Goal: Task Accomplishment & Management: Complete application form

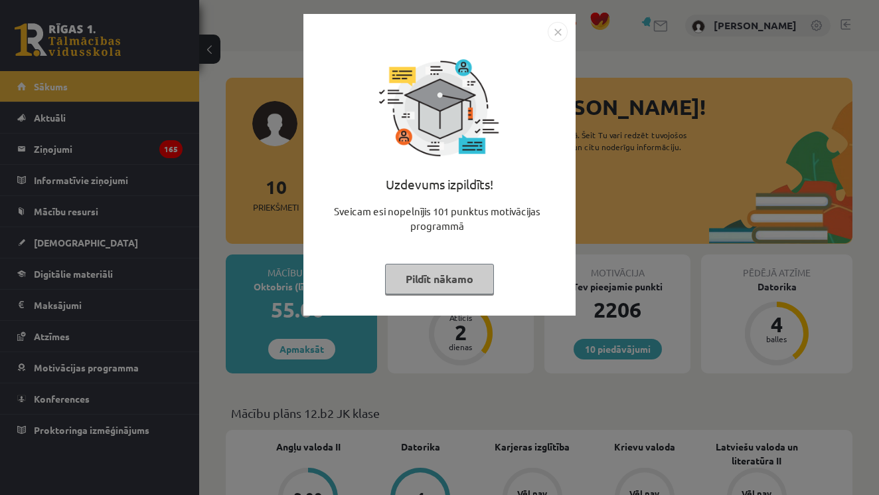
click at [478, 277] on button "Pildīt nākamo" at bounding box center [439, 279] width 109 height 31
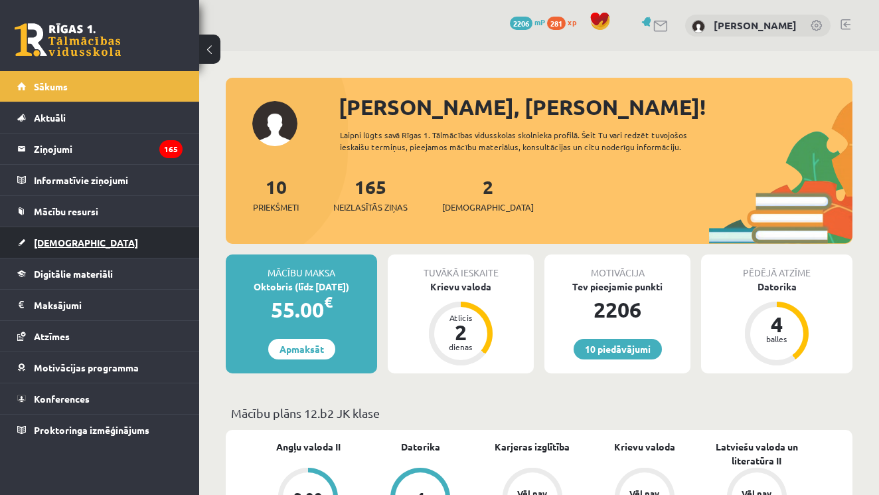
click at [62, 238] on span "[DEMOGRAPHIC_DATA]" at bounding box center [86, 242] width 104 height 12
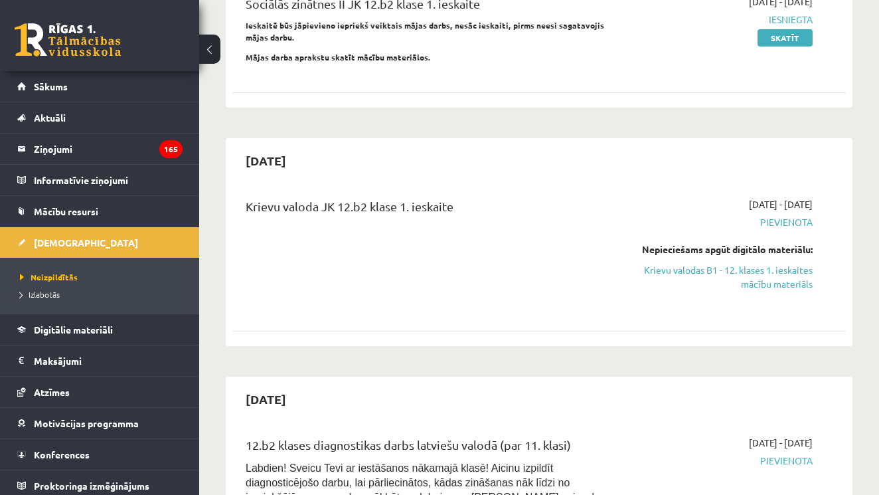
scroll to position [209, 0]
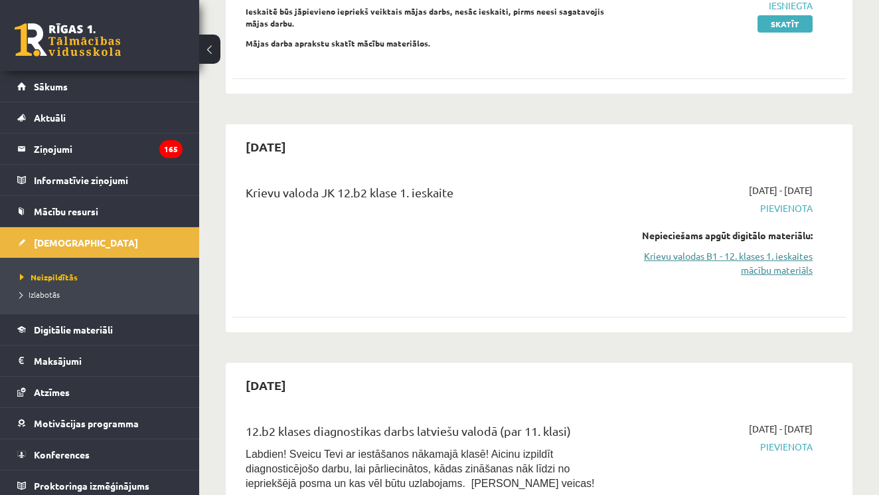
click at [735, 253] on link "Krievu valodas B1 - 12. klases 1. ieskaites mācību materiāls" at bounding box center [725, 263] width 176 height 28
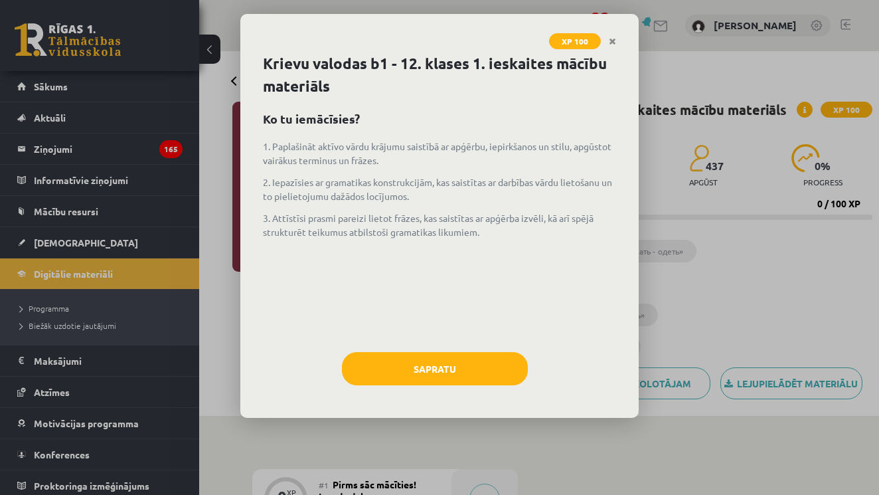
click at [426, 373] on button "Sapratu" at bounding box center [435, 368] width 186 height 33
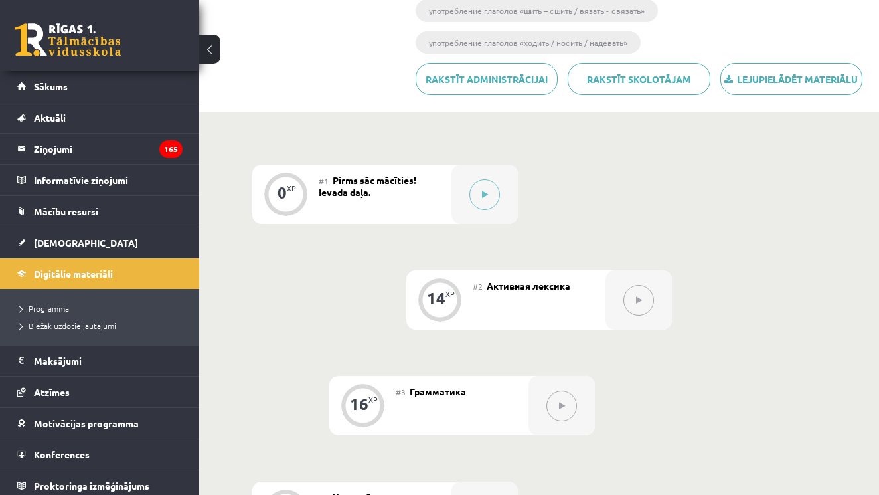
scroll to position [333, 0]
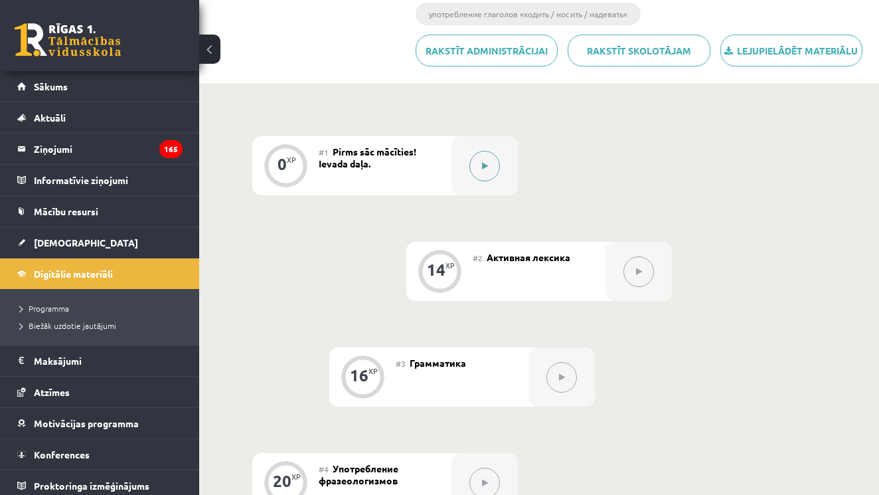
click at [491, 166] on button at bounding box center [485, 166] width 31 height 31
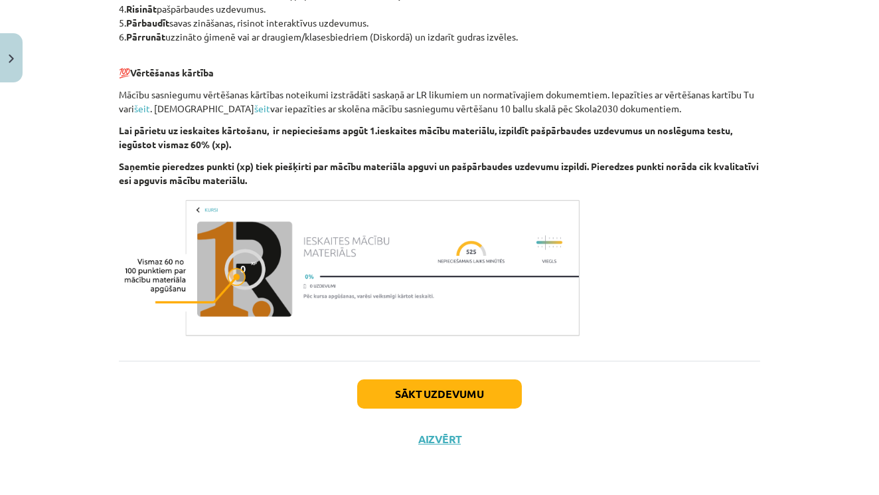
click at [462, 395] on button "Sākt uzdevumu" at bounding box center [439, 393] width 165 height 29
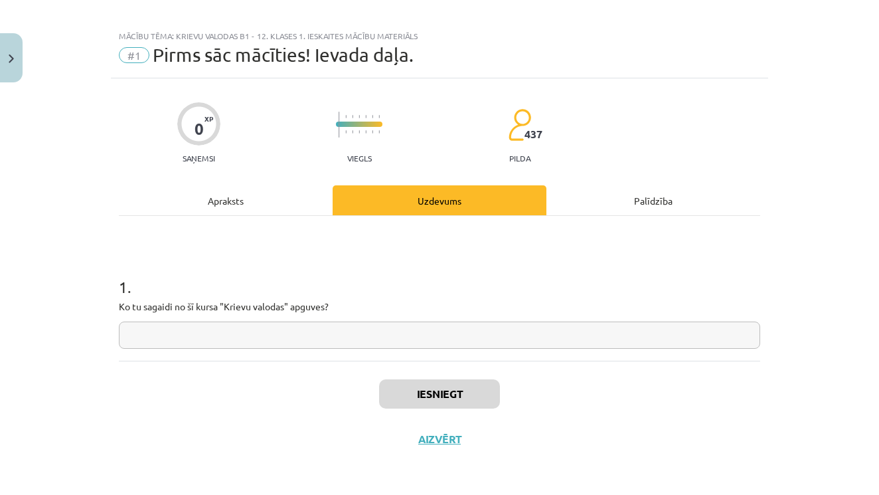
click at [419, 323] on input "text" at bounding box center [440, 334] width 642 height 27
type input "***"
click at [418, 391] on button "Iesniegt" at bounding box center [439, 393] width 121 height 29
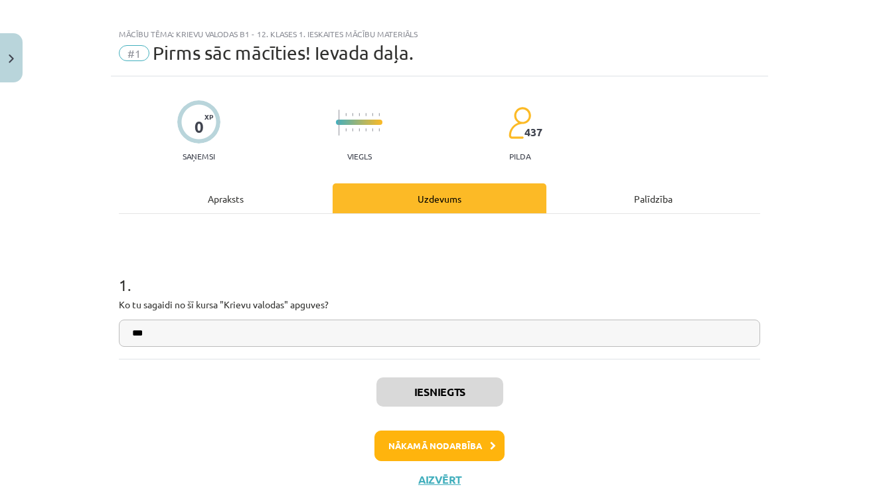
click at [450, 446] on button "Nākamā nodarbība" at bounding box center [440, 445] width 130 height 31
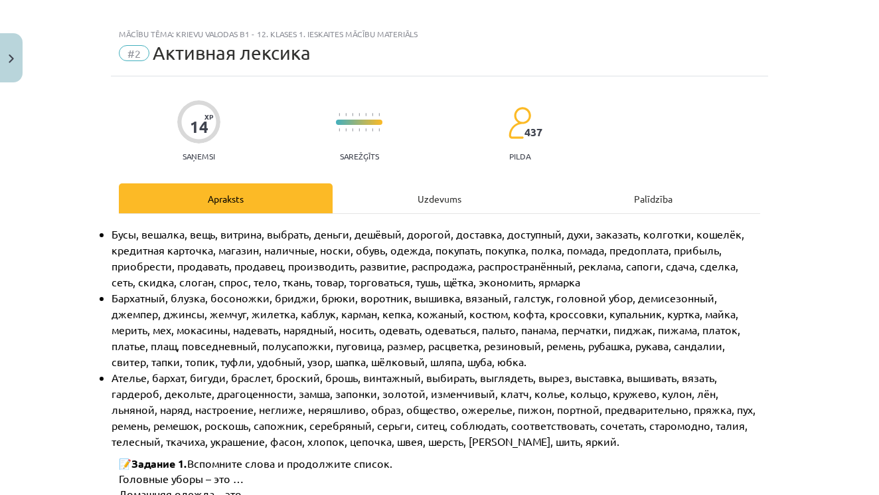
scroll to position [33, 0]
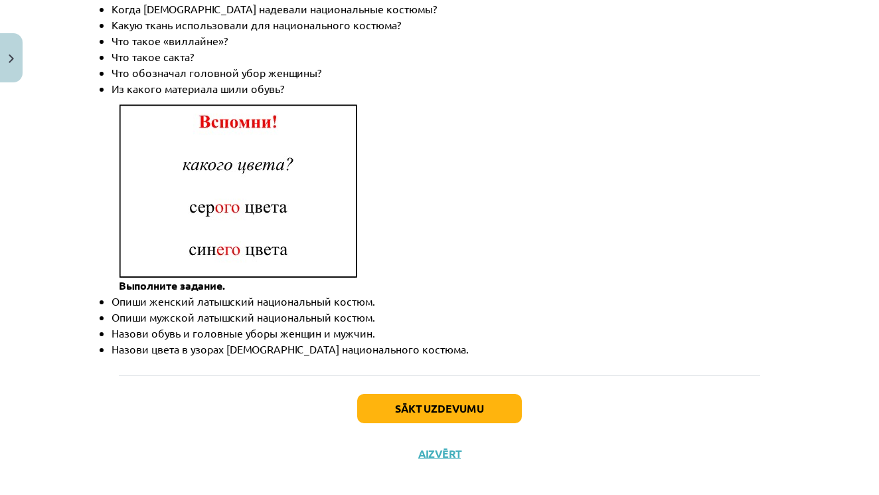
click at [433, 397] on button "Sākt uzdevumu" at bounding box center [439, 408] width 165 height 29
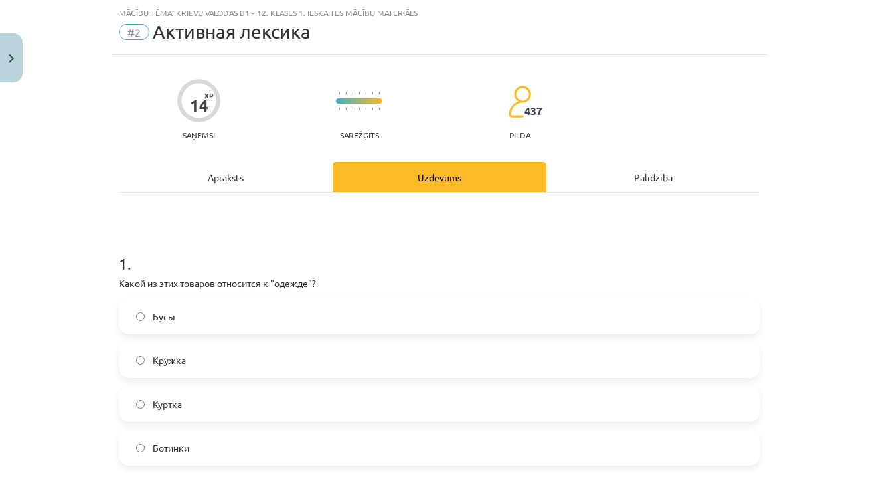
click at [272, 408] on label "Куртка" at bounding box center [439, 403] width 639 height 33
click at [251, 449] on label "Ботинки" at bounding box center [439, 447] width 639 height 33
click at [272, 398] on label "Куртка" at bounding box center [439, 403] width 639 height 33
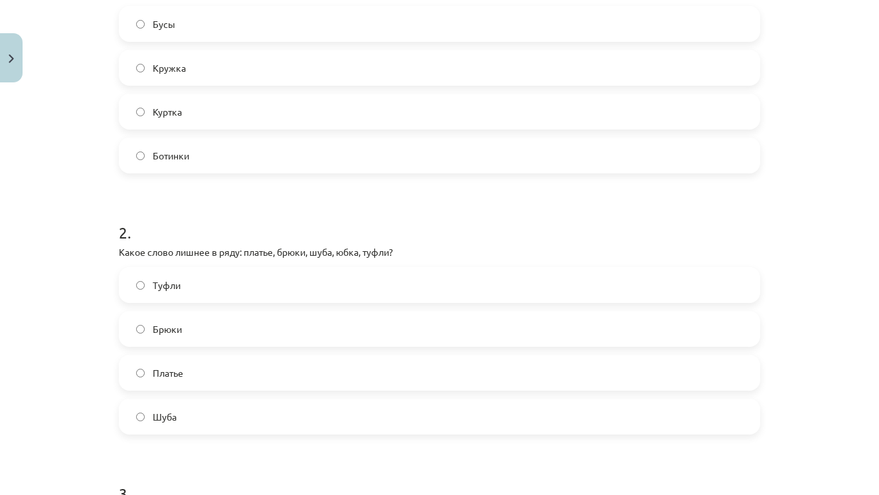
scroll to position [325, 0]
click at [256, 328] on label "Брюки" at bounding box center [439, 328] width 639 height 33
click at [252, 291] on label "Туфли" at bounding box center [439, 284] width 639 height 33
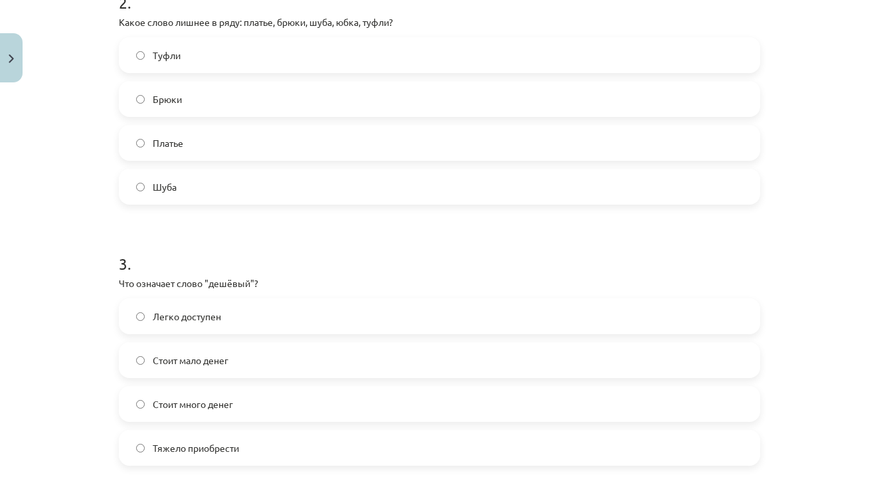
scroll to position [556, 0]
click at [234, 361] on label "Стоит мало денег" at bounding box center [439, 359] width 639 height 33
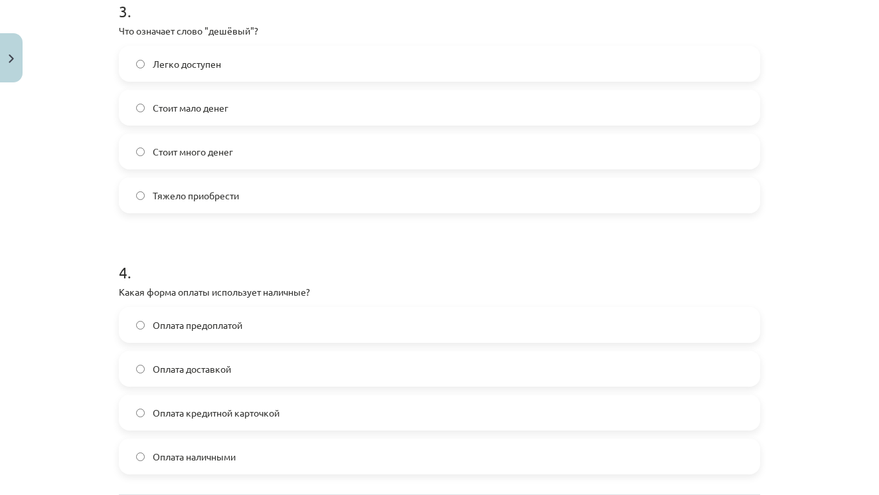
scroll to position [814, 0]
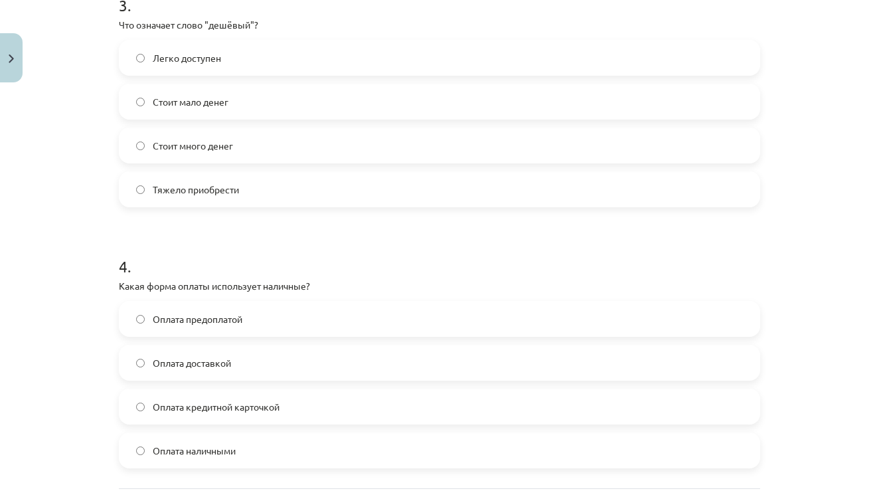
click at [248, 449] on label "Оплата наличными" at bounding box center [439, 450] width 639 height 33
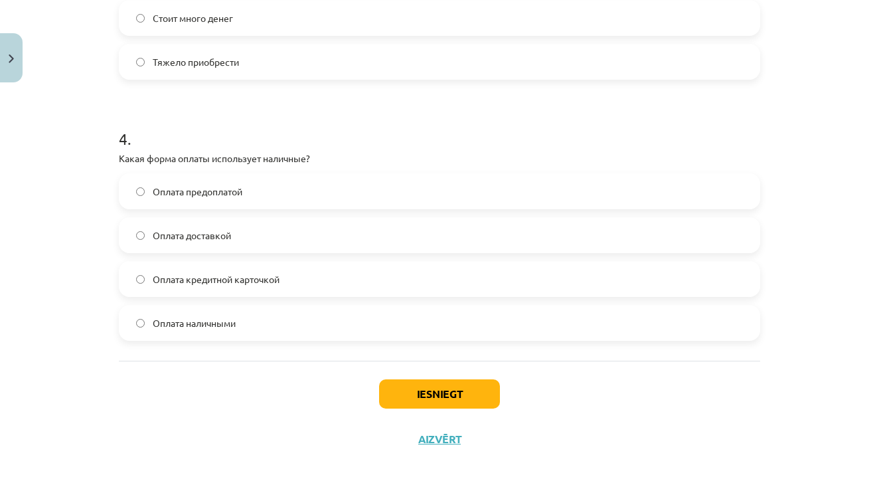
scroll to position [943, 0]
click at [446, 398] on button "Iesniegt" at bounding box center [439, 393] width 121 height 29
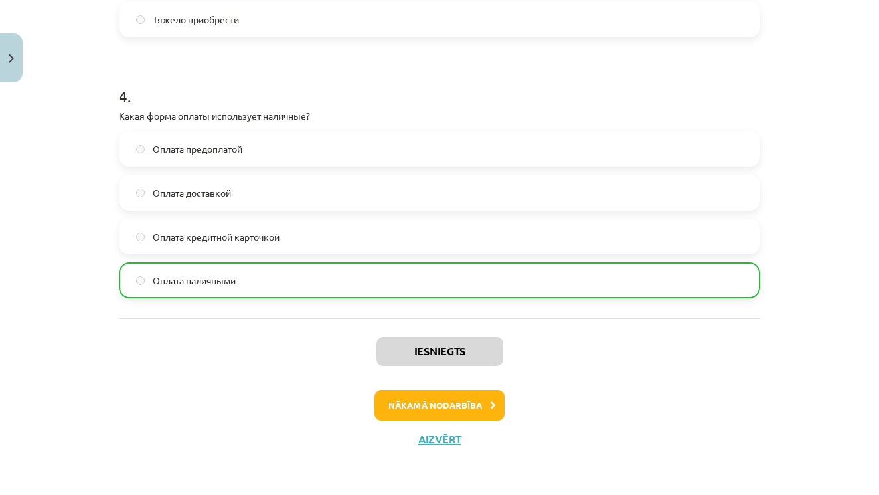
click at [446, 403] on button "Nākamā nodarbība" at bounding box center [440, 405] width 130 height 31
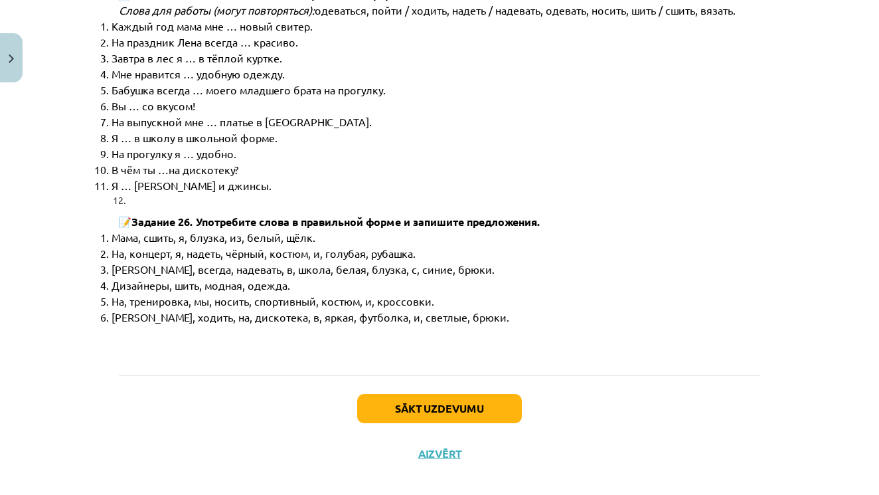
click at [439, 394] on button "Sākt uzdevumu" at bounding box center [439, 408] width 165 height 29
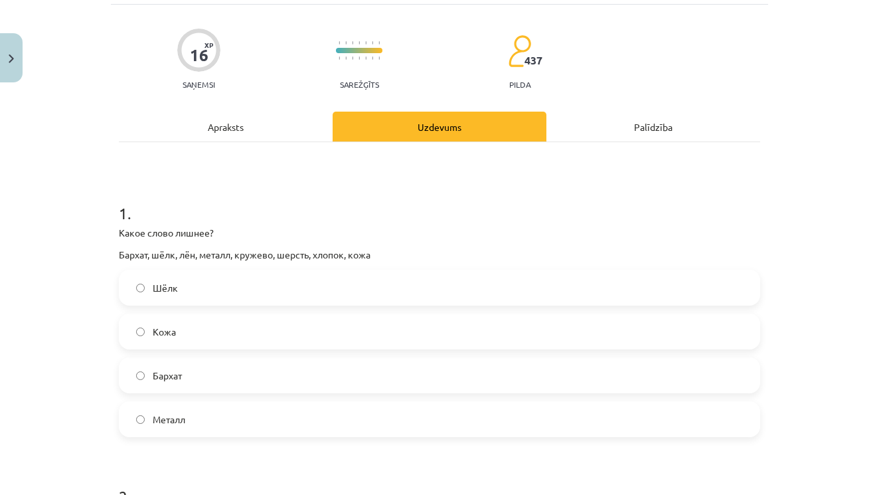
scroll to position [89, 0]
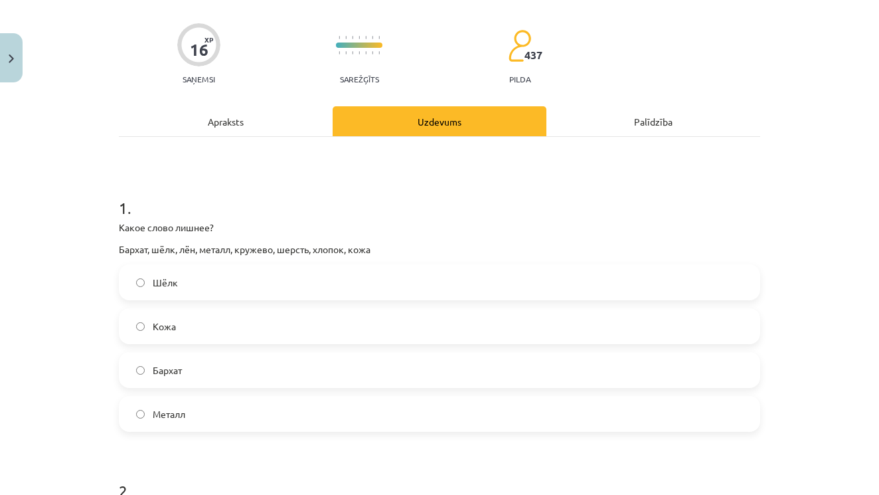
click at [252, 416] on label "Металл" at bounding box center [439, 413] width 639 height 33
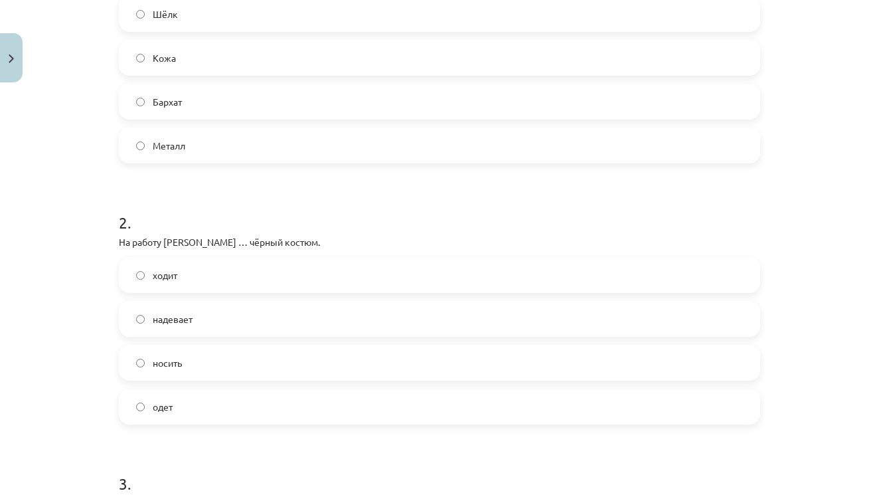
scroll to position [365, 0]
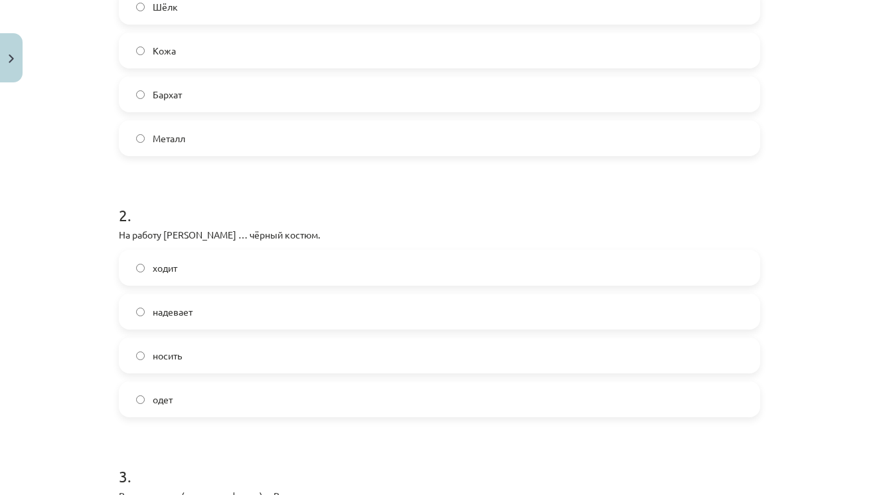
click at [239, 311] on label "надевает" at bounding box center [439, 311] width 639 height 33
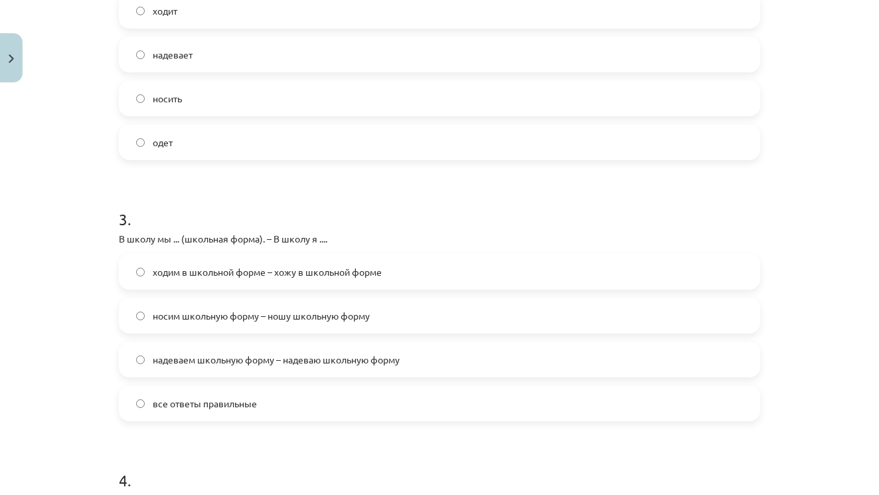
scroll to position [622, 0]
click at [246, 362] on span "надеваем школьную форму – надеваю школьную форму" at bounding box center [276, 359] width 247 height 14
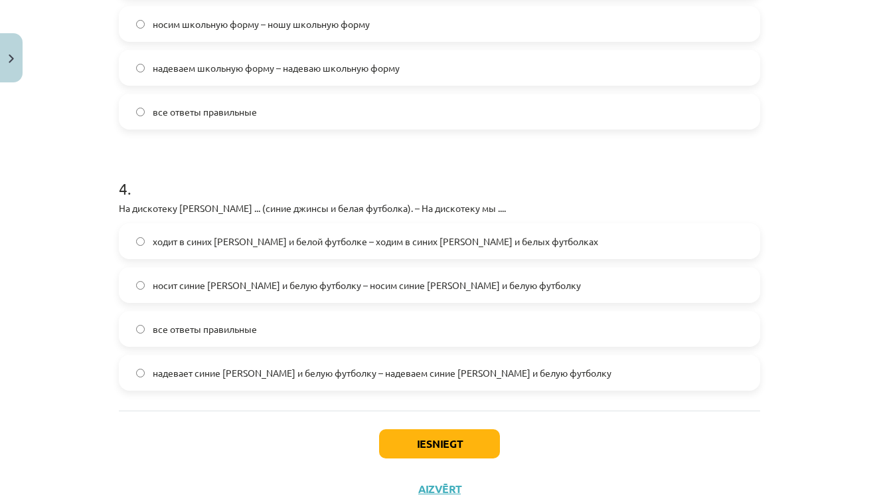
scroll to position [914, 0]
click at [344, 372] on span "надевает синие [PERSON_NAME] и белую футболку – надеваем синие [PERSON_NAME] и …" at bounding box center [382, 372] width 459 height 14
click at [438, 437] on button "Iesniegt" at bounding box center [439, 442] width 121 height 29
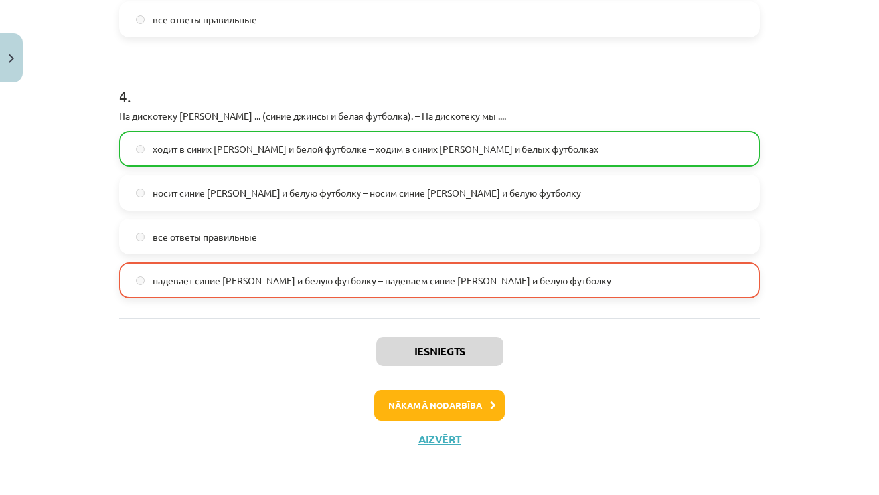
click at [440, 401] on button "Nākamā nodarbība" at bounding box center [440, 405] width 130 height 31
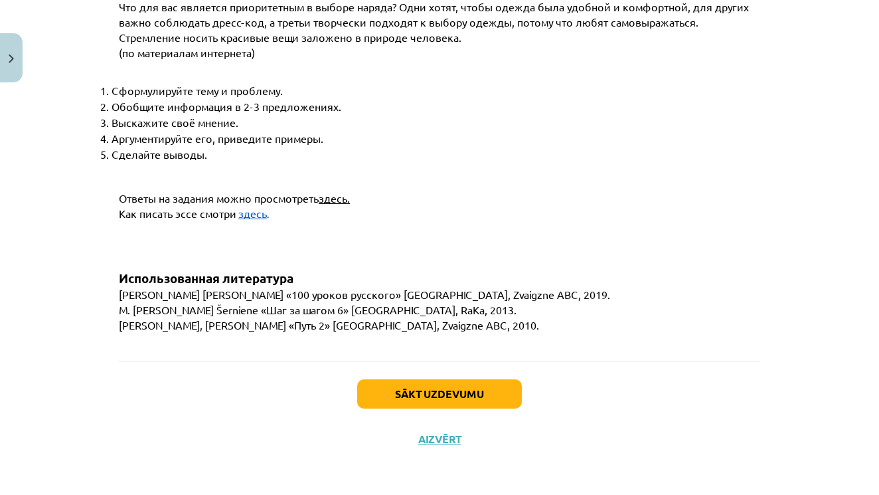
click at [439, 395] on button "Sākt uzdevumu" at bounding box center [439, 393] width 165 height 29
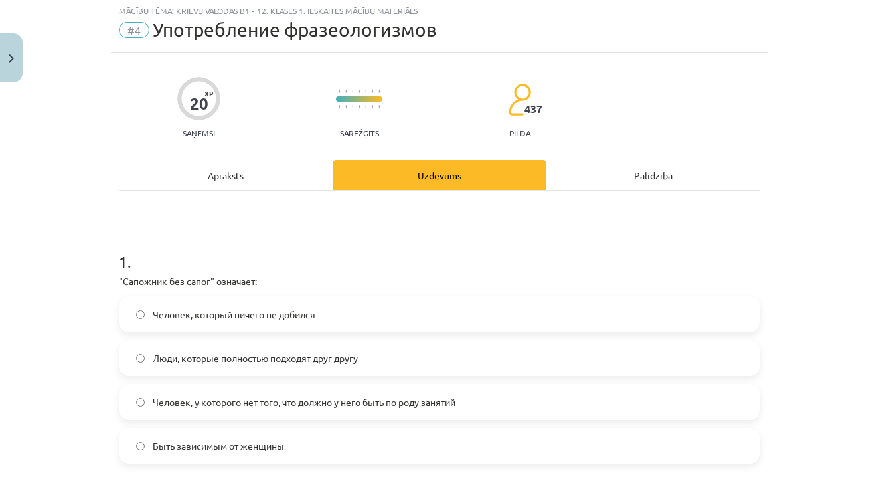
scroll to position [40, 0]
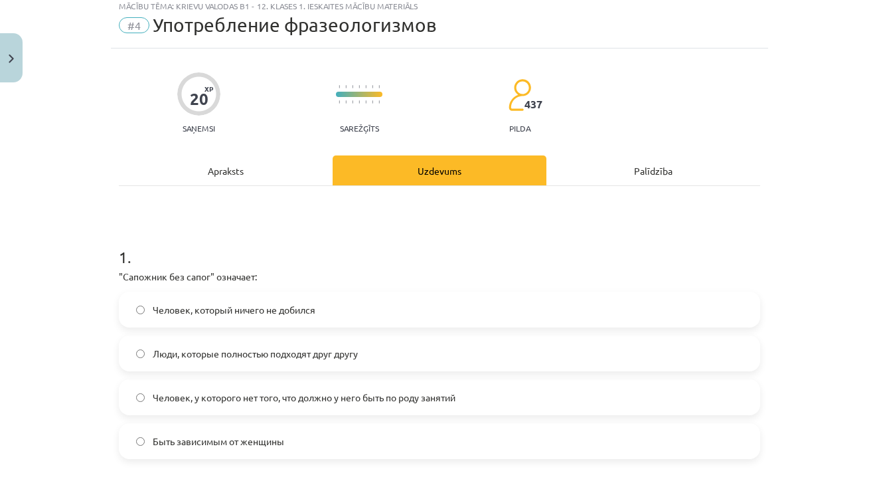
click at [399, 398] on span "Человек, у которого нет того, что должно у него быть по роду занятий" at bounding box center [304, 398] width 303 height 14
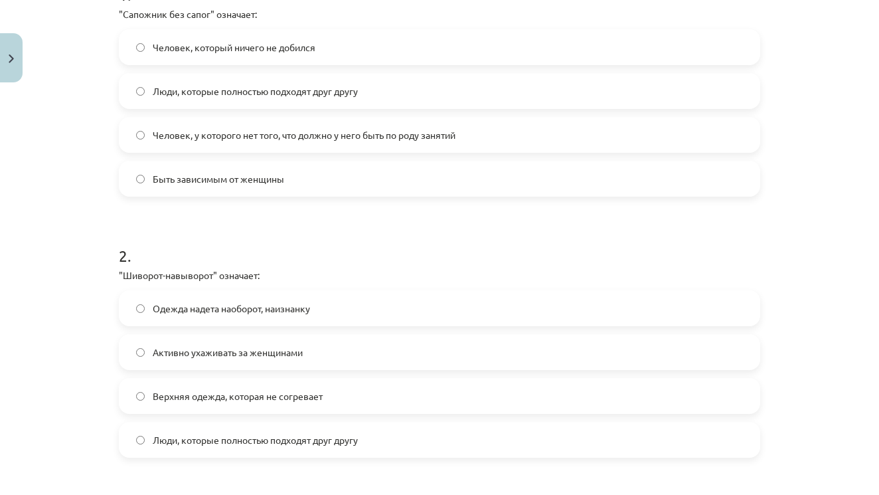
scroll to position [307, 0]
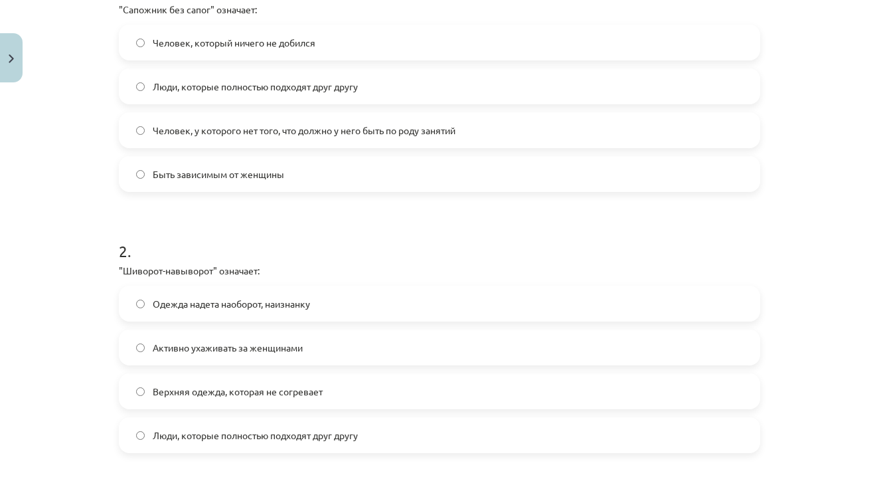
click at [354, 304] on label "Одежда надета наоборот, наизнанку" at bounding box center [439, 303] width 639 height 33
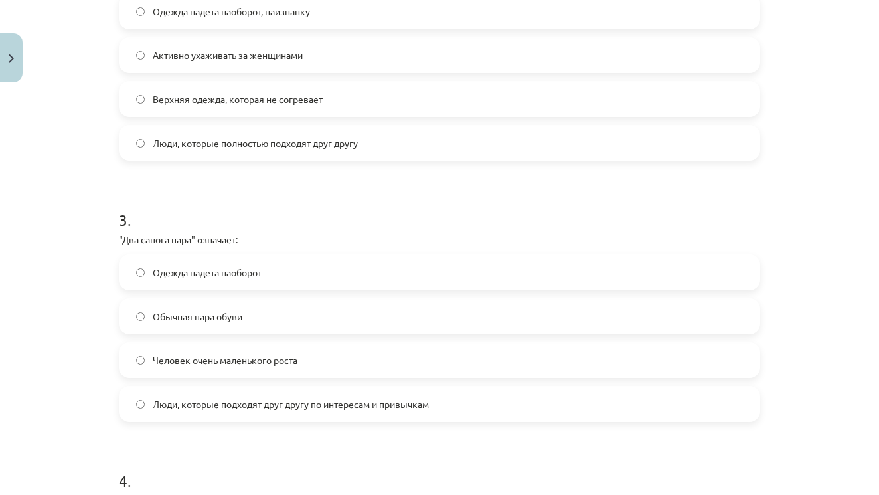
scroll to position [608, 0]
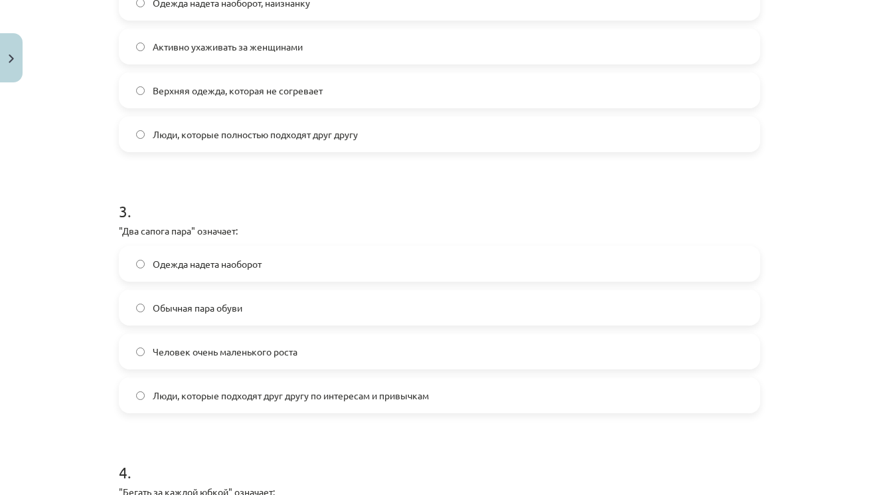
click at [308, 400] on span "Люди, которые подходят друг другу по интересам и привычкам" at bounding box center [291, 396] width 276 height 14
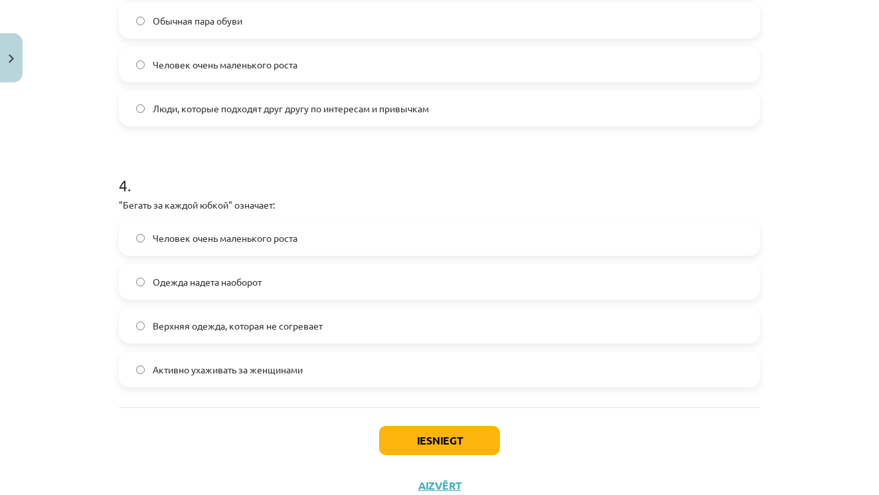
scroll to position [895, 0]
click at [291, 366] on span "Активно ухаживать за женщинами" at bounding box center [228, 369] width 150 height 14
click at [421, 431] on button "Iesniegt" at bounding box center [439, 439] width 121 height 29
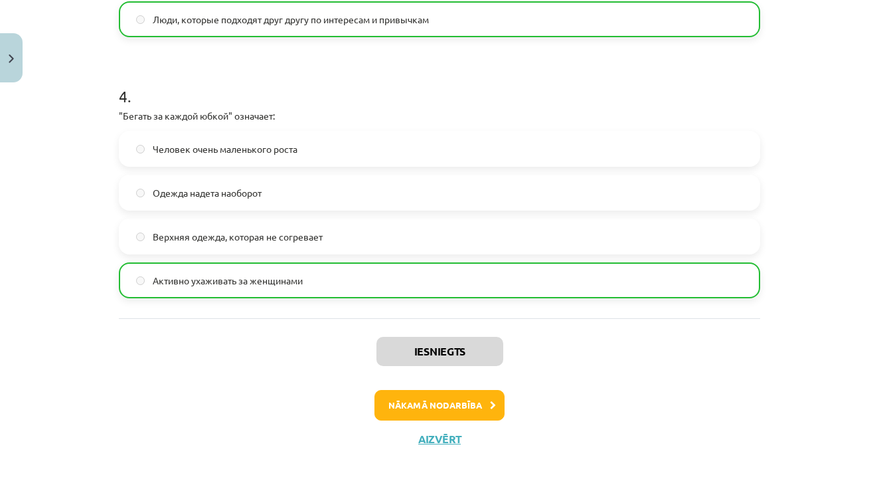
scroll to position [985, 0]
click at [428, 403] on button "Nākamā nodarbība" at bounding box center [440, 405] width 130 height 31
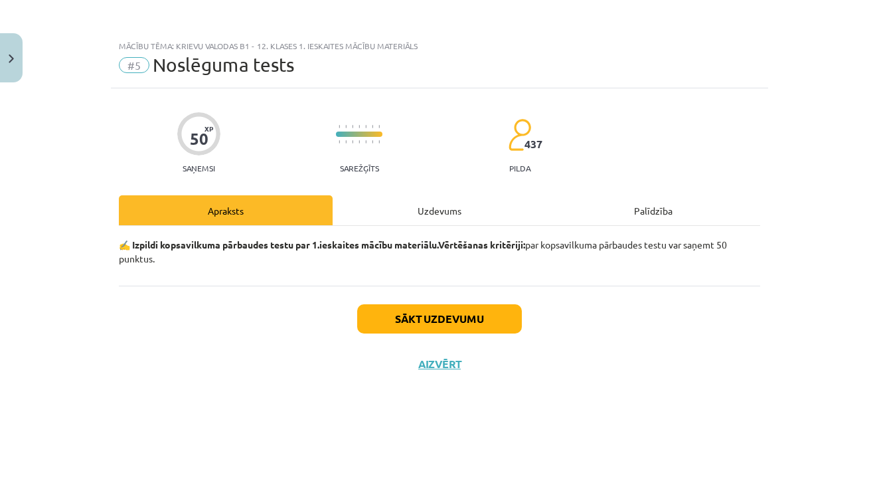
click at [462, 317] on button "Sākt uzdevumu" at bounding box center [439, 318] width 165 height 29
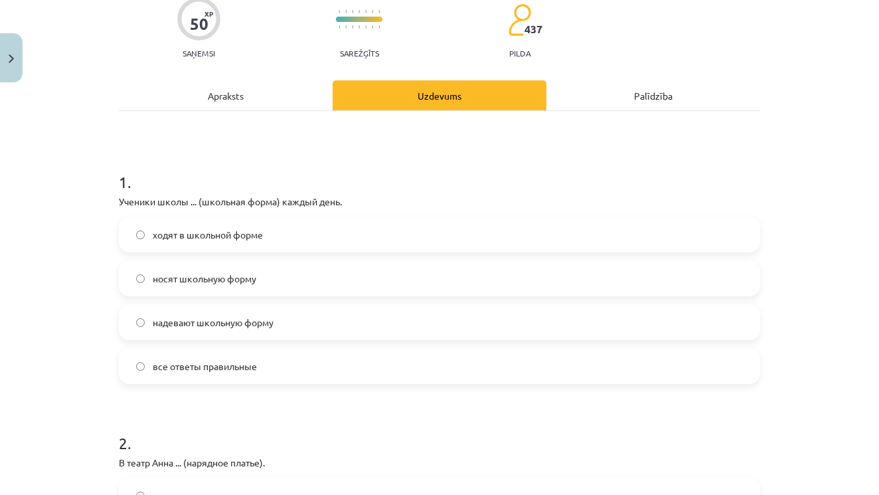
scroll to position [116, 0]
click at [257, 363] on span "все ответы правильные" at bounding box center [205, 366] width 104 height 14
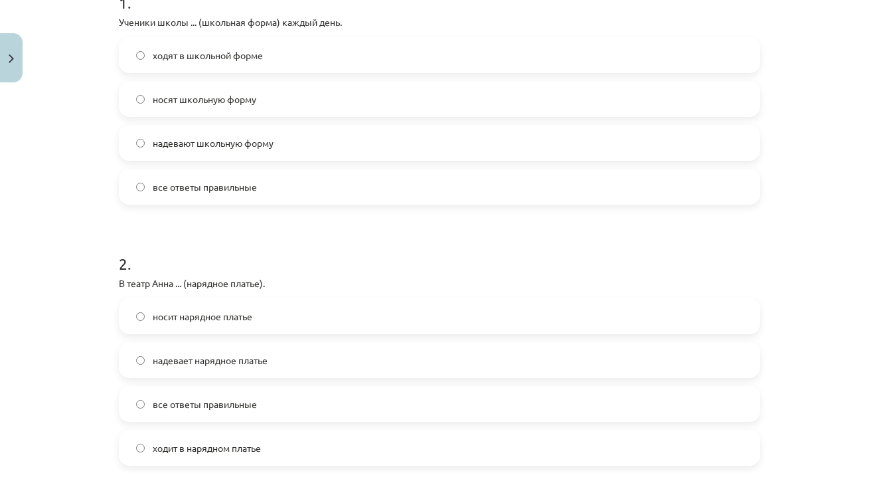
scroll to position [309, 0]
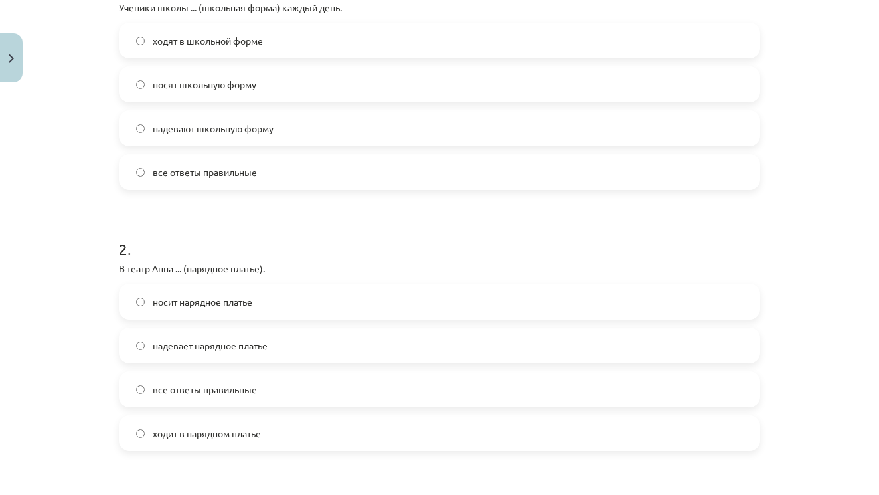
click at [253, 351] on span "надевает нарядное платье" at bounding box center [210, 346] width 115 height 14
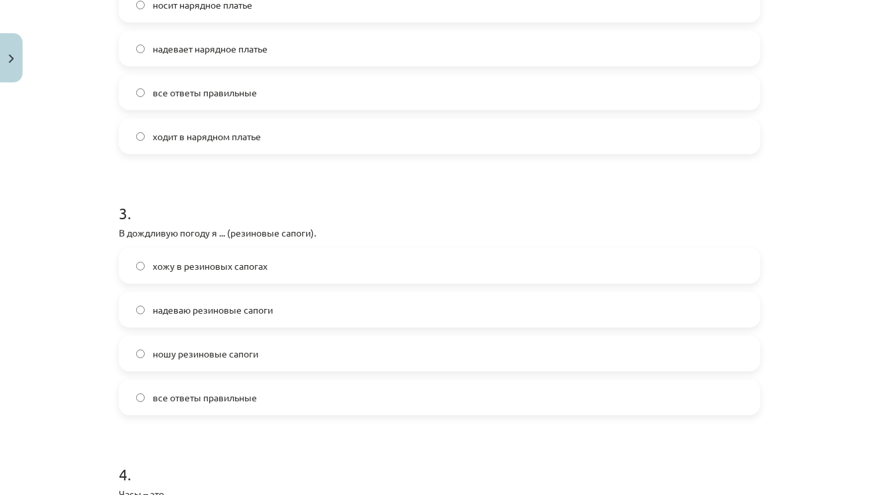
scroll to position [606, 0]
click at [268, 268] on label "хожу в резиновых сапогах" at bounding box center [439, 264] width 639 height 33
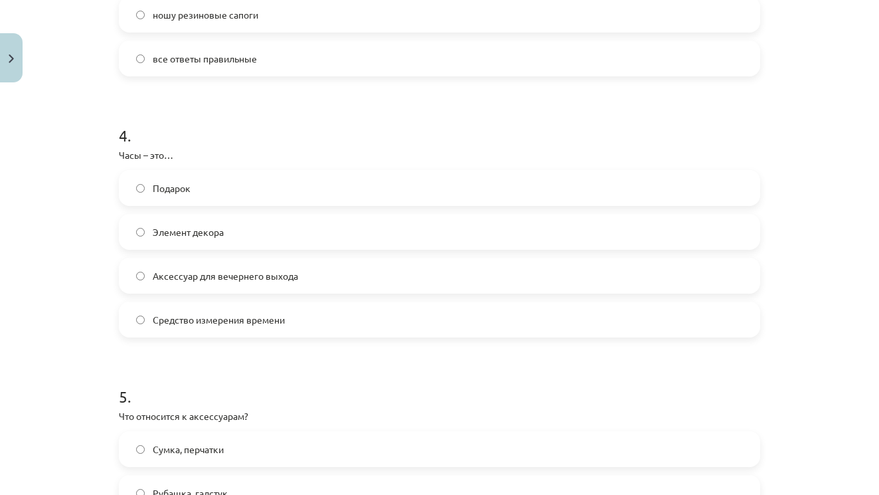
scroll to position [946, 0]
click at [284, 325] on span "Средство измерения времени" at bounding box center [219, 319] width 132 height 14
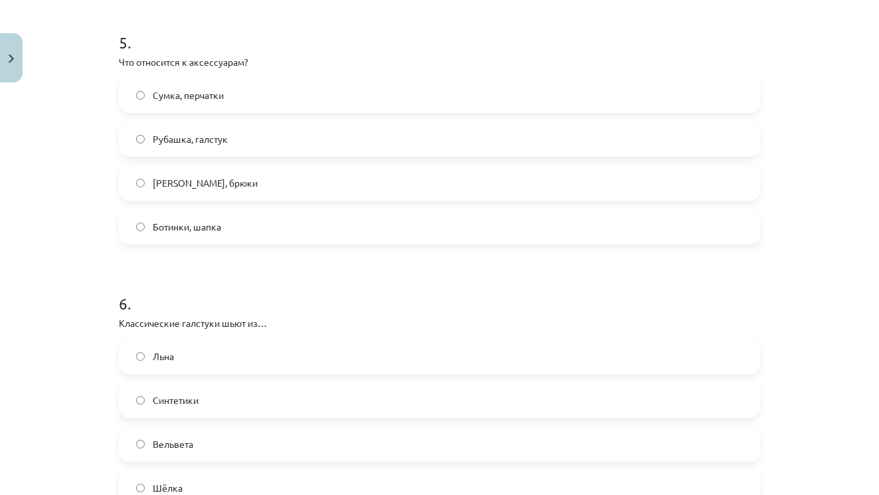
scroll to position [1296, 0]
click at [236, 104] on label "Сумка, перчатки" at bounding box center [439, 96] width 639 height 33
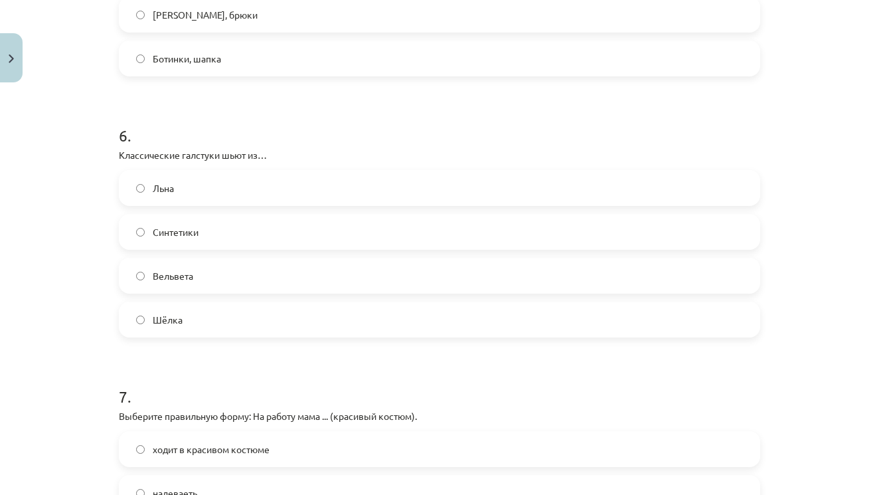
scroll to position [1467, 0]
click at [236, 232] on label "Синтетики" at bounding box center [439, 231] width 639 height 33
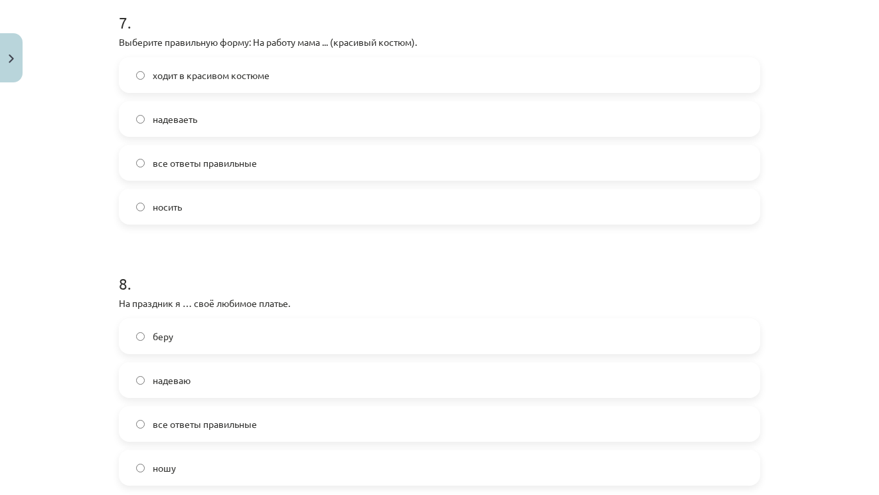
scroll to position [1842, 0]
click at [269, 79] on span "ходит в красивом костюме" at bounding box center [211, 73] width 117 height 14
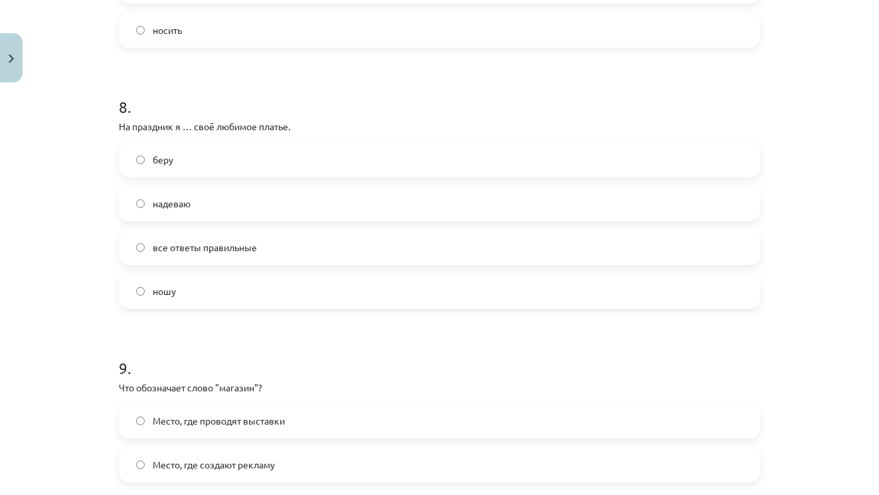
scroll to position [2010, 0]
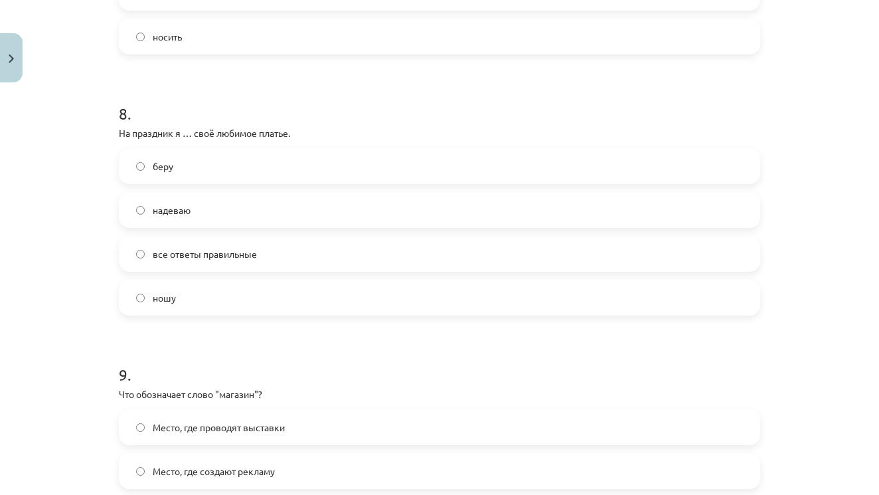
click at [246, 207] on label "надеваю" at bounding box center [439, 209] width 639 height 33
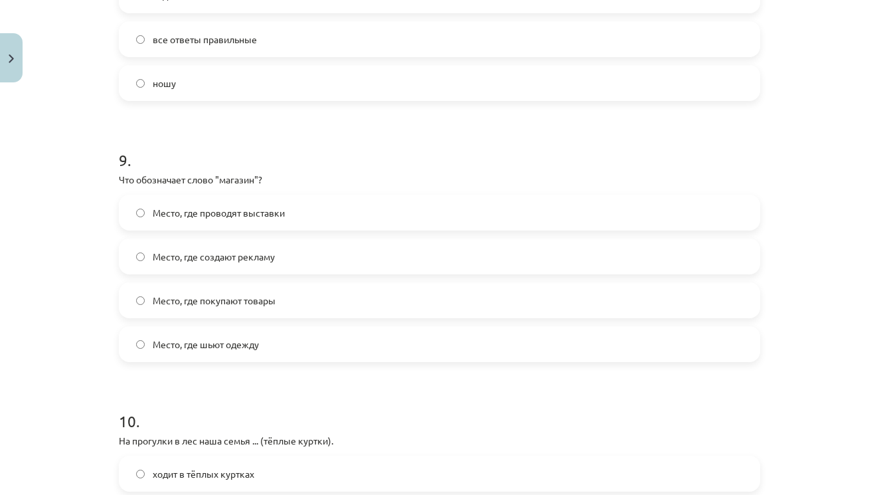
scroll to position [2226, 0]
click at [284, 306] on label "Место, где покупают товары" at bounding box center [439, 299] width 639 height 33
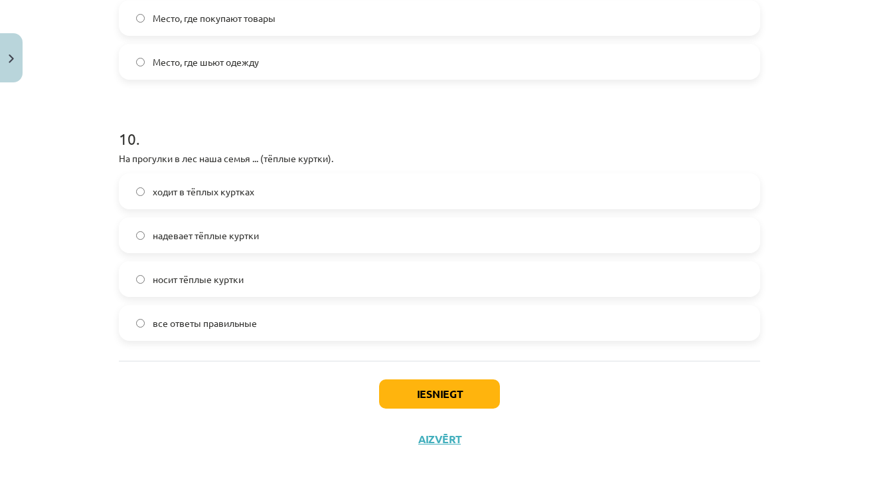
scroll to position [2509, 0]
click at [272, 227] on label "надевает тёплые куртки" at bounding box center [439, 235] width 639 height 33
click at [406, 386] on button "Iesniegt" at bounding box center [439, 393] width 121 height 29
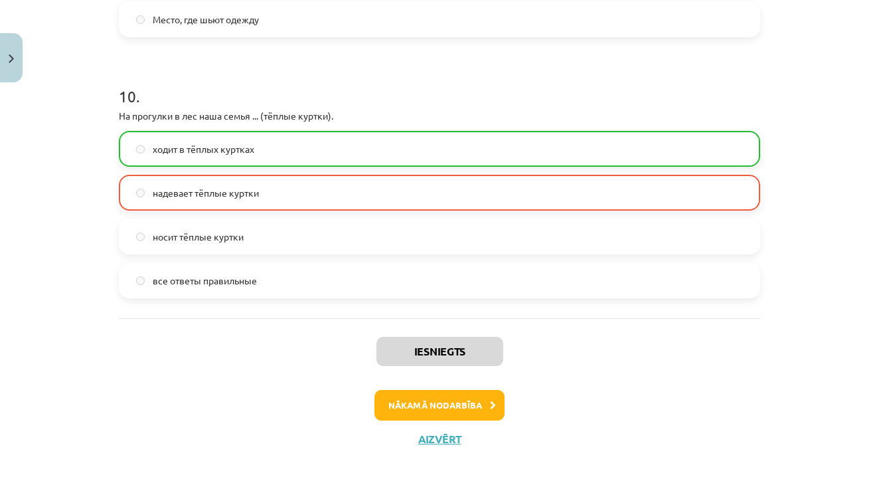
scroll to position [2551, 0]
click at [431, 397] on button "Nākamā nodarbība" at bounding box center [440, 405] width 130 height 31
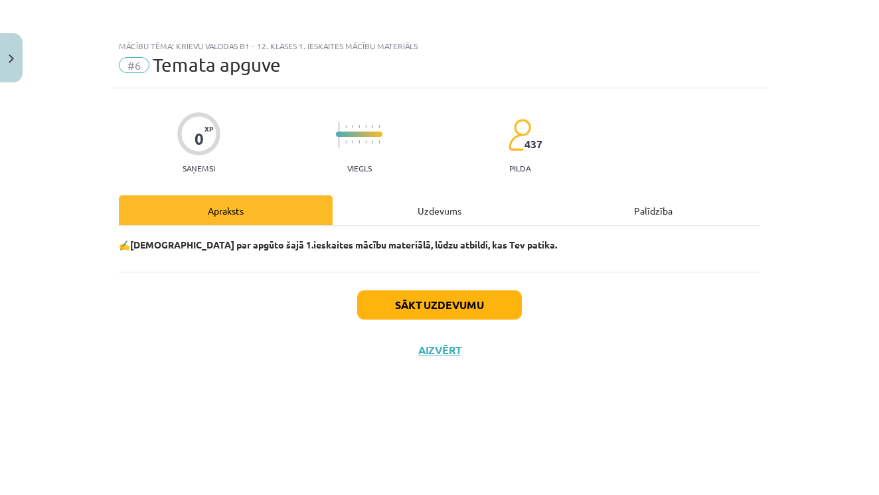
click at [438, 302] on button "Sākt uzdevumu" at bounding box center [439, 304] width 165 height 29
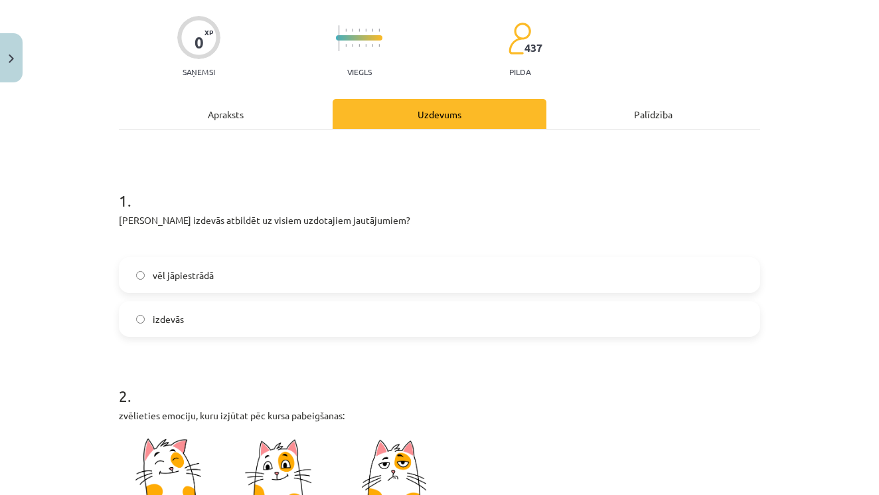
scroll to position [109, 0]
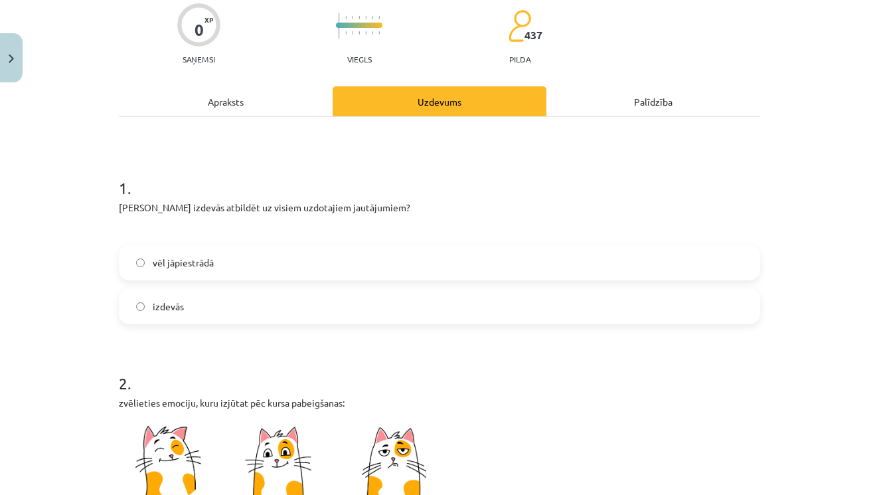
click at [277, 270] on label "vēl jāpiestrādā" at bounding box center [439, 262] width 639 height 33
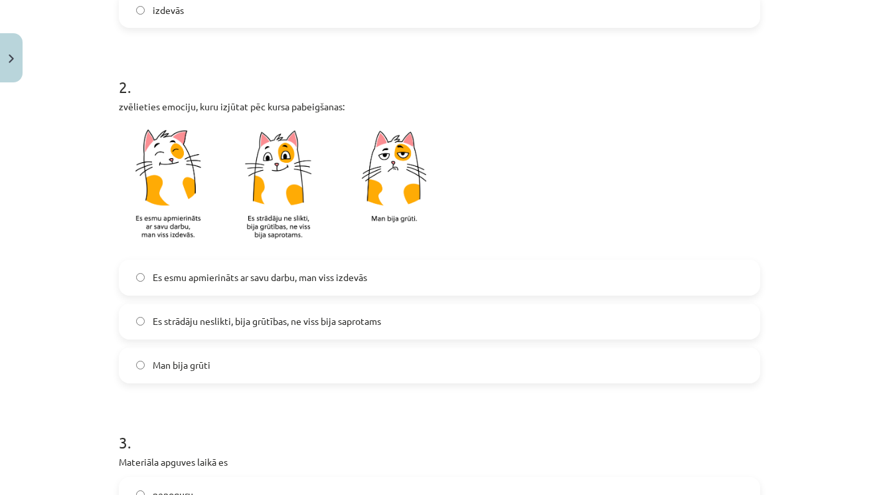
scroll to position [406, 0]
click at [260, 322] on span "Es strādāju neslikti, bija grūtības, ne viss bija saprotams" at bounding box center [267, 320] width 228 height 14
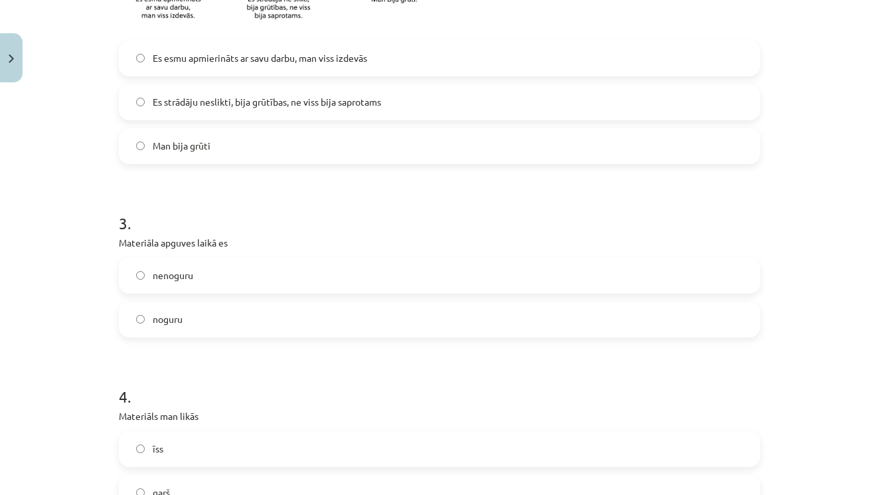
scroll to position [626, 0]
click at [187, 311] on label "noguru" at bounding box center [439, 317] width 639 height 33
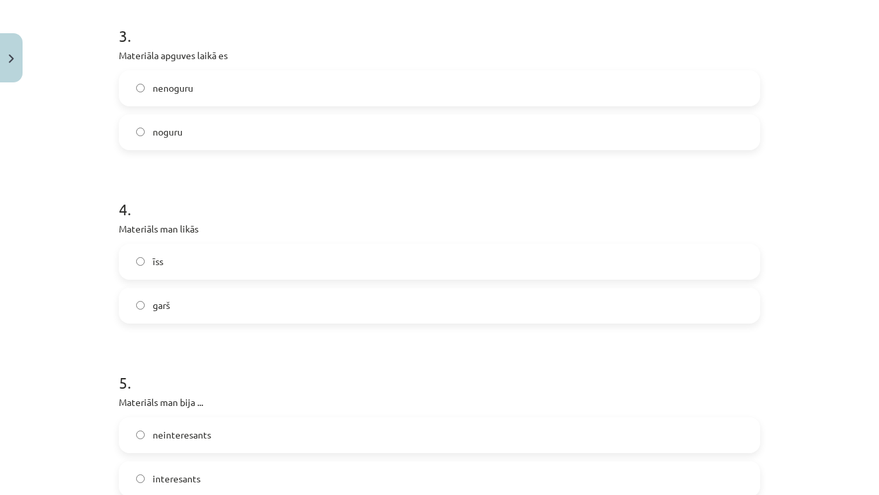
scroll to position [812, 0]
click at [183, 256] on label "īss" at bounding box center [439, 260] width 639 height 33
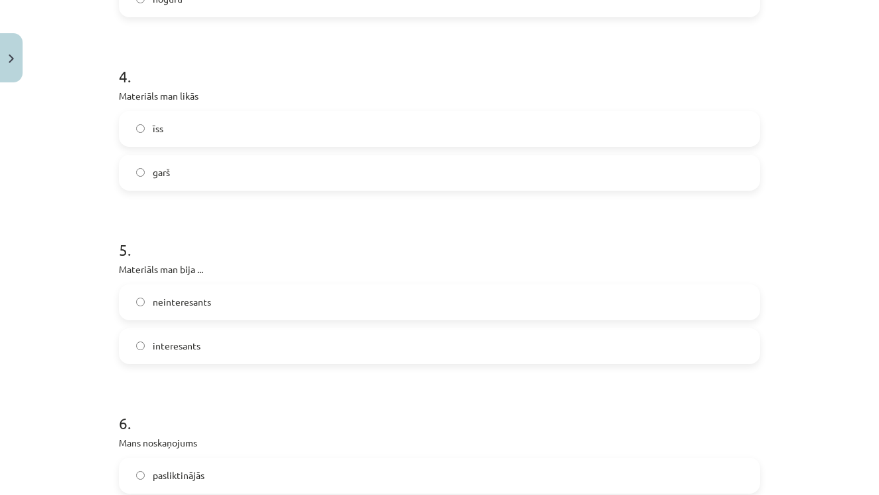
scroll to position [1002, 0]
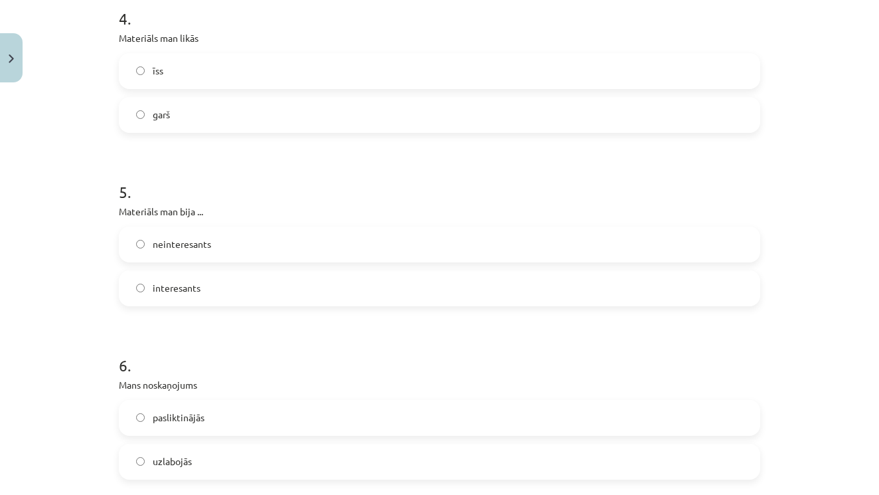
click at [189, 290] on span "interesants" at bounding box center [177, 288] width 48 height 14
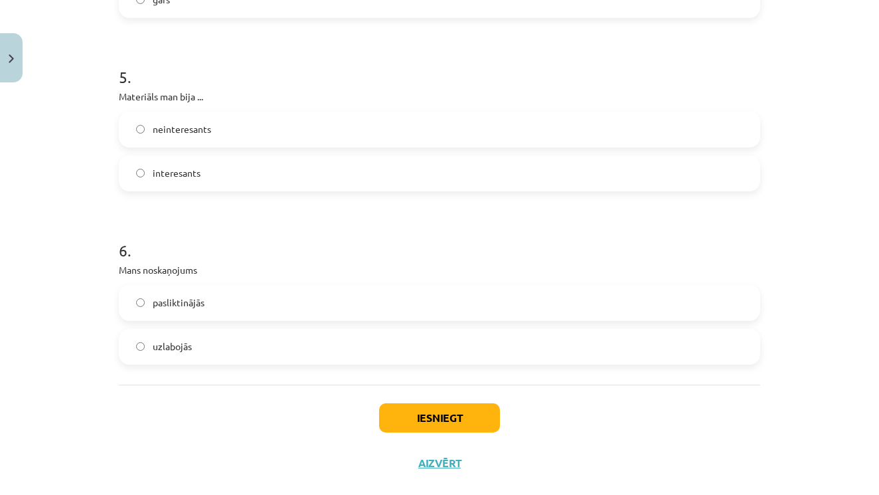
scroll to position [1129, 0]
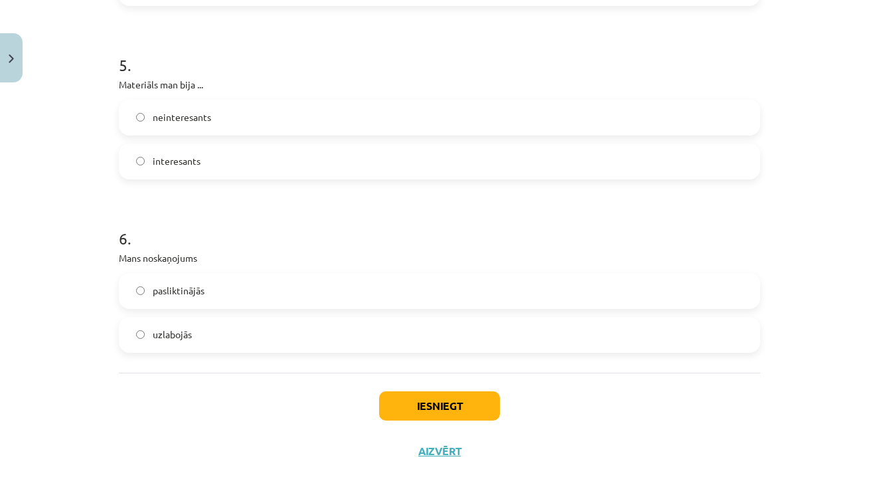
click at [179, 337] on span "uzlabojās" at bounding box center [172, 334] width 39 height 14
click at [424, 402] on button "Iesniegt" at bounding box center [439, 405] width 121 height 29
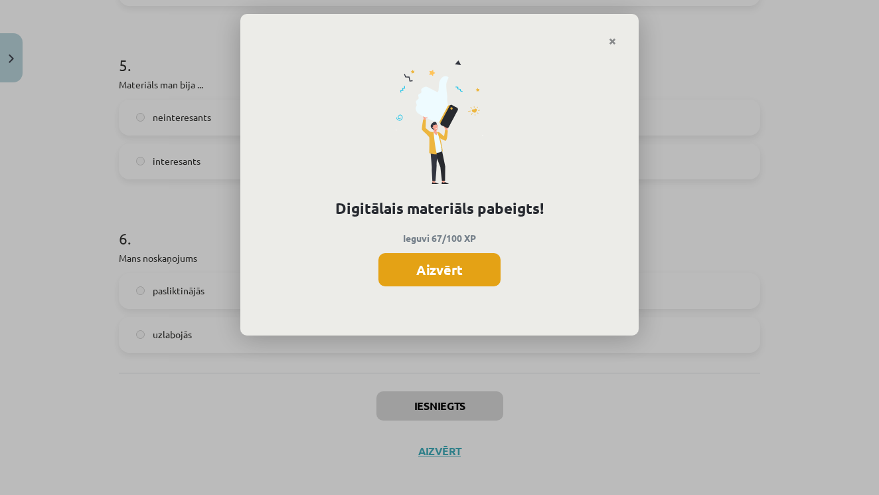
click at [458, 260] on button "Aizvērt" at bounding box center [440, 269] width 122 height 33
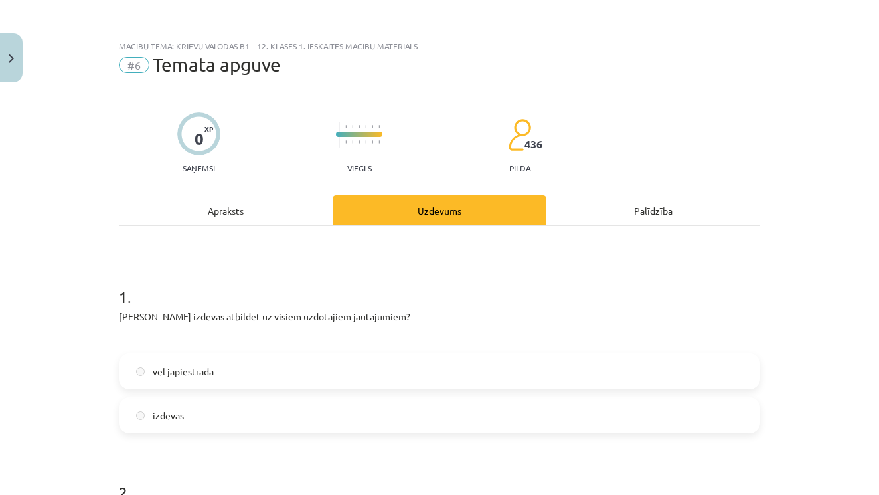
scroll to position [0, 0]
click at [11, 66] on button "Close" at bounding box center [11, 57] width 23 height 49
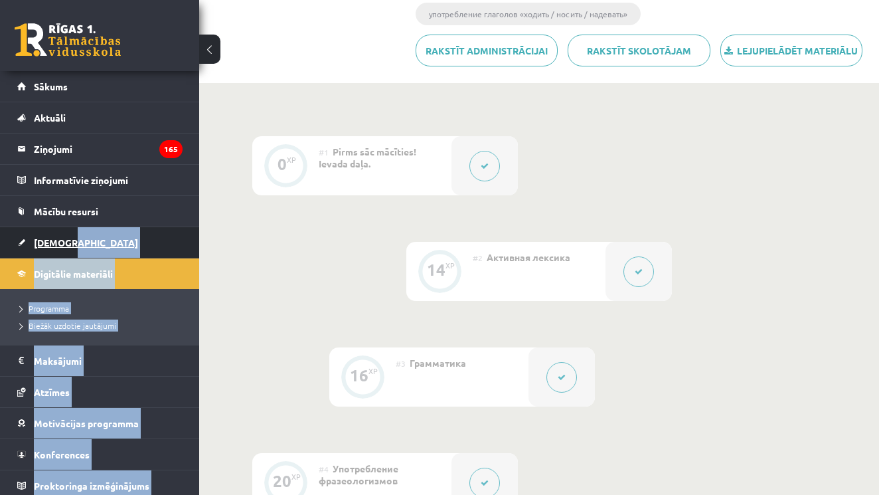
click at [50, 238] on span "[DEMOGRAPHIC_DATA]" at bounding box center [86, 242] width 104 height 12
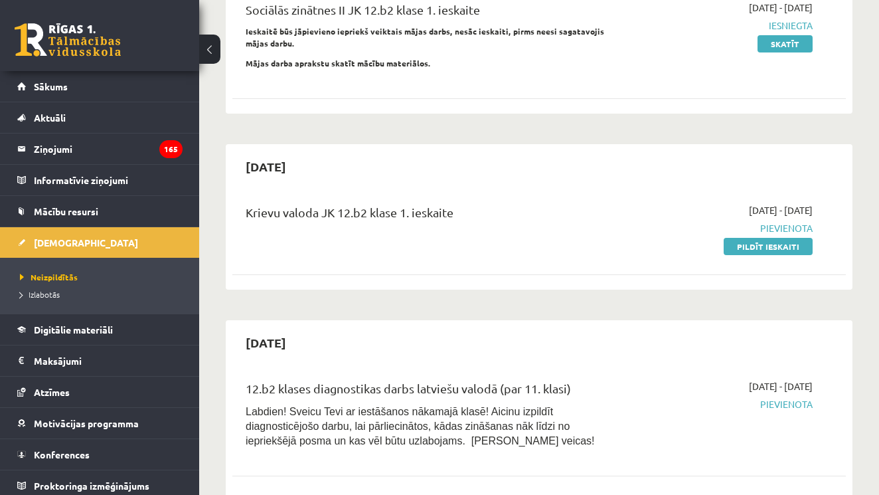
scroll to position [193, 0]
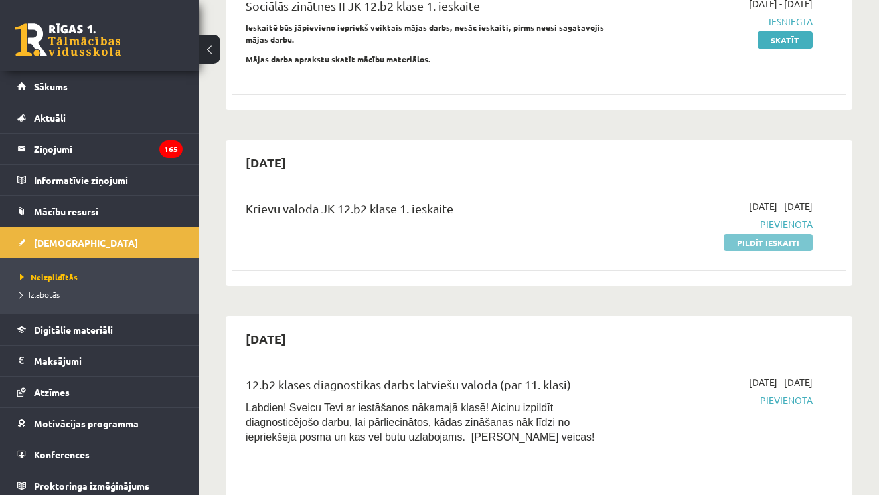
click at [768, 244] on link "Pildīt ieskaiti" at bounding box center [768, 242] width 89 height 17
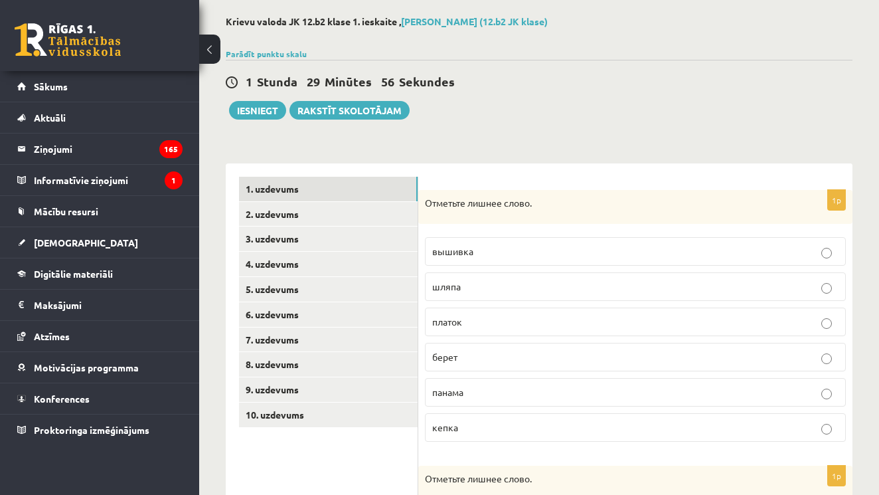
scroll to position [107, 0]
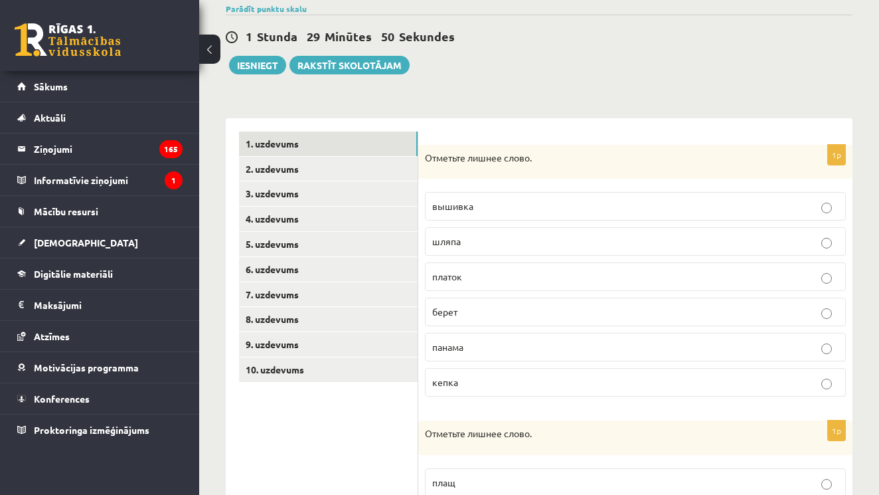
click at [503, 210] on p "вышивка" at bounding box center [635, 206] width 406 height 14
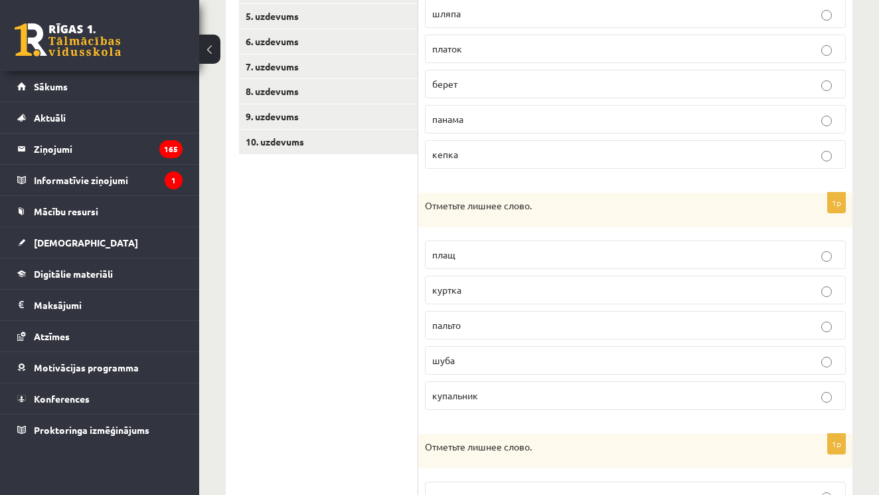
scroll to position [335, 0]
click at [478, 402] on label "купальник" at bounding box center [635, 395] width 421 height 29
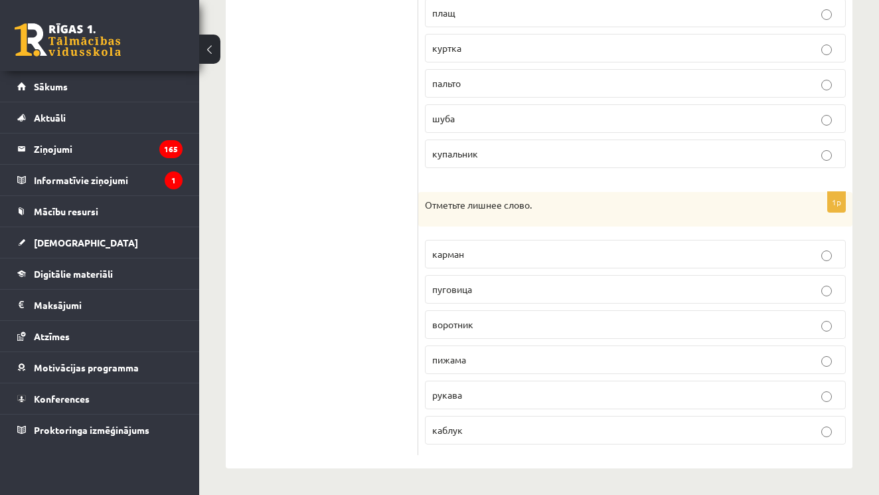
scroll to position [575, 0]
click at [480, 361] on p "пижама" at bounding box center [635, 361] width 406 height 14
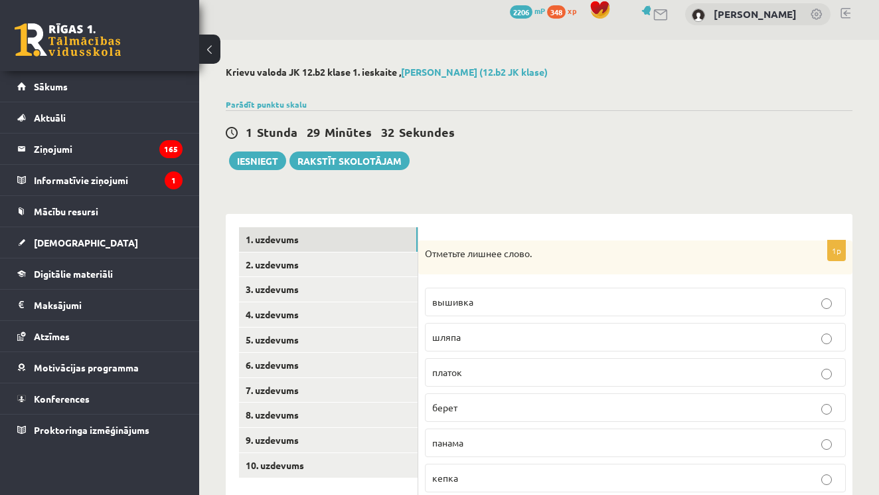
scroll to position [8, 0]
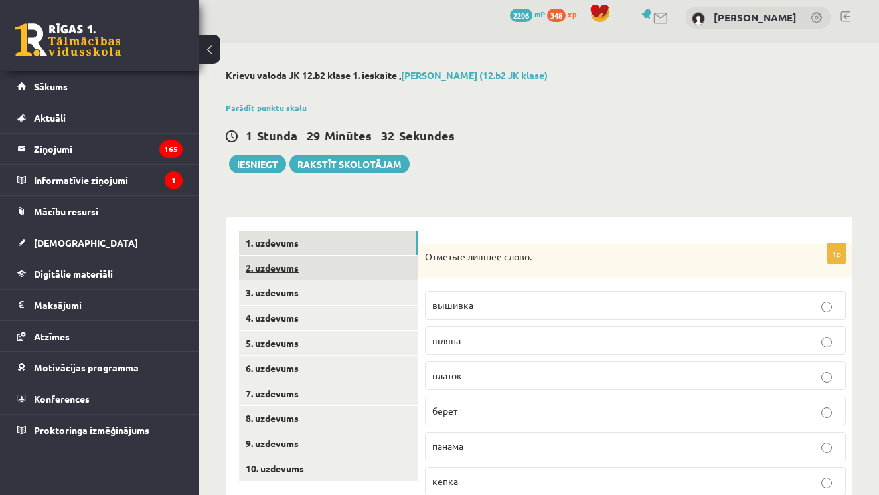
click at [402, 258] on link "2. uzdevums" at bounding box center [328, 268] width 179 height 25
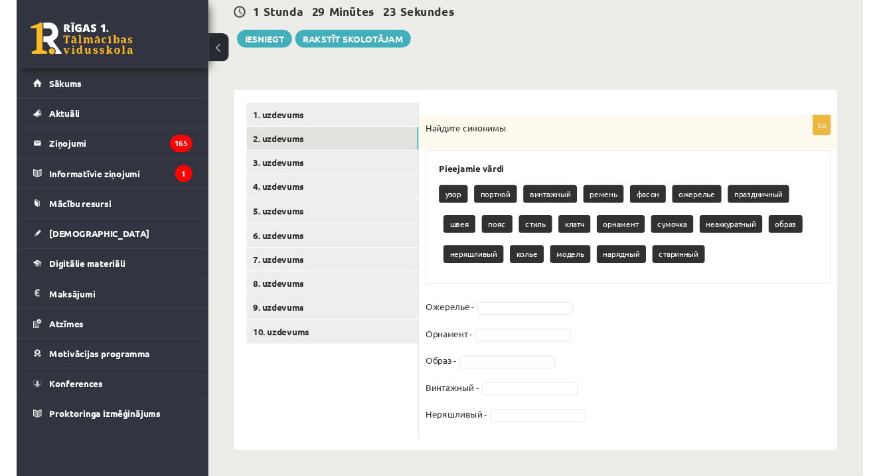
scroll to position [131, 0]
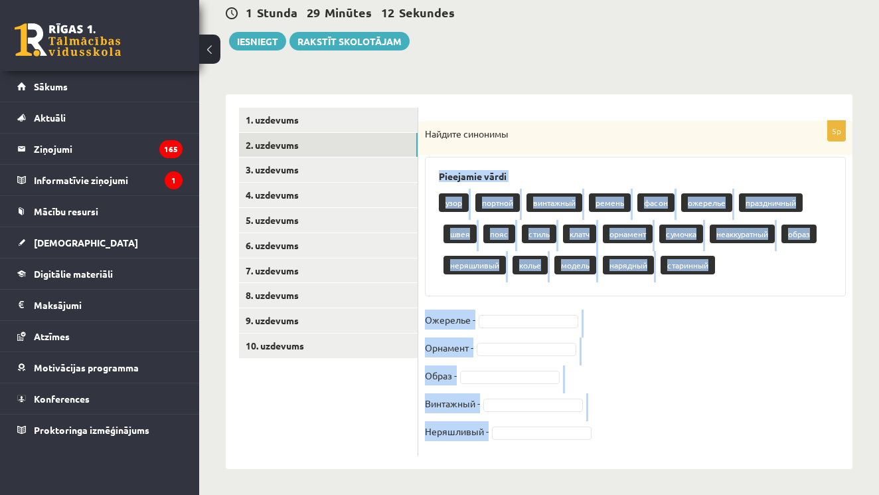
drag, startPoint x: 434, startPoint y: 170, endPoint x: 522, endPoint y: 444, distance: 287.5
click at [522, 444] on div "5p Найдите синонимы Pieejamie vārdi узор портной винтажный ремень фасон ожерель…" at bounding box center [635, 288] width 434 height 335
copy div "Pieejamie vārdi узор портной винтажный ремень фасон ожерелье праздничный швея п…"
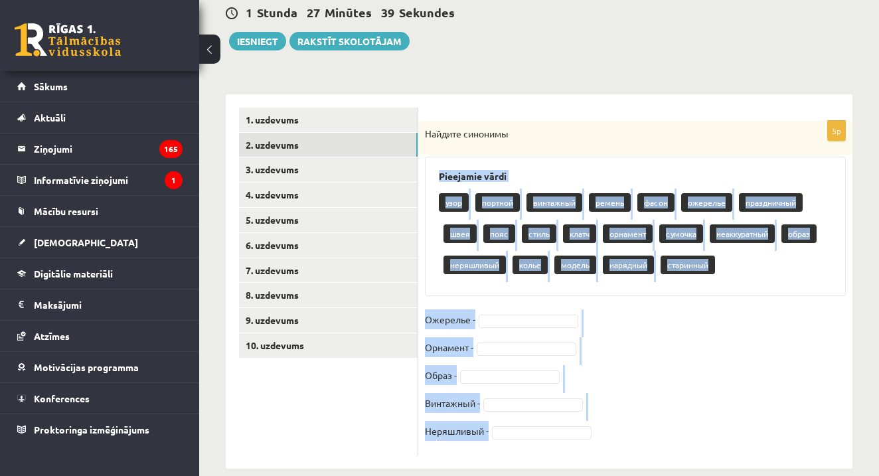
click at [609, 312] on fieldset "Ожерелье - Орнамент - Образ - Винтажный - Неряшливый -" at bounding box center [635, 379] width 421 height 139
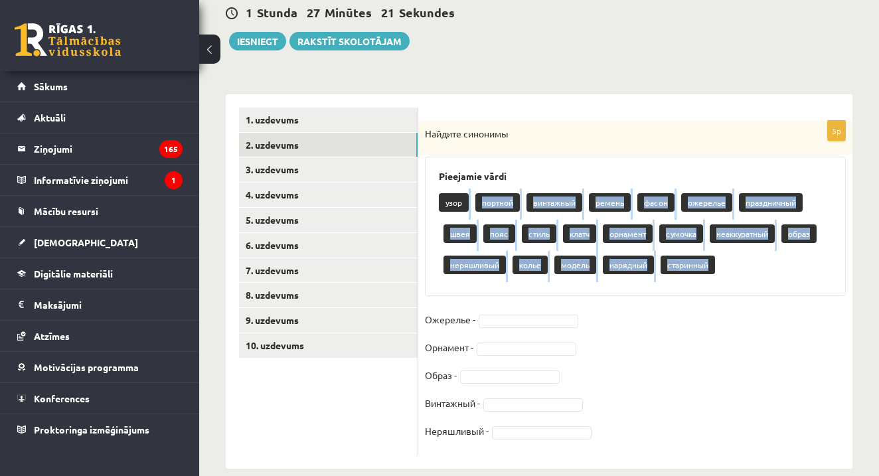
drag, startPoint x: 464, startPoint y: 205, endPoint x: 493, endPoint y: 274, distance: 75.3
click at [493, 276] on div "узор портной винтажный ремень фасон ожерелье праздничный швея пояс стиль клатч …" at bounding box center [635, 236] width 393 height 94
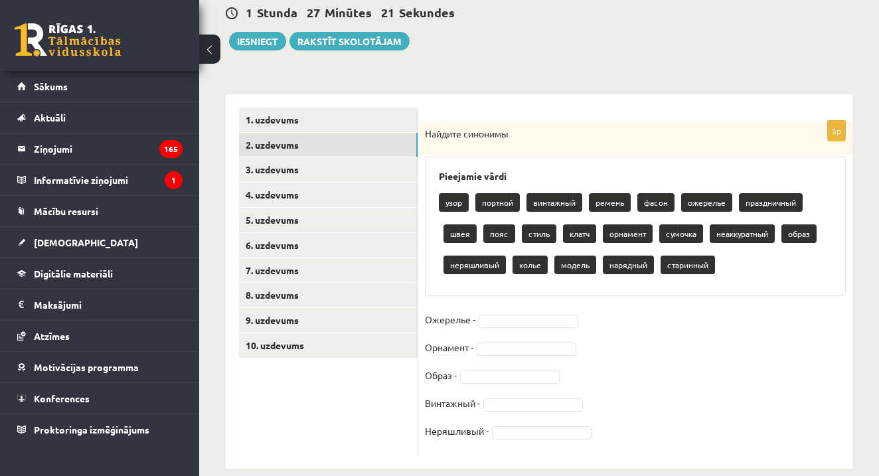
click at [723, 358] on fieldset "Ожерелье - Орнамент - Образ - Винтажный - Неряшливый -" at bounding box center [635, 379] width 421 height 139
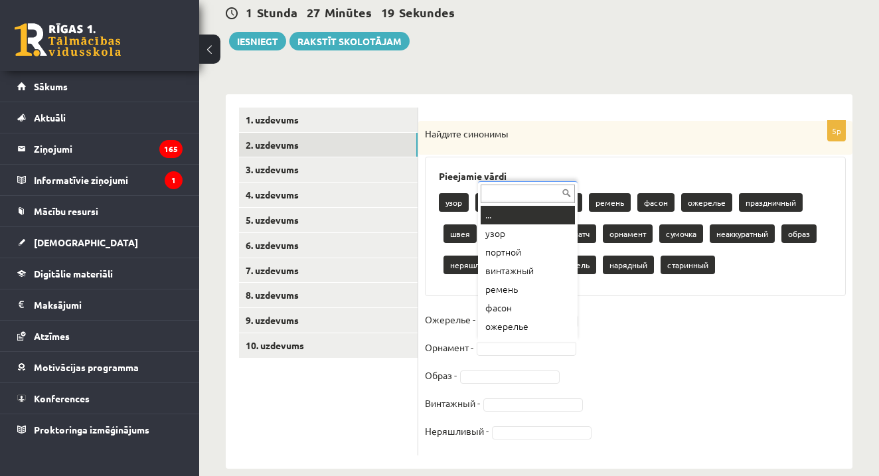
scroll to position [16, 0]
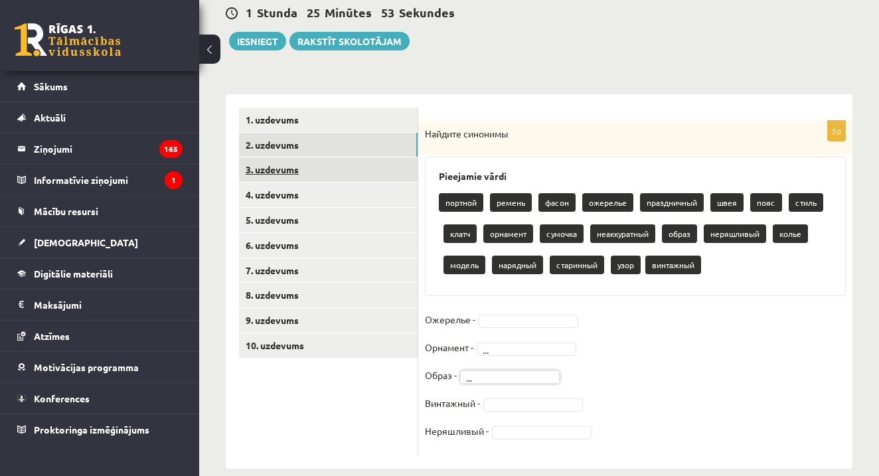
click at [350, 162] on link "3. uzdevums" at bounding box center [328, 169] width 179 height 25
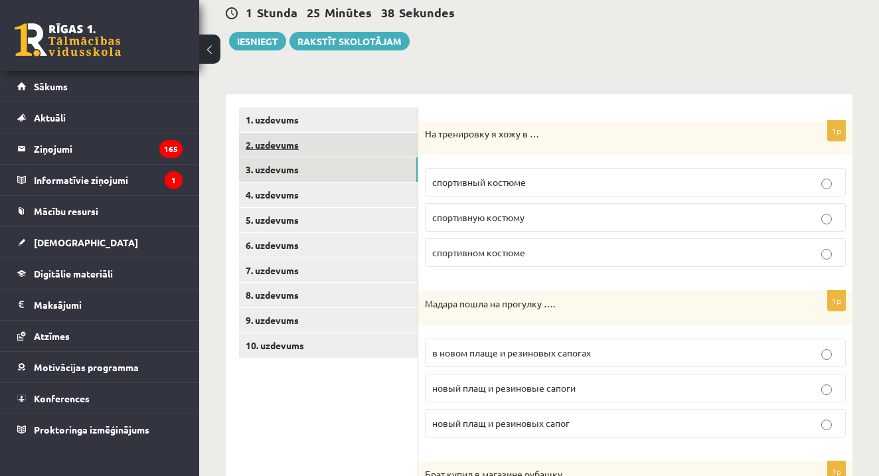
click at [375, 145] on link "2. uzdevums" at bounding box center [328, 145] width 179 height 25
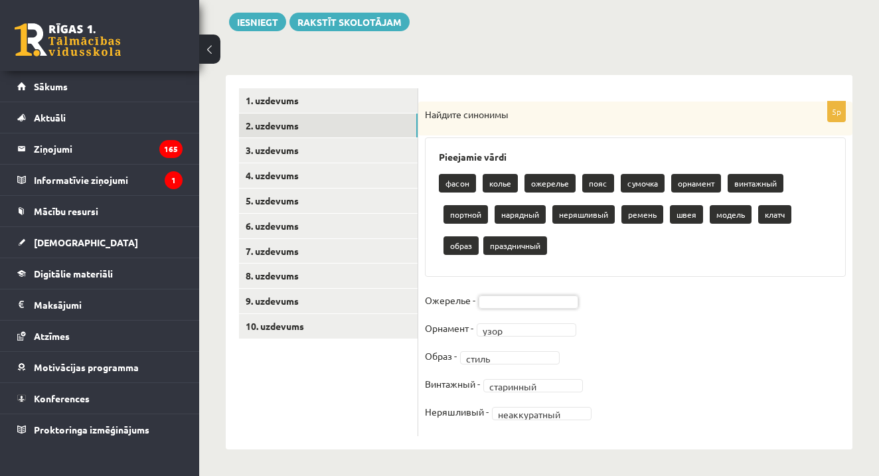
scroll to position [149, 0]
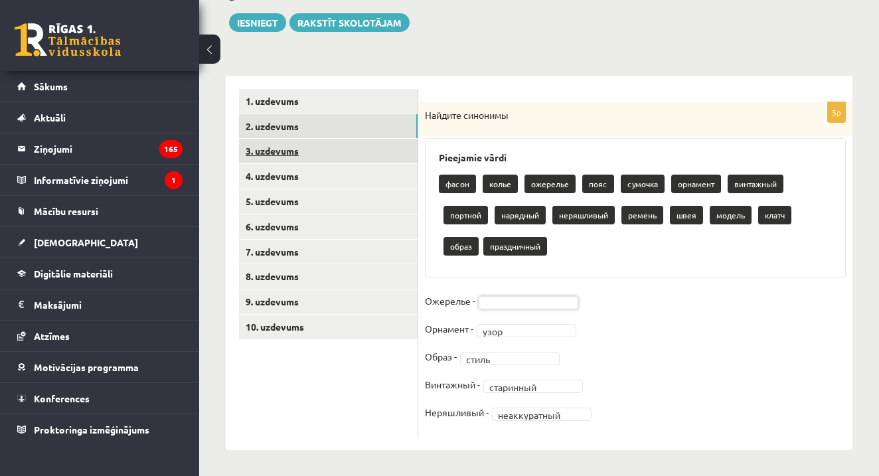
click at [347, 147] on link "3. uzdevums" at bounding box center [328, 151] width 179 height 25
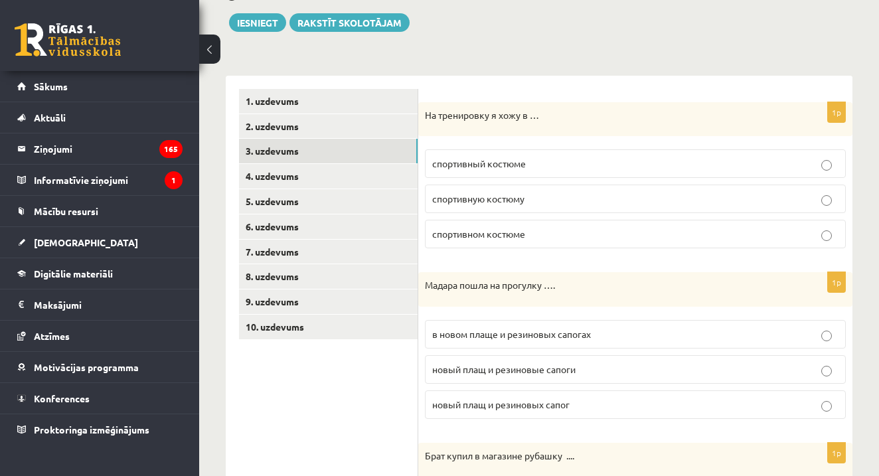
click at [650, 240] on p "спортивном костюме" at bounding box center [635, 234] width 406 height 14
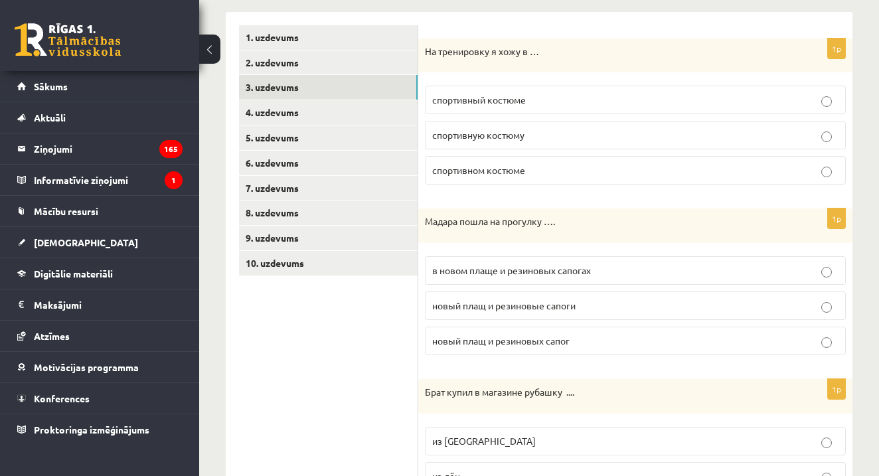
scroll to position [216, 0]
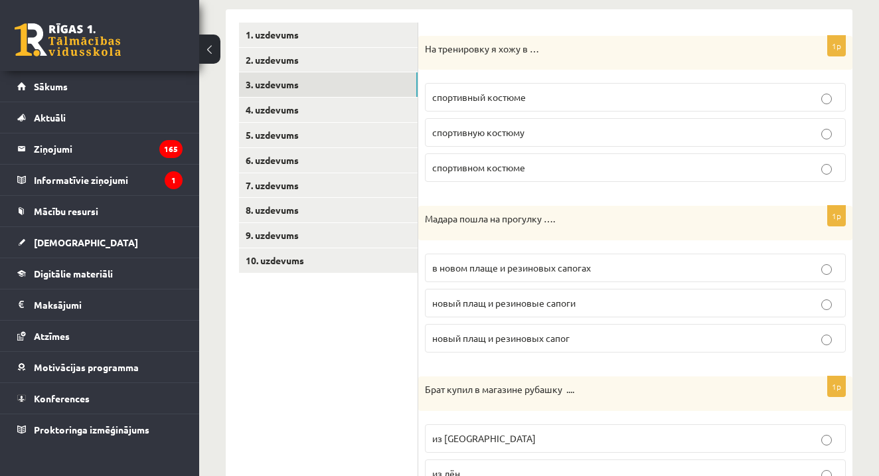
click at [596, 270] on p "в новом плаще и резиновых сапогах" at bounding box center [635, 268] width 406 height 14
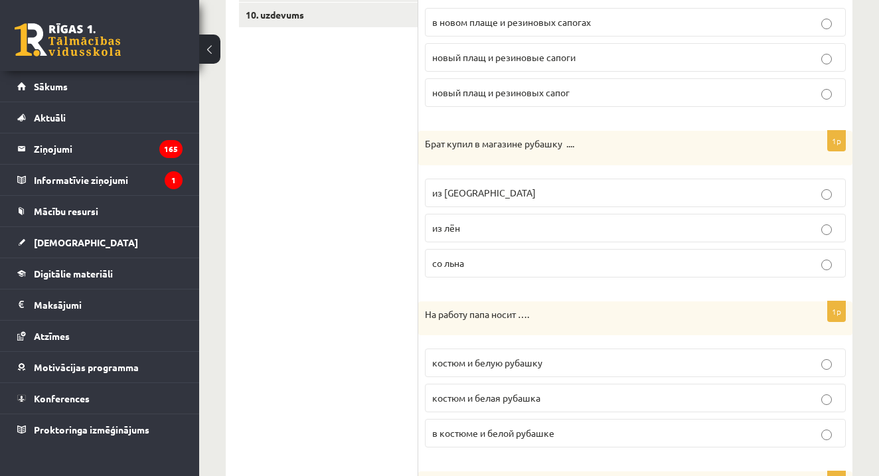
scroll to position [464, 0]
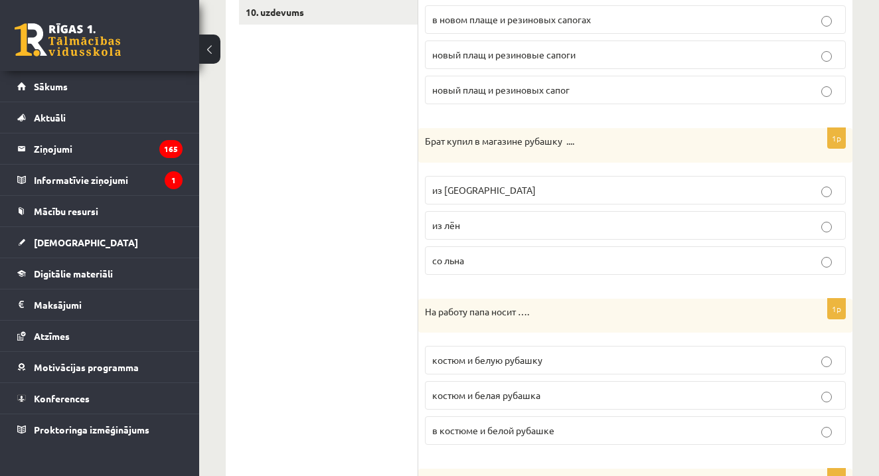
click at [531, 187] on p "из льна" at bounding box center [635, 190] width 406 height 14
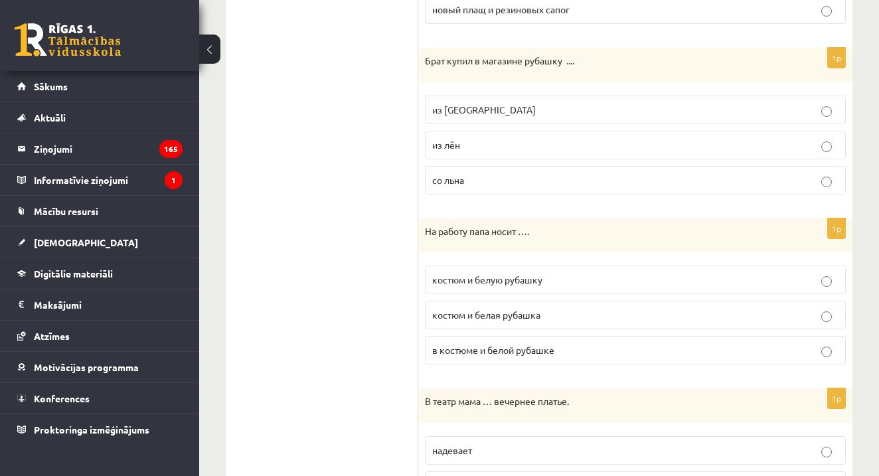
scroll to position [549, 0]
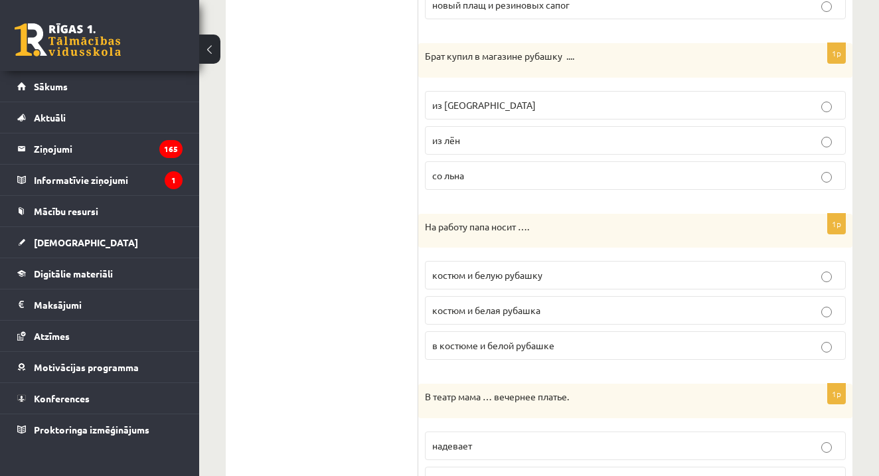
click at [524, 275] on span "костюм и белую рубашку" at bounding box center [487, 275] width 110 height 12
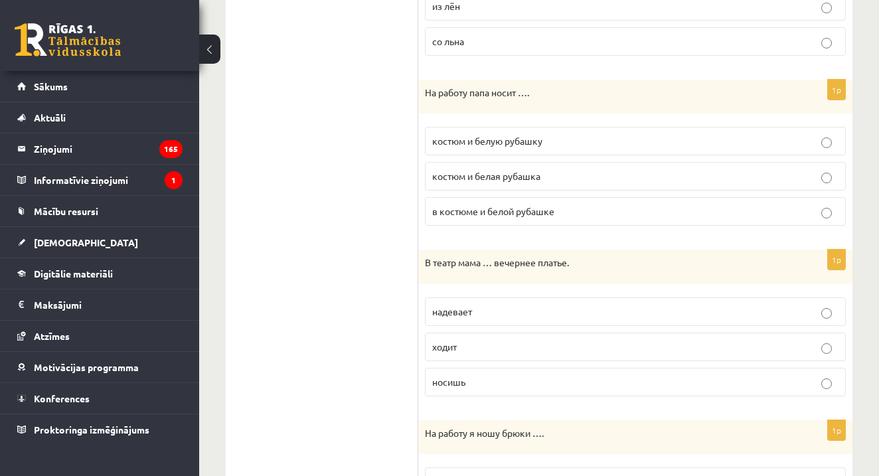
scroll to position [686, 0]
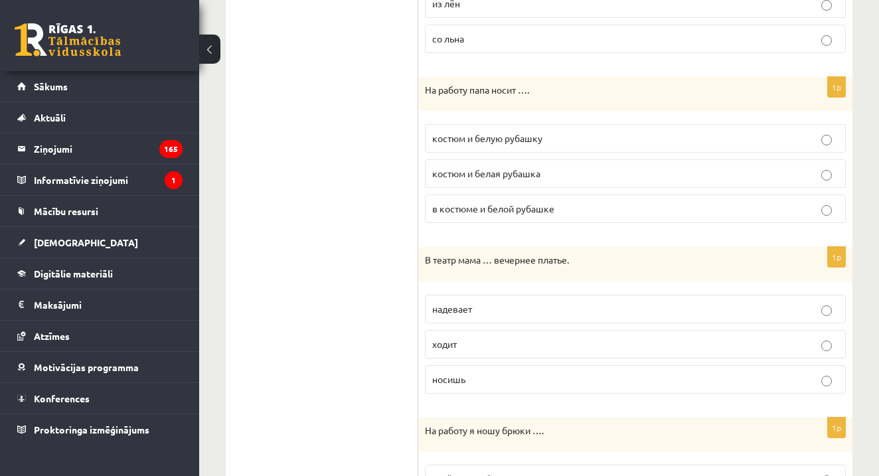
click at [504, 306] on p "надевает" at bounding box center [635, 309] width 406 height 14
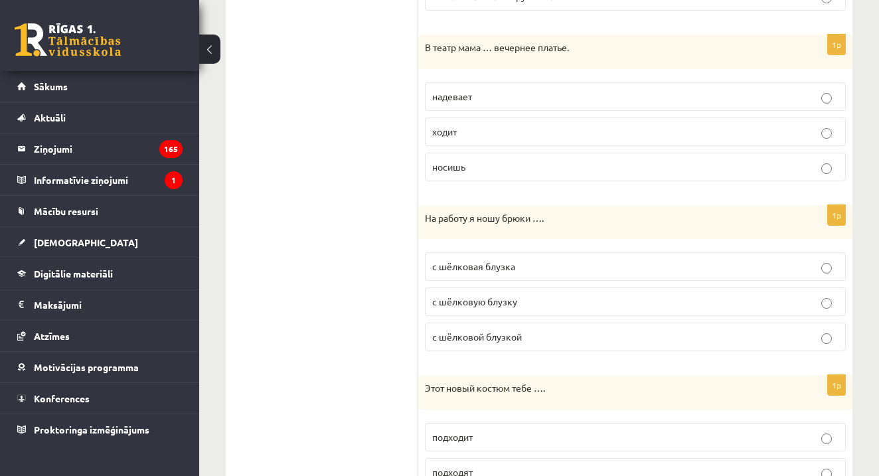
scroll to position [902, 0]
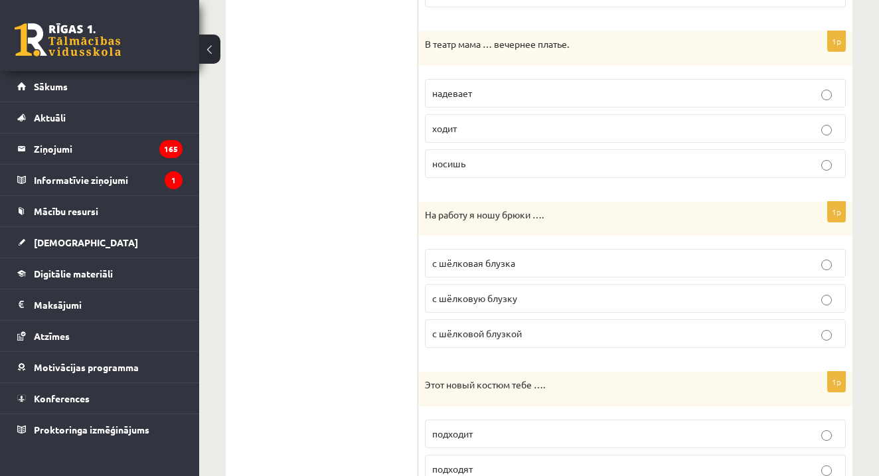
click at [527, 333] on p "с шёлковой блузкой" at bounding box center [635, 334] width 406 height 14
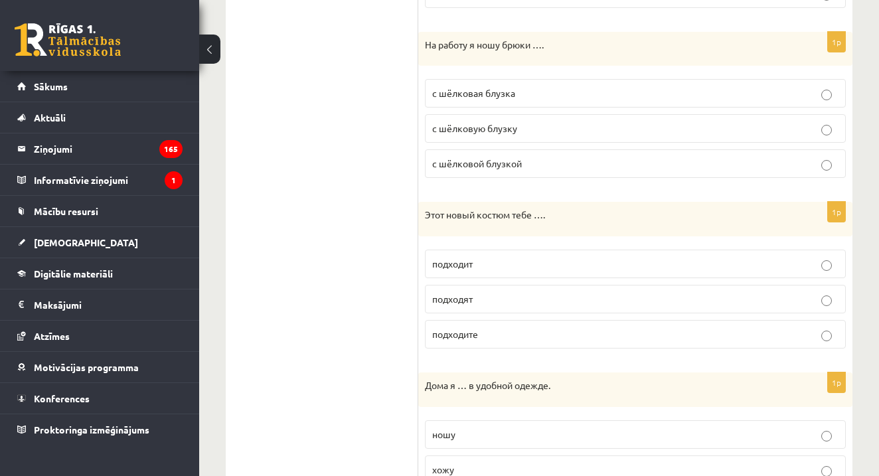
scroll to position [1076, 0]
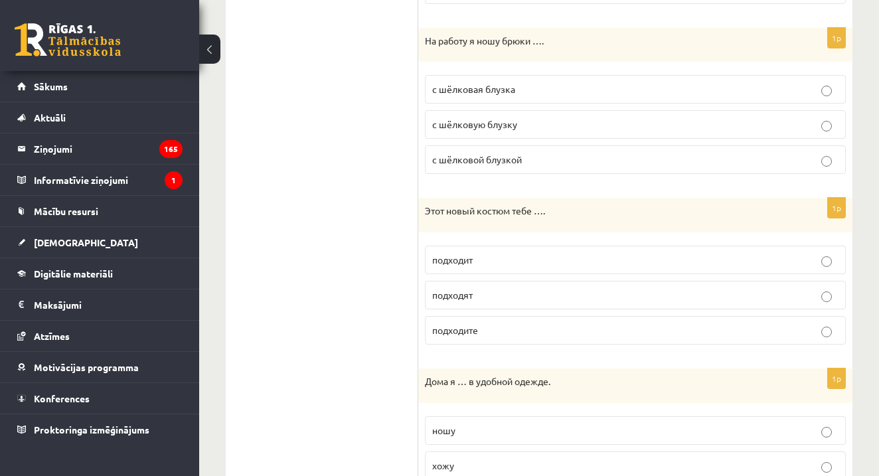
click at [517, 258] on p "подходит" at bounding box center [635, 260] width 406 height 14
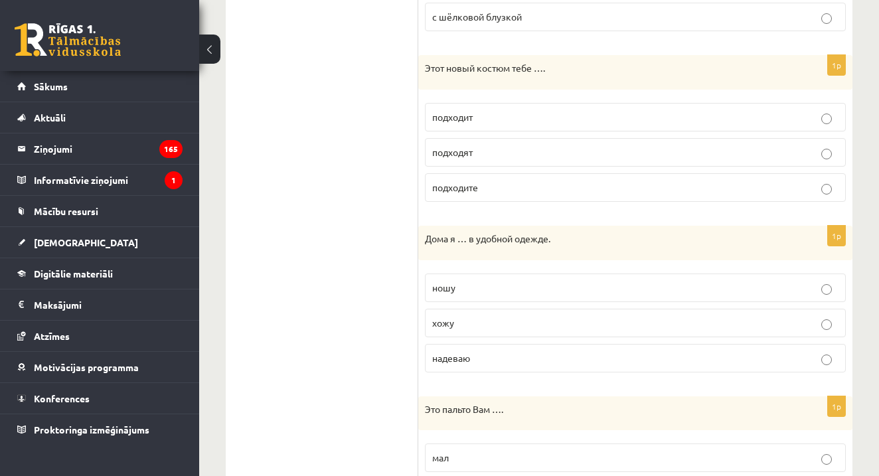
scroll to position [1219, 0]
click at [480, 323] on p "хожу" at bounding box center [635, 322] width 406 height 14
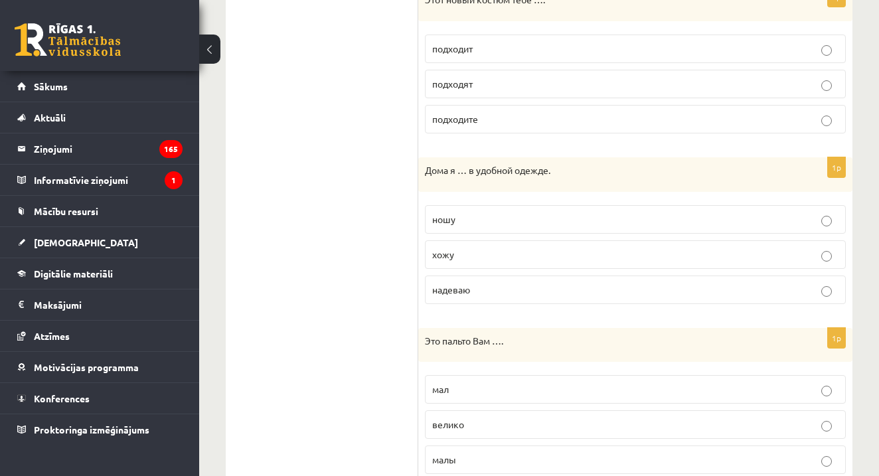
scroll to position [1352, 0]
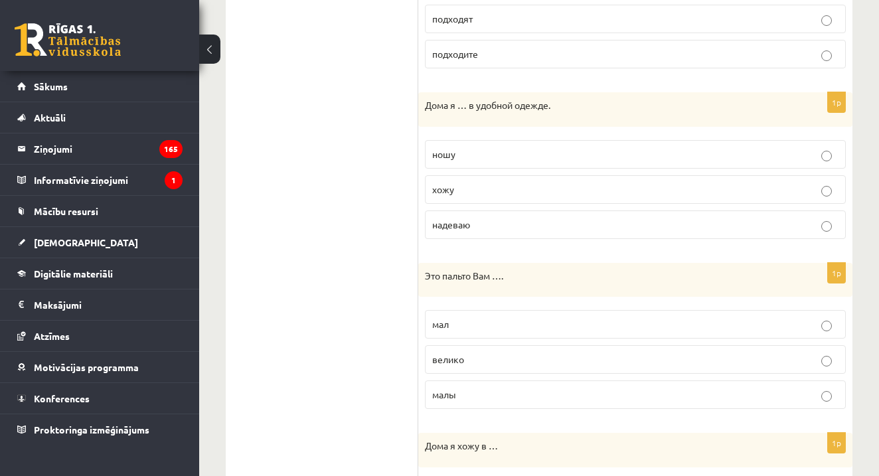
click at [485, 358] on p "велико" at bounding box center [635, 360] width 406 height 14
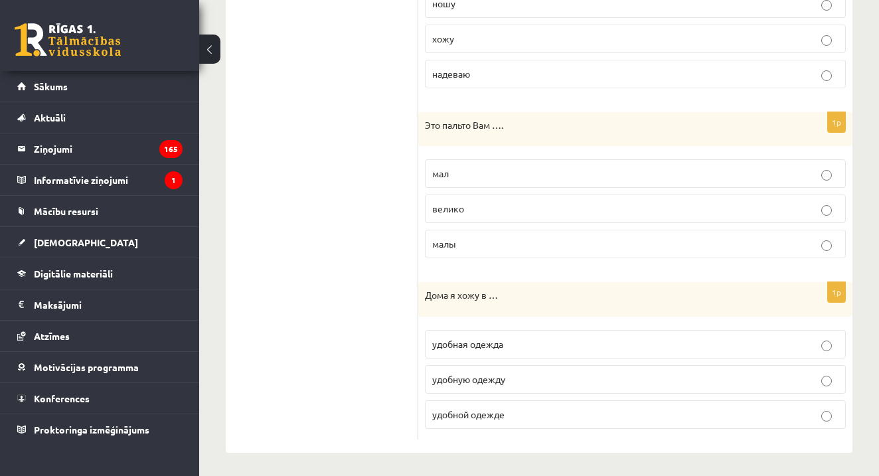
scroll to position [1502, 0]
click at [490, 412] on span "удобной одежде" at bounding box center [468, 415] width 72 height 12
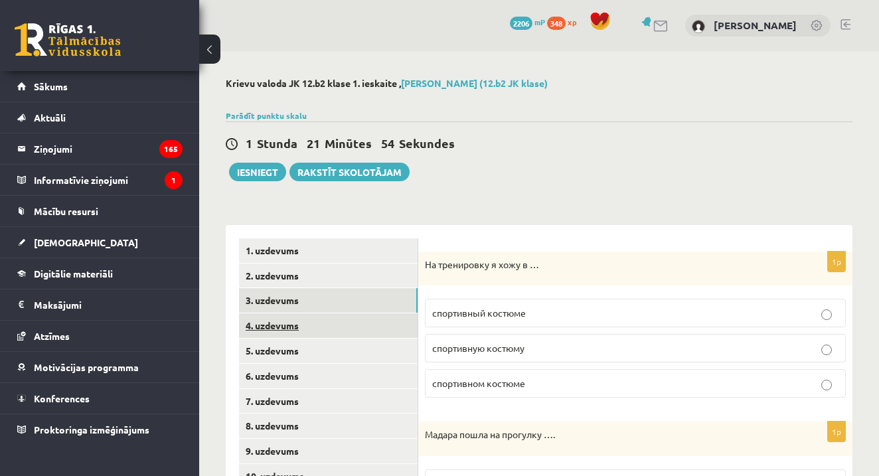
scroll to position [0, 0]
click at [324, 327] on link "4. uzdevums" at bounding box center [328, 325] width 179 height 25
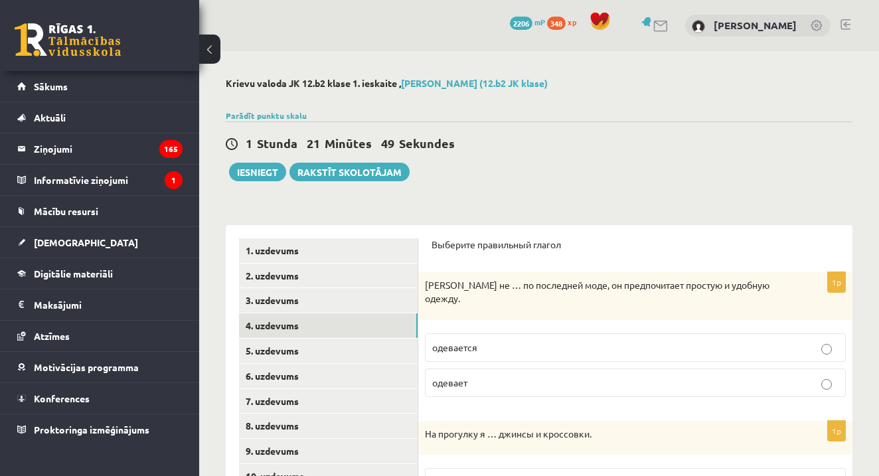
click at [527, 341] on p "одевается" at bounding box center [635, 348] width 406 height 14
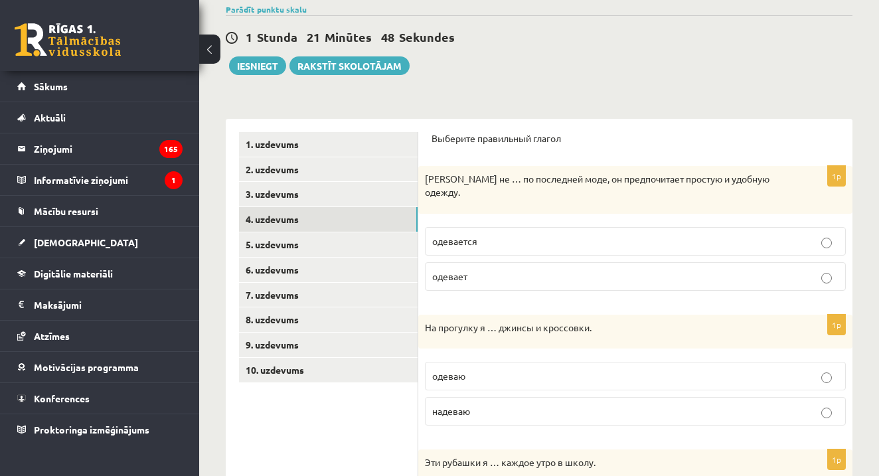
scroll to position [107, 0]
click at [502, 404] on p "надеваю" at bounding box center [635, 411] width 406 height 14
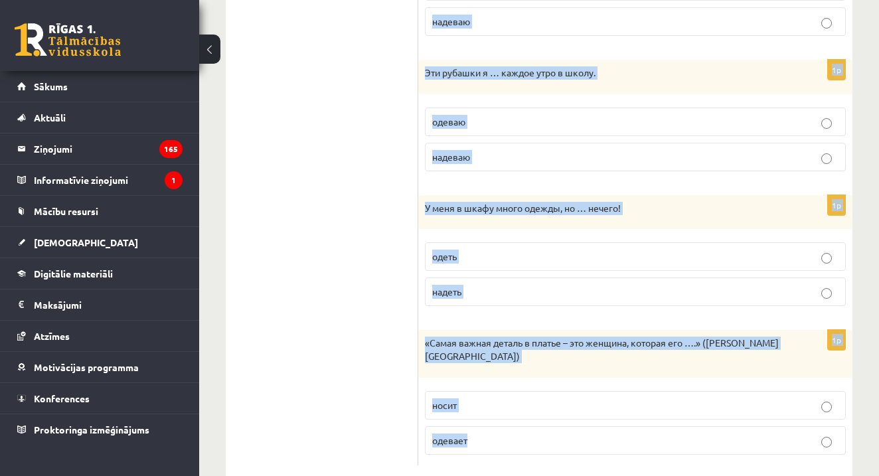
scroll to position [497, 0]
drag, startPoint x: 427, startPoint y: 194, endPoint x: 547, endPoint y: 424, distance: 259.4
click at [547, 423] on form "Выберите правильный глагол 1p Антон не … по последней моде, он предпочитает про…" at bounding box center [636, 103] width 408 height 723
copy form "На прогулку я … джинсы и кроссовки. одеваю надеваю 1p Эти рубашки я … каждое ут…"
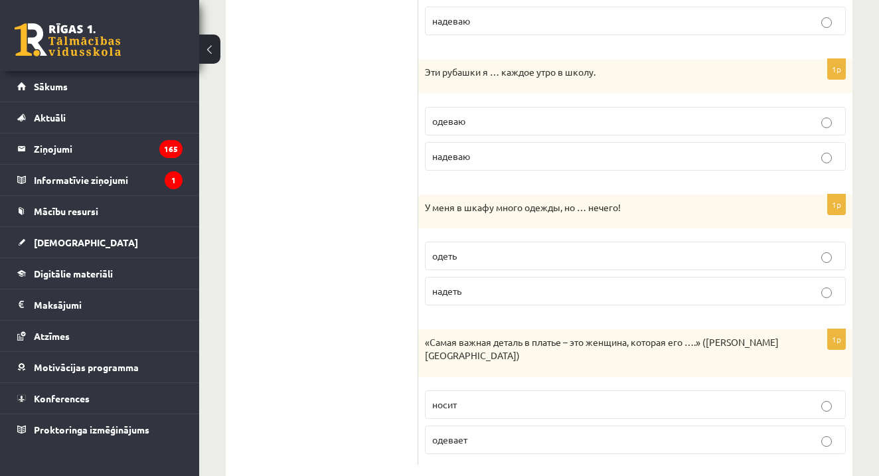
click at [507, 14] on p "надеваю" at bounding box center [635, 21] width 406 height 14
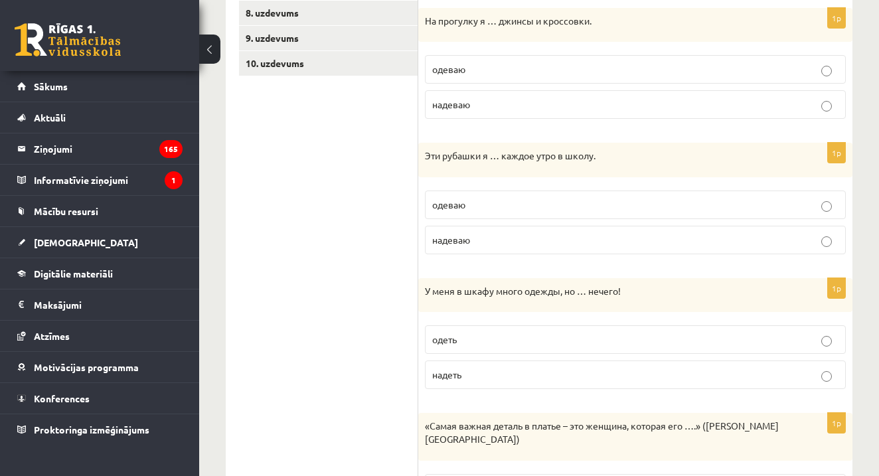
scroll to position [411, 0]
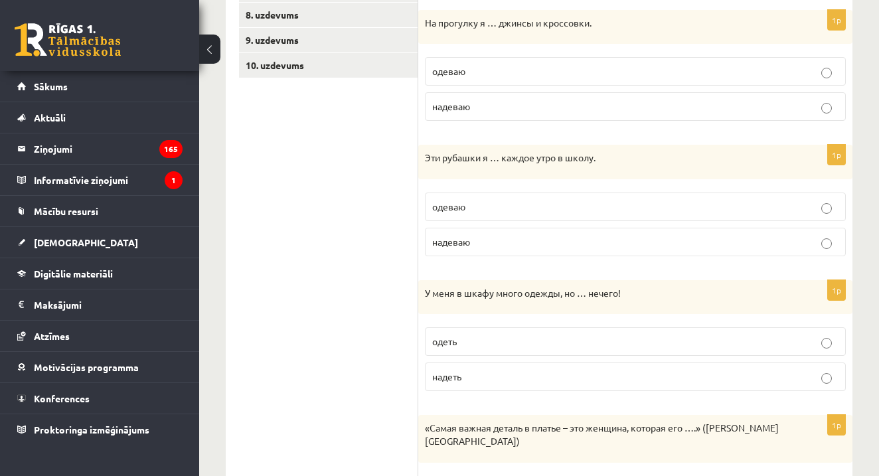
click at [528, 235] on p "надеваю" at bounding box center [635, 242] width 406 height 14
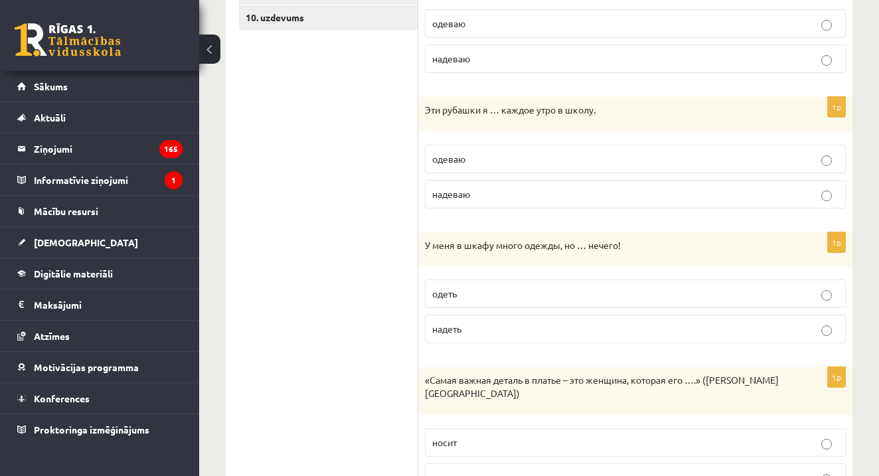
scroll to position [489, 0]
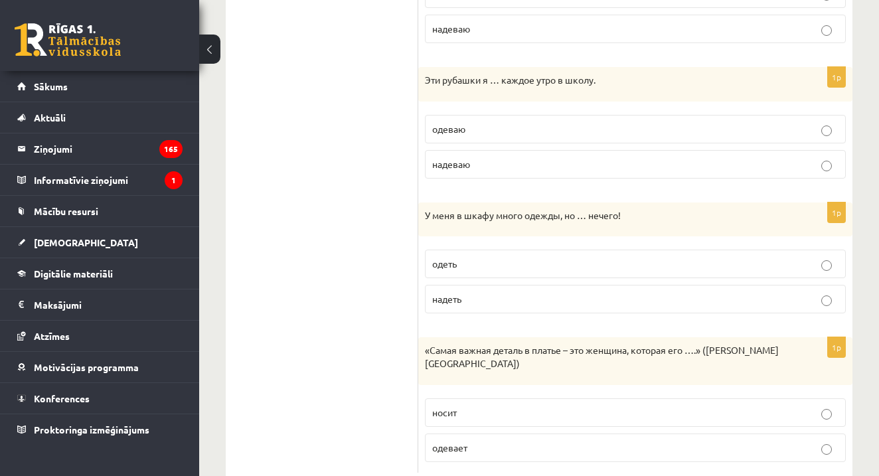
click at [542, 297] on label "надеть" at bounding box center [635, 299] width 421 height 29
click at [552, 406] on p "носит" at bounding box center [635, 413] width 406 height 14
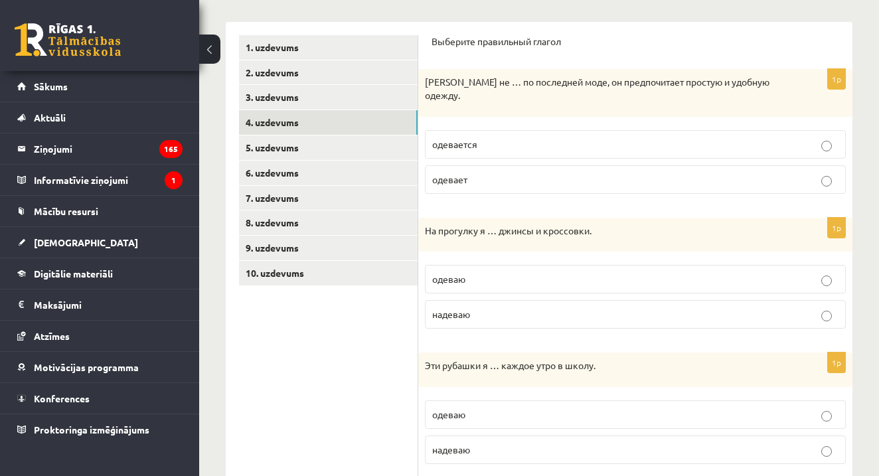
scroll to position [189, 0]
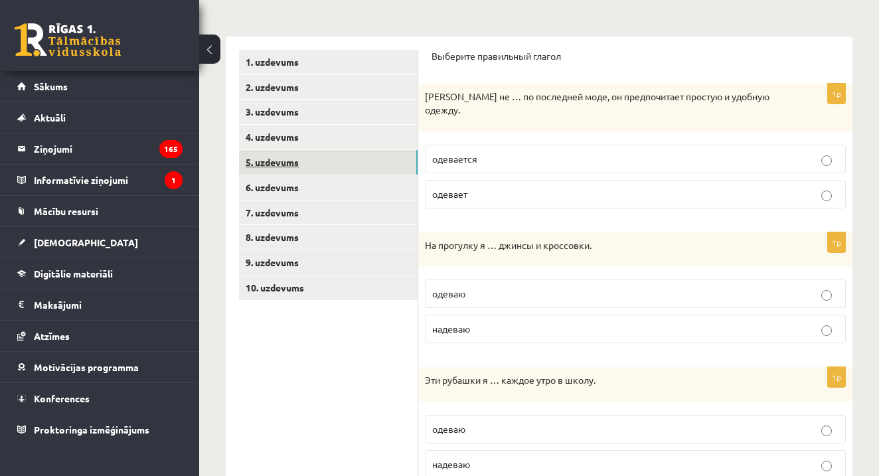
click at [351, 169] on link "5. uzdevums" at bounding box center [328, 162] width 179 height 25
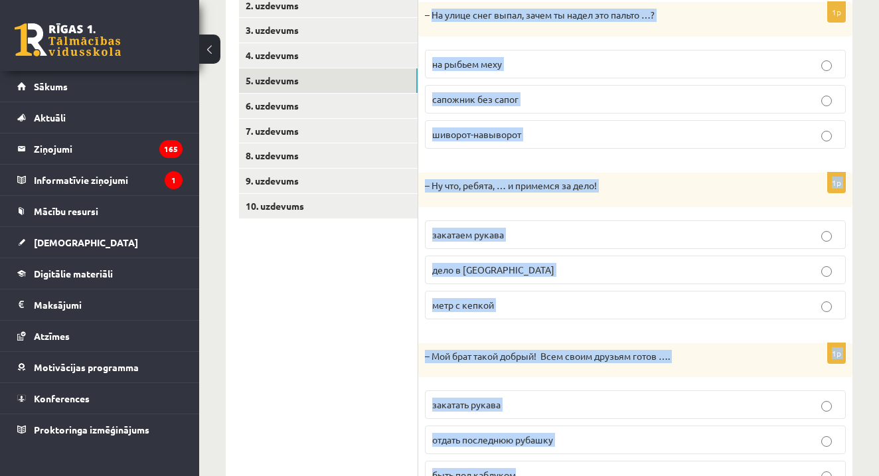
scroll to position [333, 0]
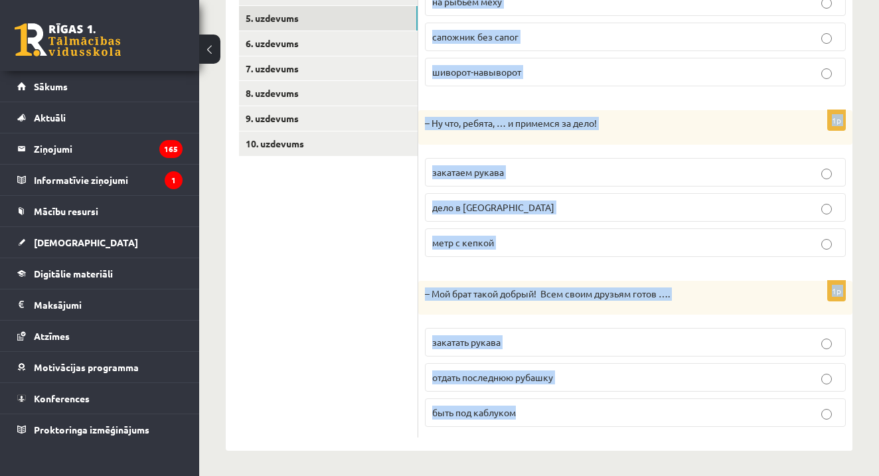
drag, startPoint x: 432, startPoint y: 97, endPoint x: 519, endPoint y: 436, distance: 349.7
click at [519, 435] on form "Дополните диалоги. 1p – На улице снег выпал, зачем ты надел это пальто …? на ры…" at bounding box center [636, 172] width 408 height 532
copy form "На улице снег выпал, зачем ты надел это пальто …? на рыбьем меху сапожник без с…"
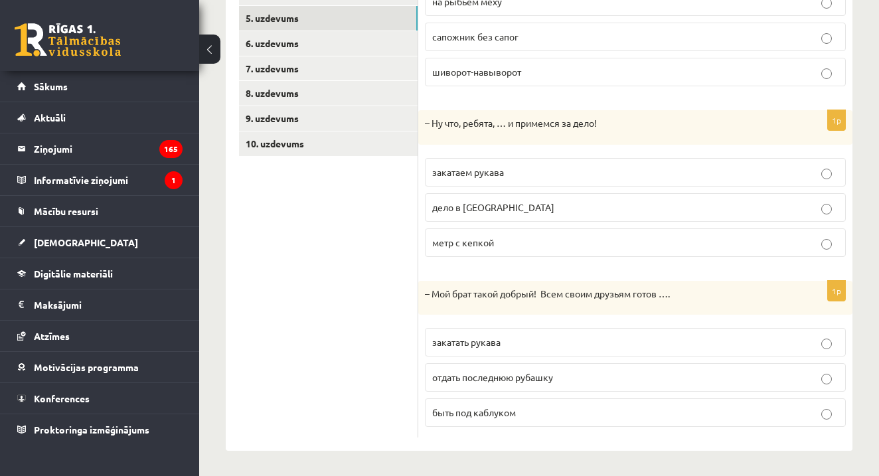
click at [344, 311] on ul "1. uzdevums 2. uzdevums 3. uzdevums 4. uzdevums 5. uzdevums 6. uzdevums 7. uzde…" at bounding box center [328, 172] width 179 height 532
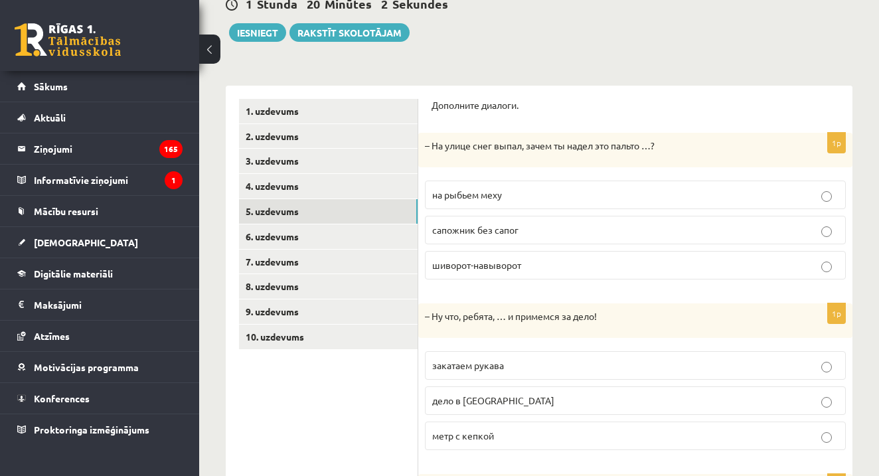
scroll to position [94, 0]
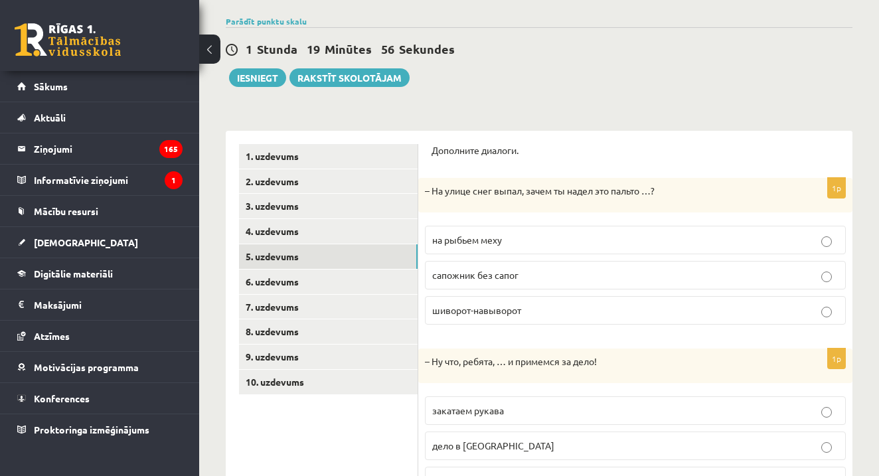
click at [569, 307] on p "шиворот-навыворот" at bounding box center [635, 311] width 406 height 14
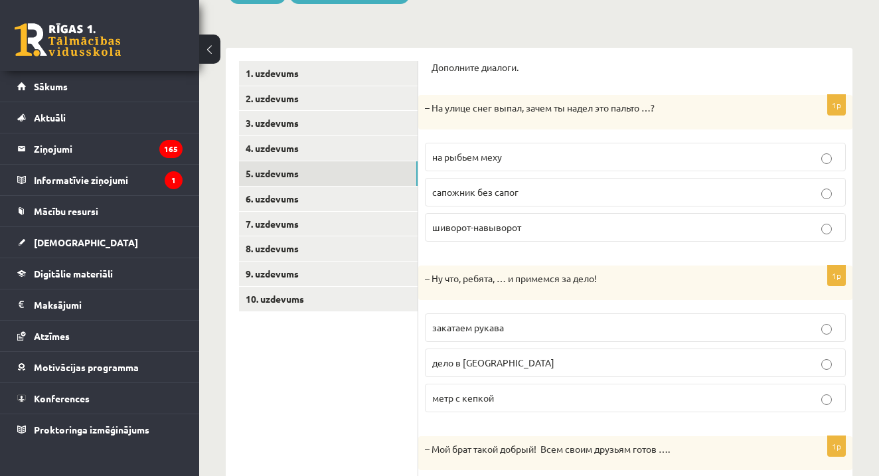
scroll to position [179, 0]
click at [547, 323] on p "закатаем рукава" at bounding box center [635, 326] width 406 height 14
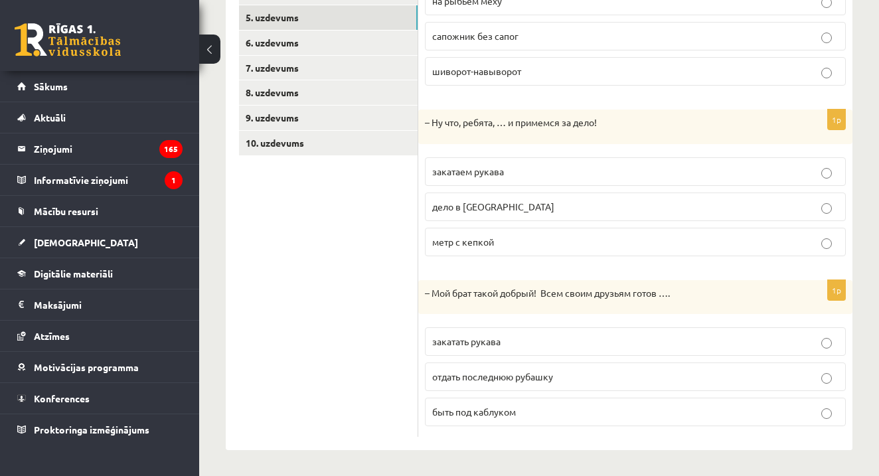
scroll to position [333, 0]
click at [596, 0] on p "на рыбьем меху" at bounding box center [635, 2] width 406 height 14
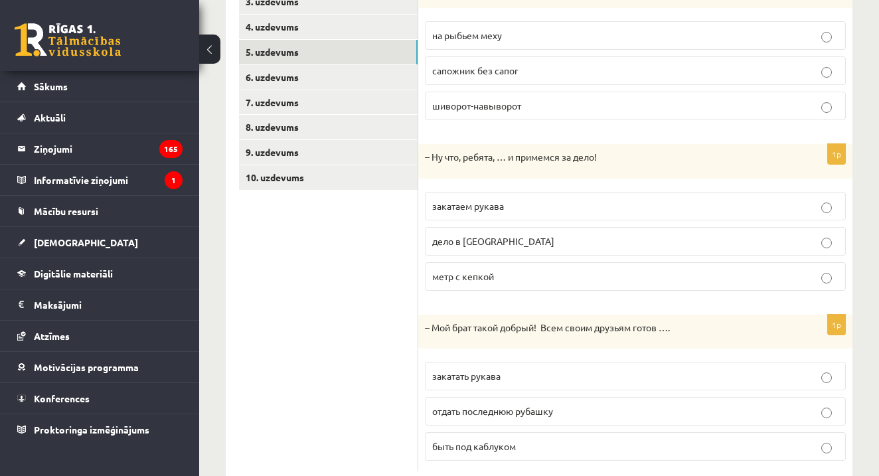
scroll to position [292, 0]
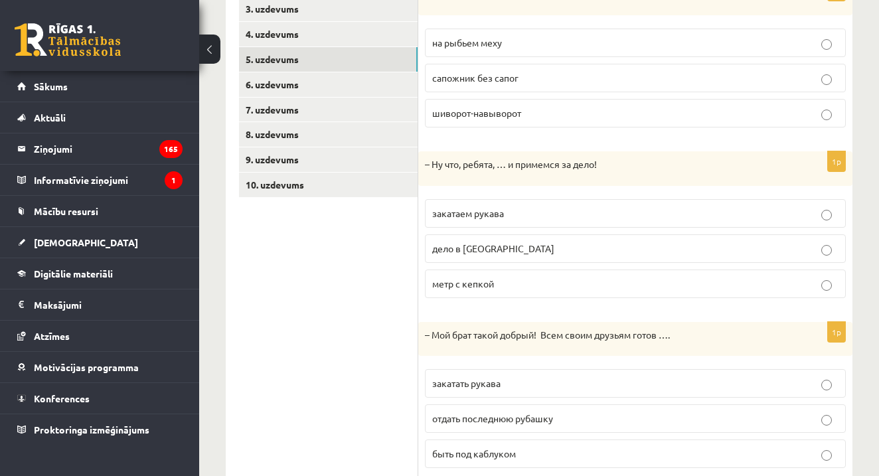
click at [585, 111] on p "шиворот-навыворот" at bounding box center [635, 113] width 406 height 14
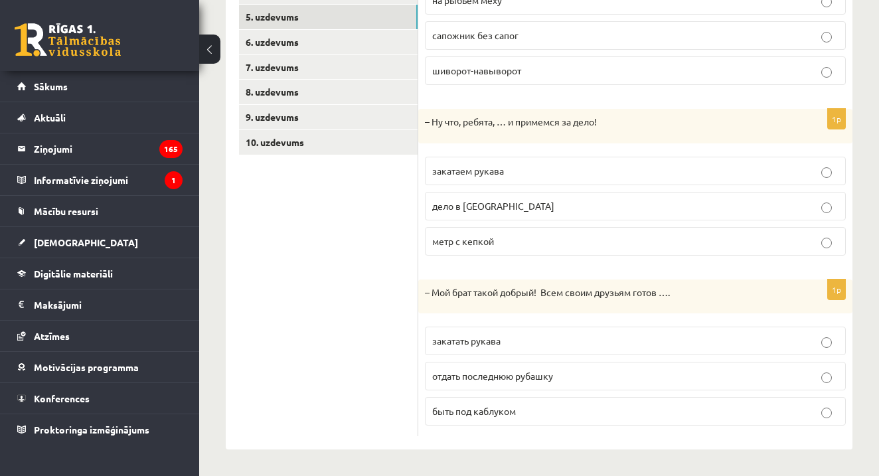
scroll to position [333, 0]
click at [543, 377] on span "отдать последнюю рубашку" at bounding box center [492, 377] width 121 height 12
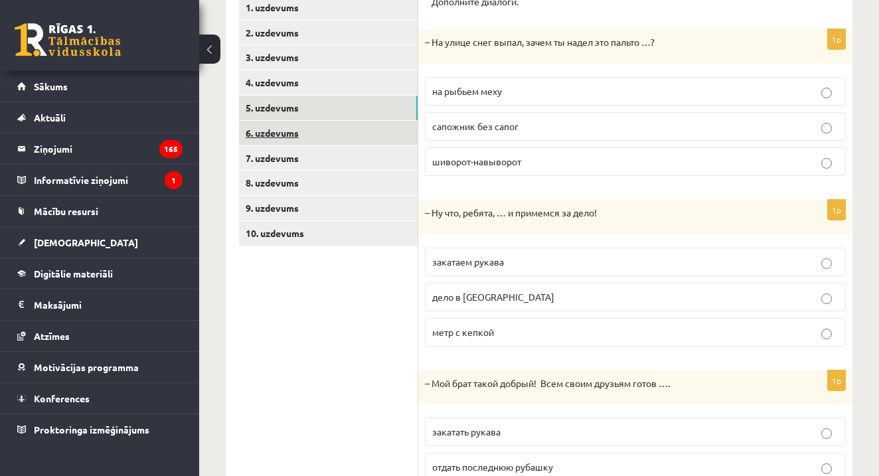
click at [320, 132] on link "6. uzdevums" at bounding box center [328, 133] width 179 height 25
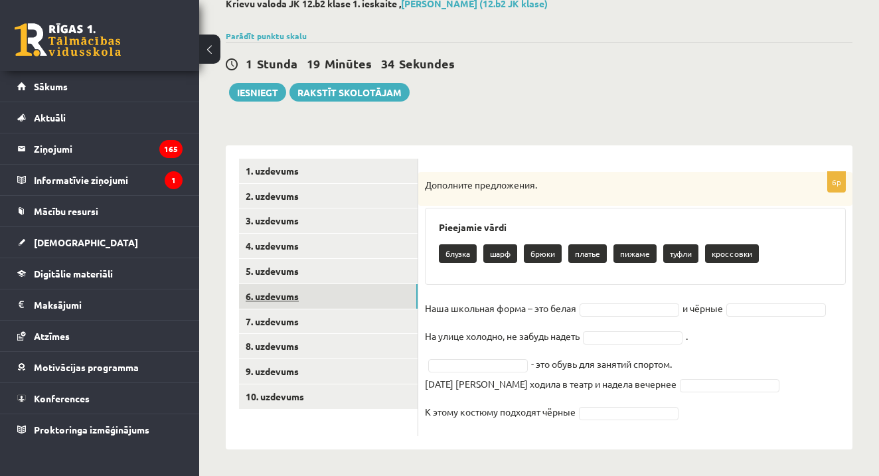
scroll to position [79, 0]
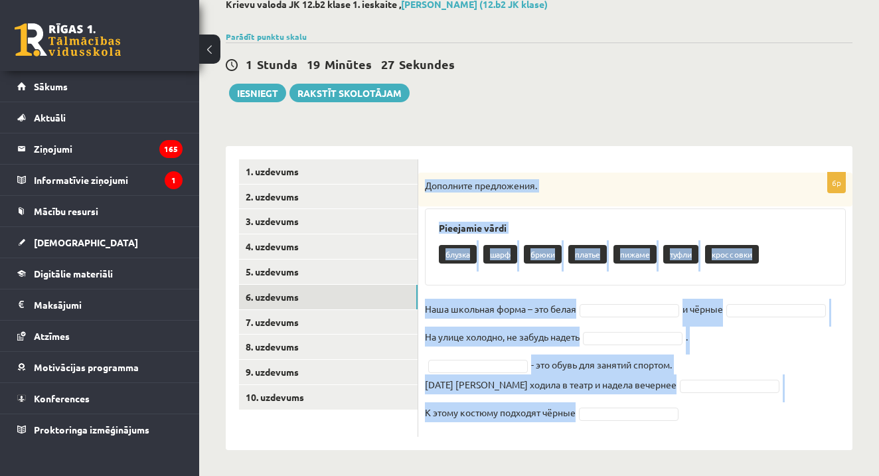
drag, startPoint x: 424, startPoint y: 180, endPoint x: 564, endPoint y: 451, distance: 304.8
click at [564, 450] on div "**********" at bounding box center [539, 224] width 680 height 505
copy div "Дополните предложения. Pieejamie vārdi блузка шарф брюки платье пижаме туфли кр…"
click at [547, 146] on div "6p Дополните предложения. Pieejamie vārdi блузка шарф брюки платье пижаме туфли…" at bounding box center [635, 298] width 434 height 304
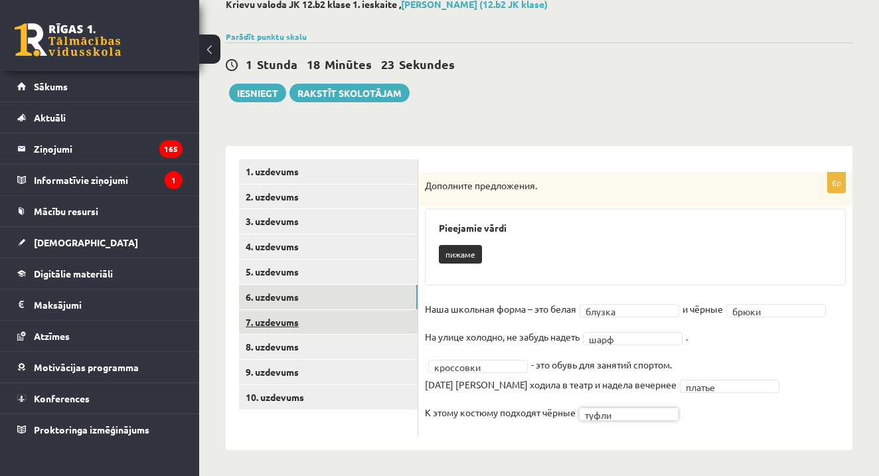
click at [305, 316] on link "7. uzdevums" at bounding box center [328, 322] width 179 height 25
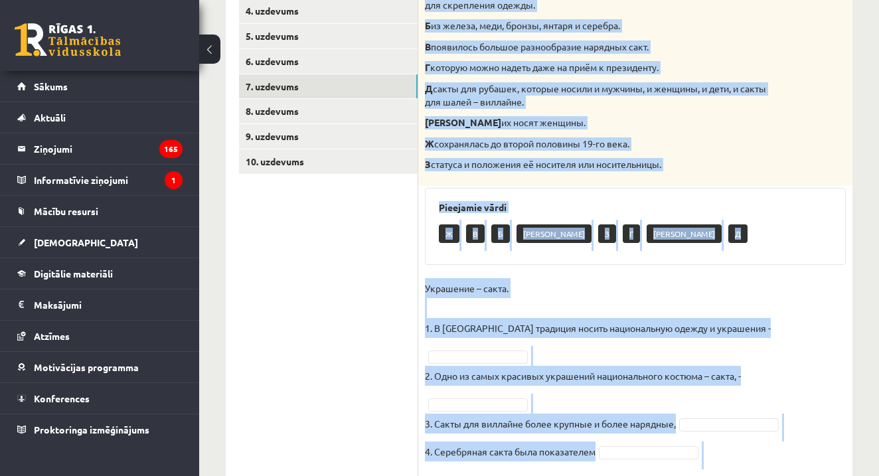
scroll to position [349, 0]
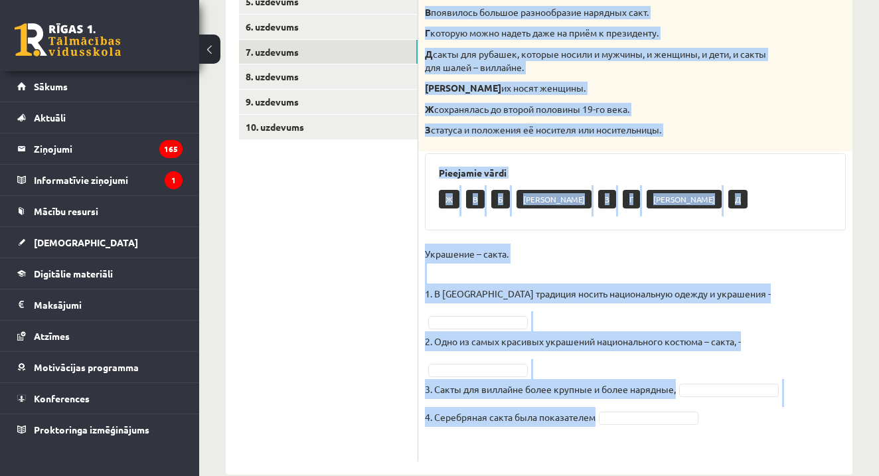
drag, startPoint x: 426, startPoint y: 39, endPoint x: 598, endPoint y: 393, distance: 393.0
click at [598, 392] on div "4p Соотнесите начало и конец предложений. А изначально носила практический хара…" at bounding box center [635, 181] width 434 height 559
copy div "Соотнесите начало и конец предложений. А изначально носила практический характе…"
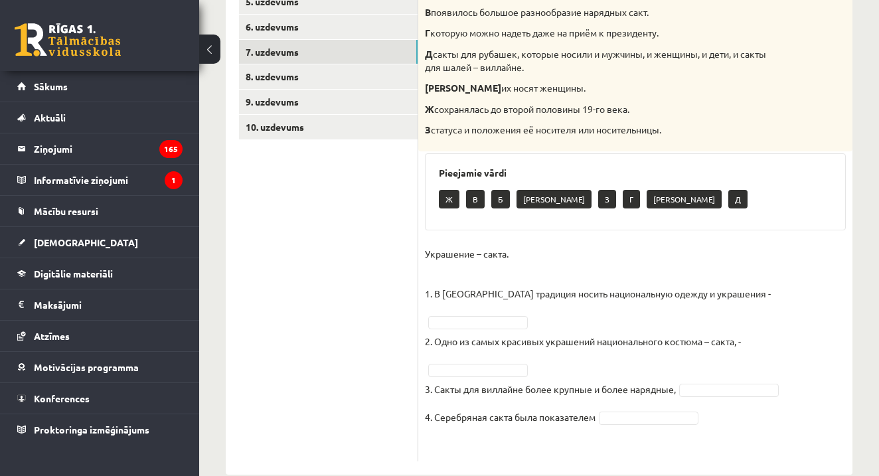
click at [381, 286] on ul "1. uzdevums 2. uzdevums 3. uzdevums 4. uzdevums 5. uzdevums 6. uzdevums 7. uzde…" at bounding box center [328, 175] width 179 height 573
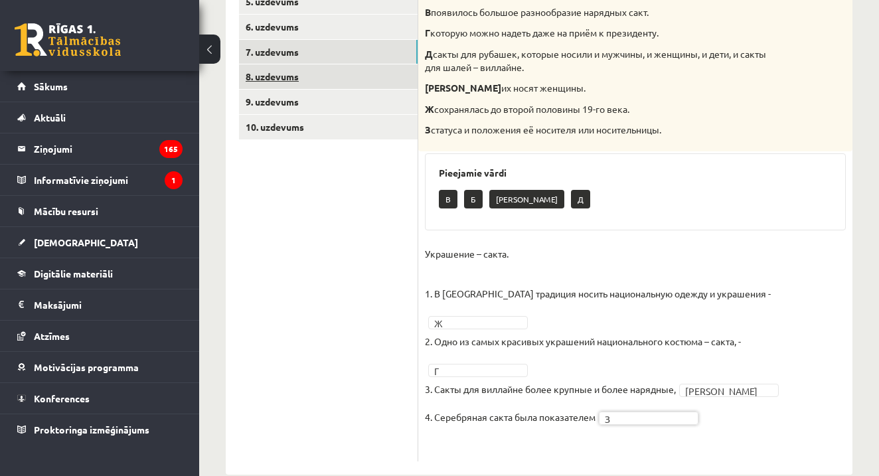
click at [330, 71] on link "8. uzdevums" at bounding box center [328, 76] width 179 height 25
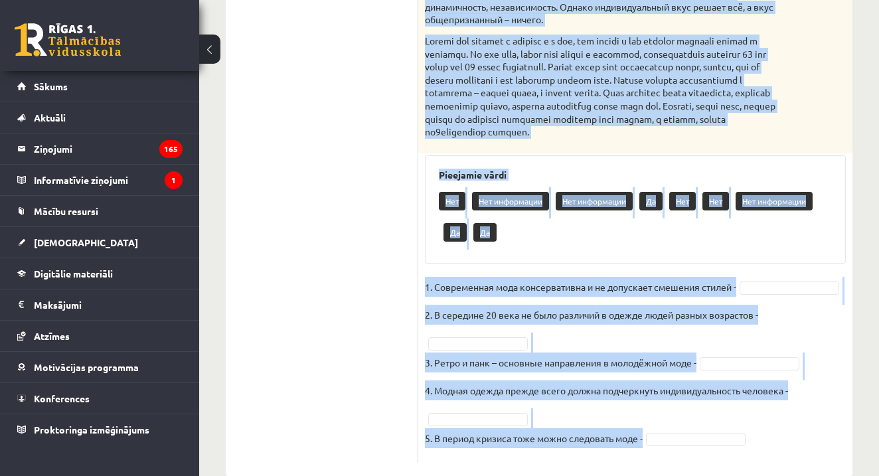
scroll to position [685, 0]
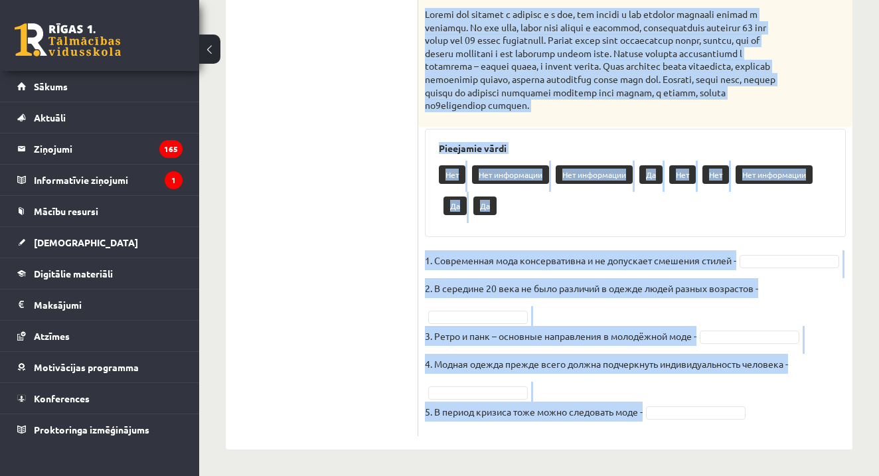
drag, startPoint x: 425, startPoint y: 27, endPoint x: 617, endPoint y: 430, distance: 446.5
click at [617, 430] on div "5p Прочитайте текст и выполните задание. Главное отличие молодёжной моды состои…" at bounding box center [635, 6] width 434 height 860
copy div "Прочитайте текст и выполните задание. Главное отличие молодёжной моды состоит в…"
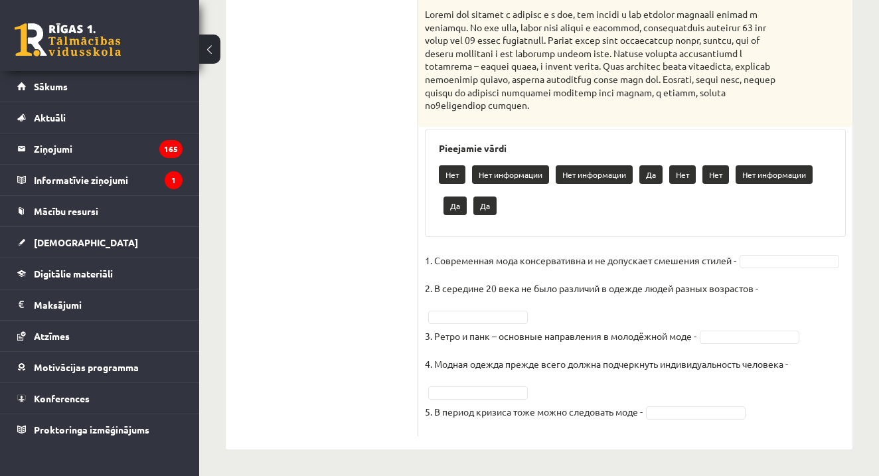
click at [395, 333] on ul "1. uzdevums 2. uzdevums 3. uzdevums 4. uzdevums 5. uzdevums 6. uzdevums 7. uzde…" at bounding box center [328, -1] width 179 height 873
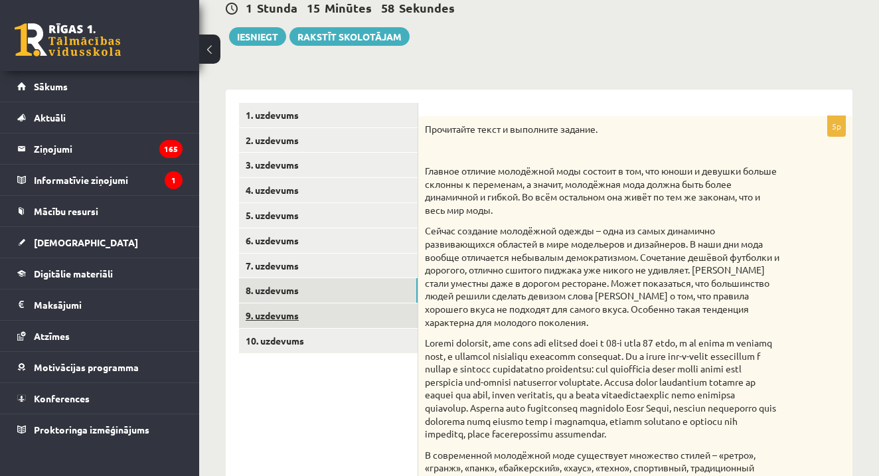
scroll to position [137, 0]
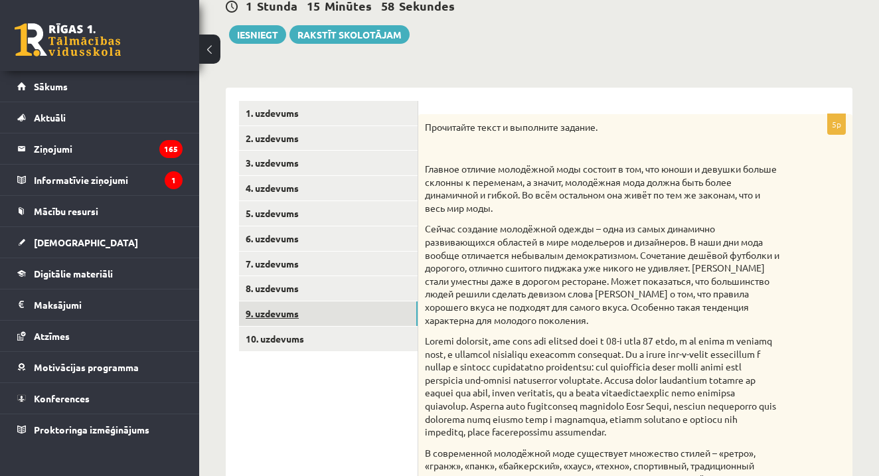
click at [331, 310] on link "9. uzdevums" at bounding box center [328, 314] width 179 height 25
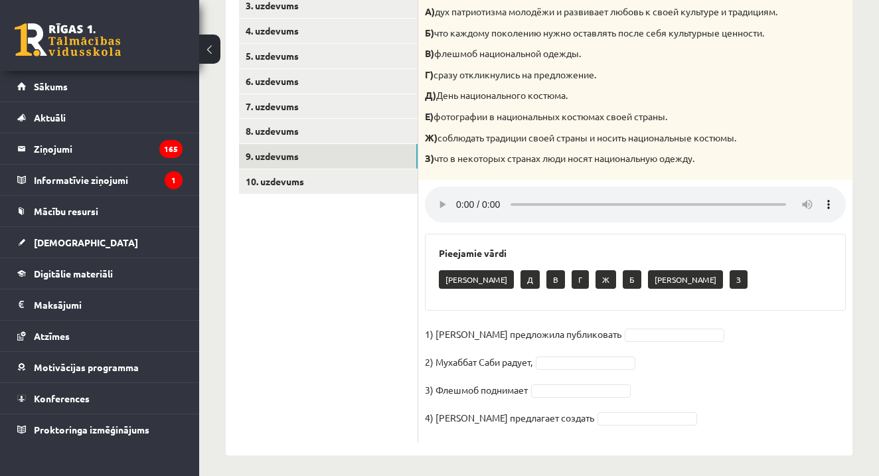
scroll to position [294, 0]
click at [454, 208] on audio at bounding box center [635, 205] width 421 height 36
click at [458, 203] on audio at bounding box center [635, 205] width 421 height 36
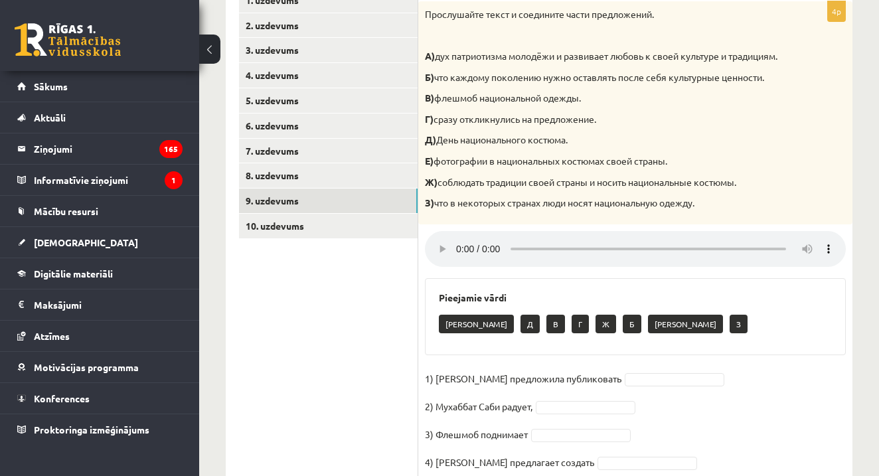
scroll to position [248, 0]
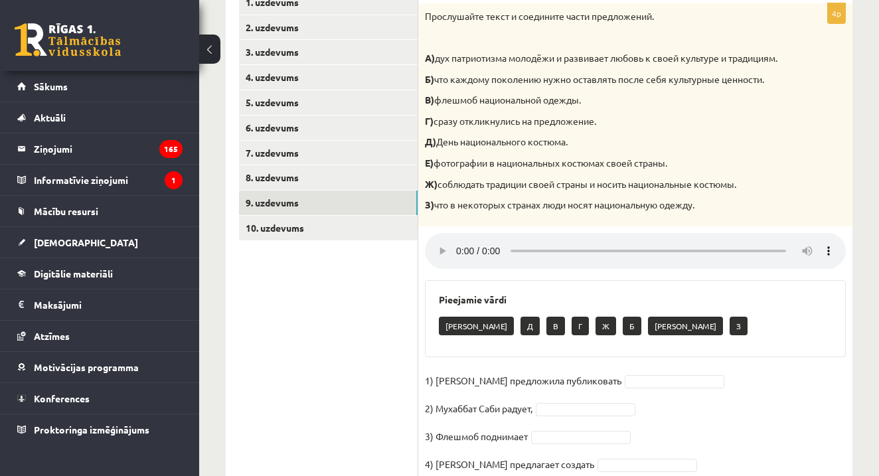
click at [440, 250] on audio at bounding box center [635, 251] width 421 height 36
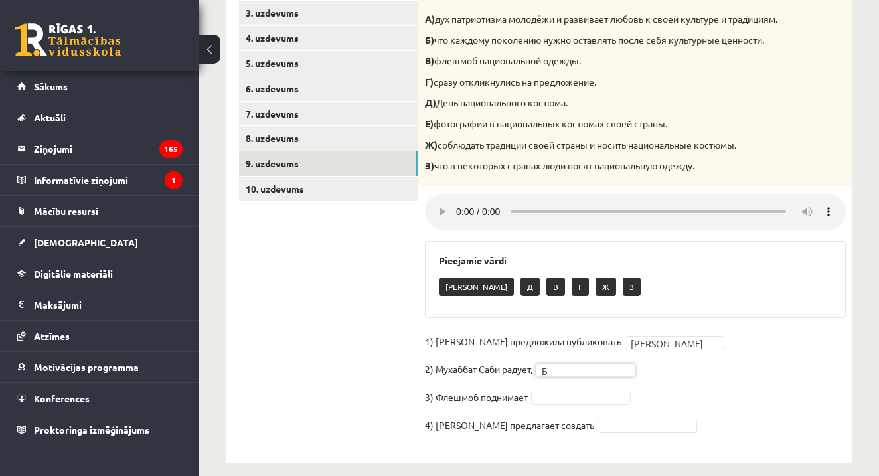
scroll to position [294, 0]
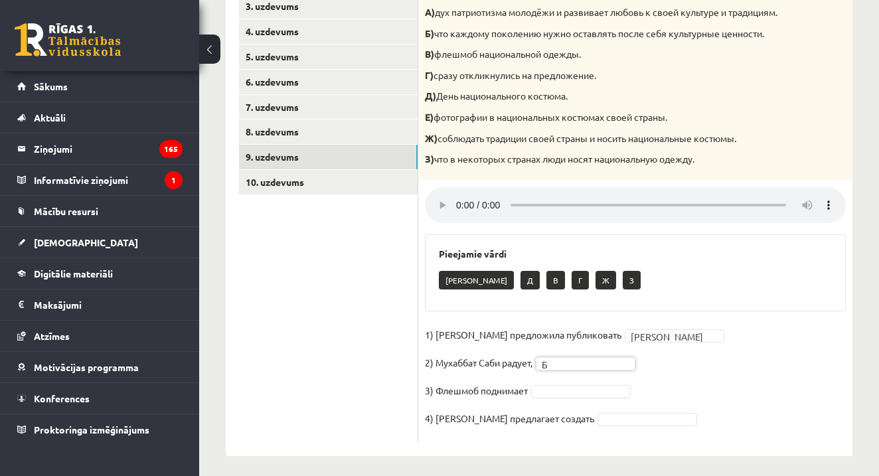
click at [434, 206] on audio at bounding box center [635, 205] width 421 height 36
click at [440, 208] on audio at bounding box center [635, 205] width 421 height 36
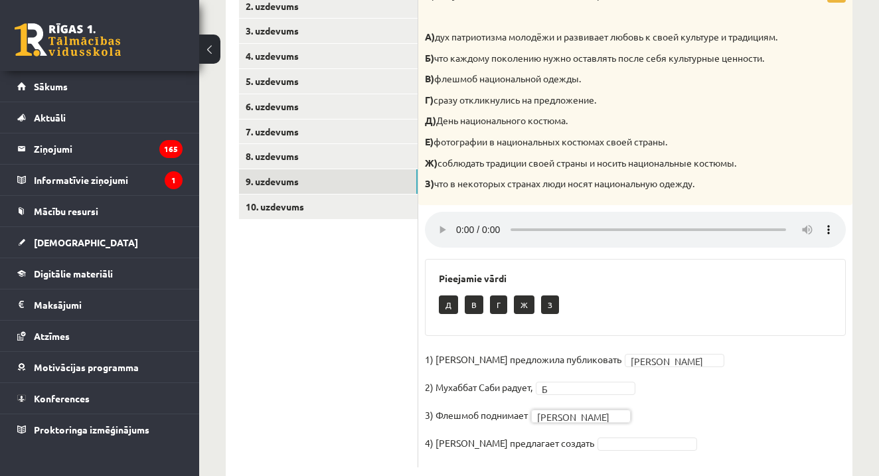
scroll to position [274, 0]
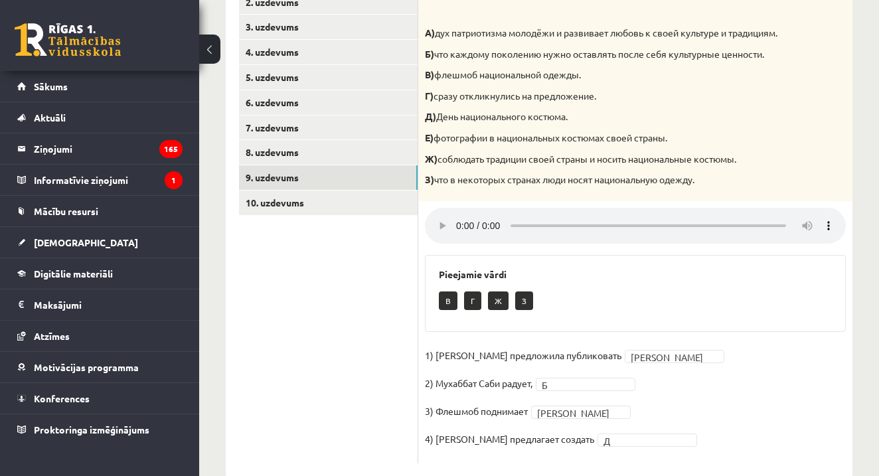
click at [461, 225] on audio at bounding box center [635, 226] width 421 height 36
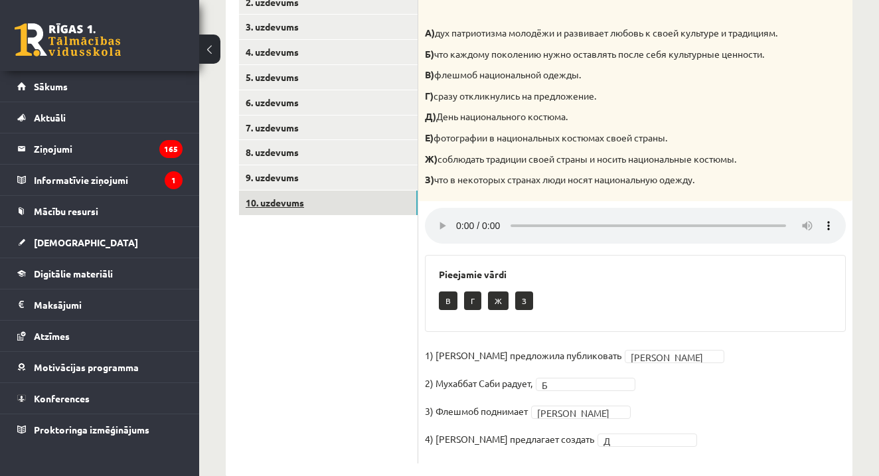
click at [349, 203] on link "10. uzdevums" at bounding box center [328, 203] width 179 height 25
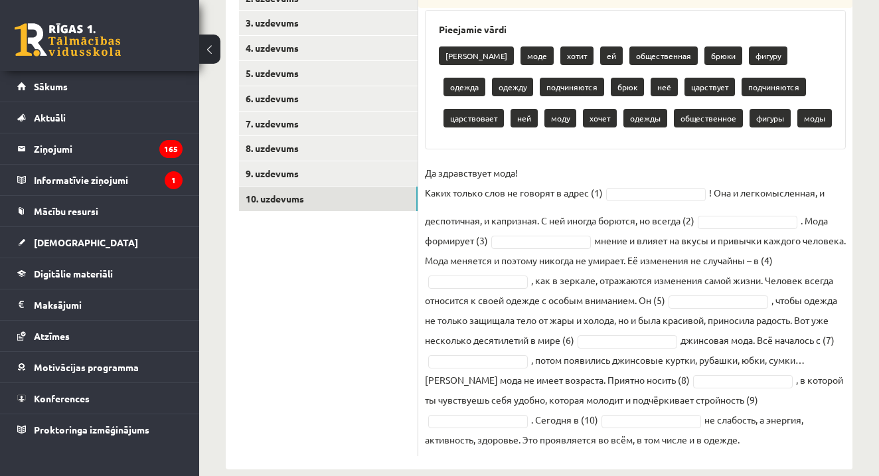
scroll to position [297, 0]
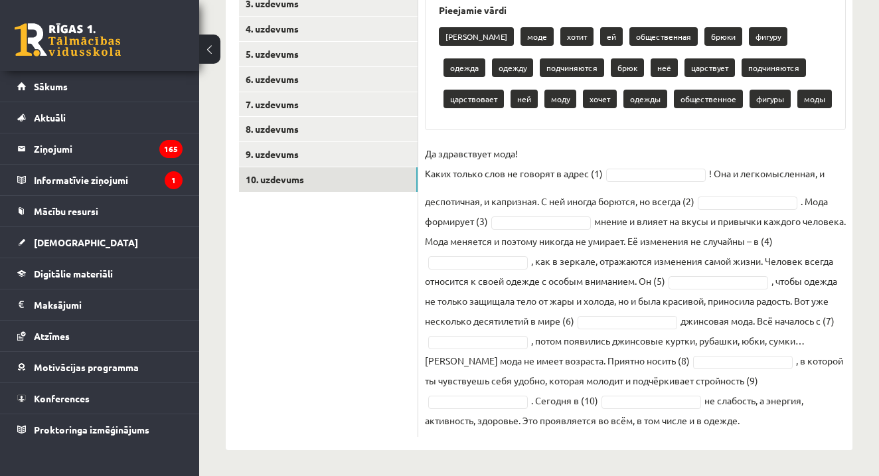
drag, startPoint x: 426, startPoint y: 36, endPoint x: 756, endPoint y: 439, distance: 521.1
click at [756, 439] on div "10p Восстановите текст, используйте слова для работы. Pieejamie vārdi брюков мо…" at bounding box center [635, 189] width 434 height 522
copy div "Восстановите текст, используйте слова для работы. Pieejamie vārdi брюков моде х…"
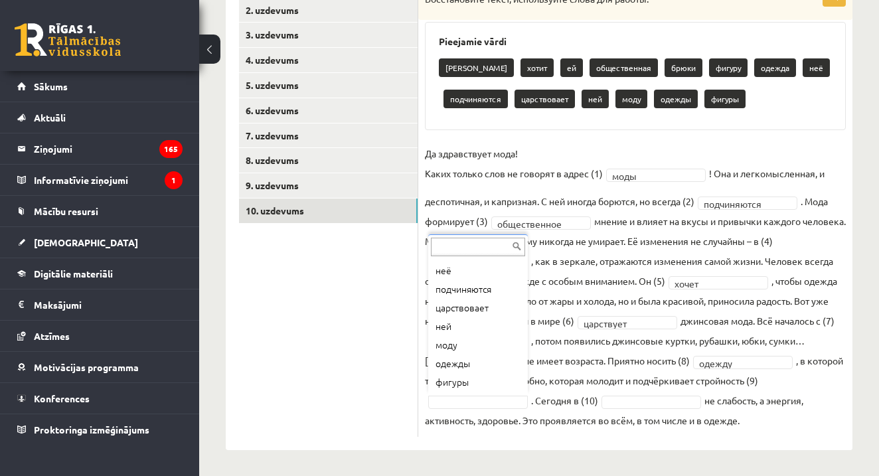
scroll to position [146, 0]
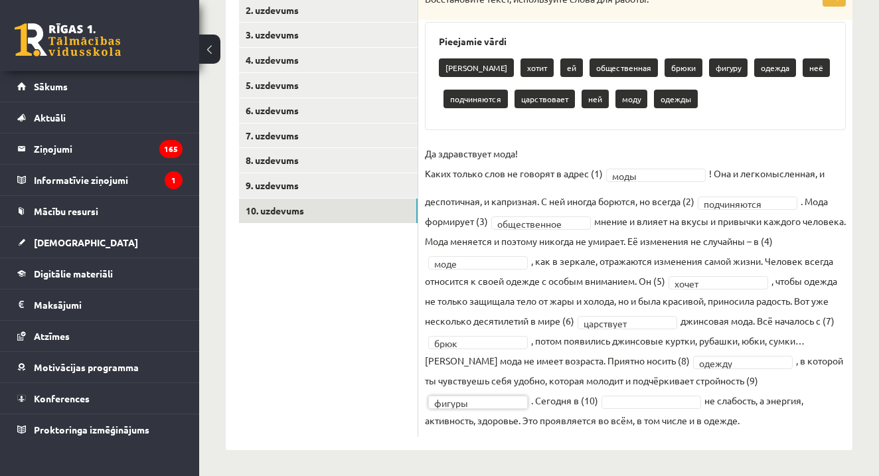
click at [640, 391] on fieldset "**********" at bounding box center [635, 286] width 421 height 287
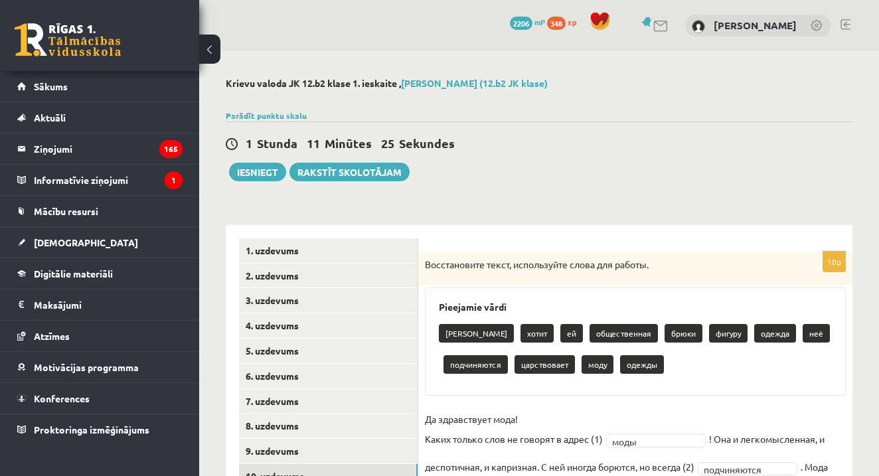
scroll to position [0, 0]
click at [256, 172] on button "Iesniegt" at bounding box center [257, 172] width 57 height 19
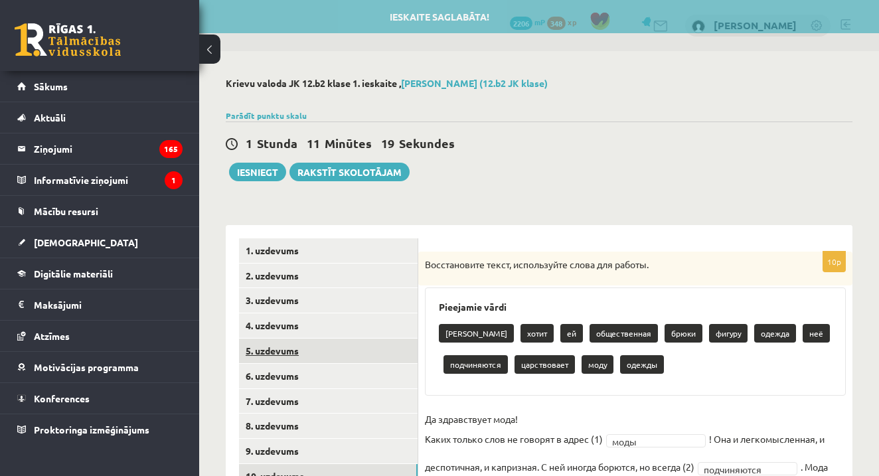
click at [320, 345] on link "5. uzdevums" at bounding box center [328, 351] width 179 height 25
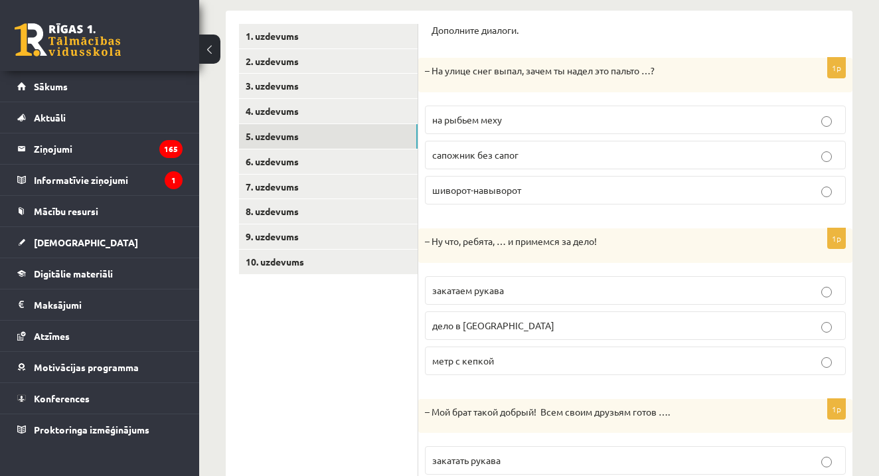
scroll to position [213, 0]
click at [567, 189] on p "шиворот-навыворот" at bounding box center [635, 192] width 406 height 14
click at [539, 299] on label "закатаем рукава" at bounding box center [635, 292] width 421 height 29
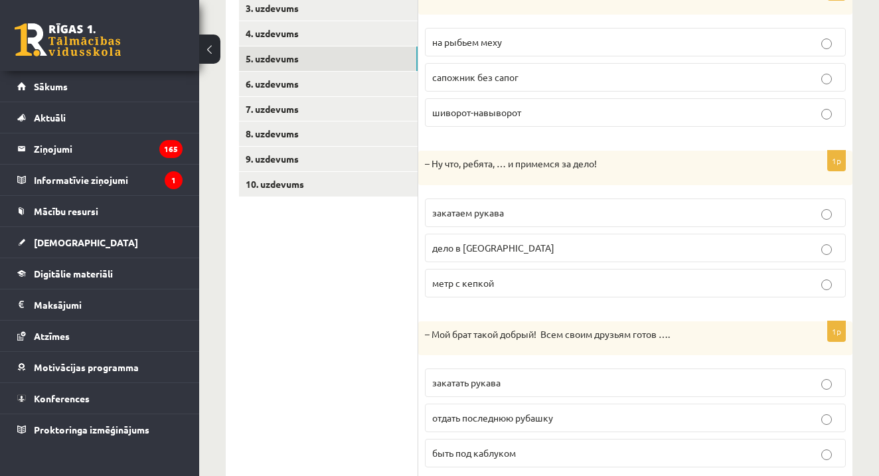
click at [510, 419] on span "отдать последнюю рубашку" at bounding box center [492, 418] width 121 height 12
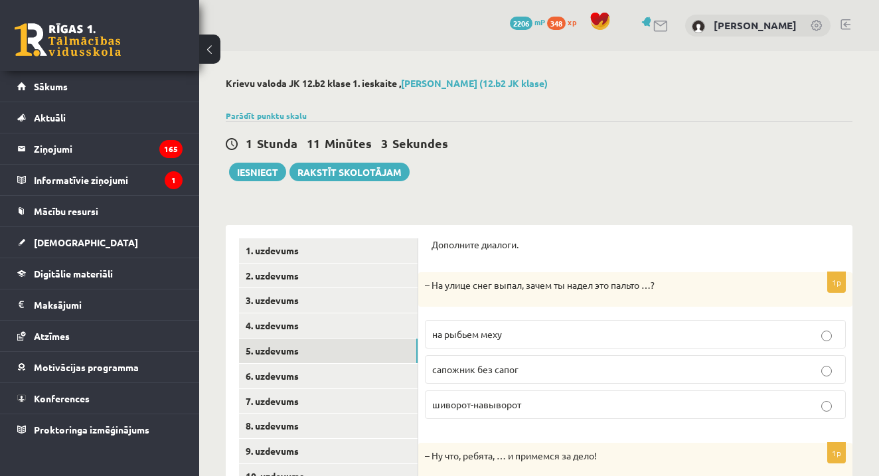
scroll to position [0, 0]
click at [310, 335] on link "4. uzdevums" at bounding box center [328, 325] width 179 height 25
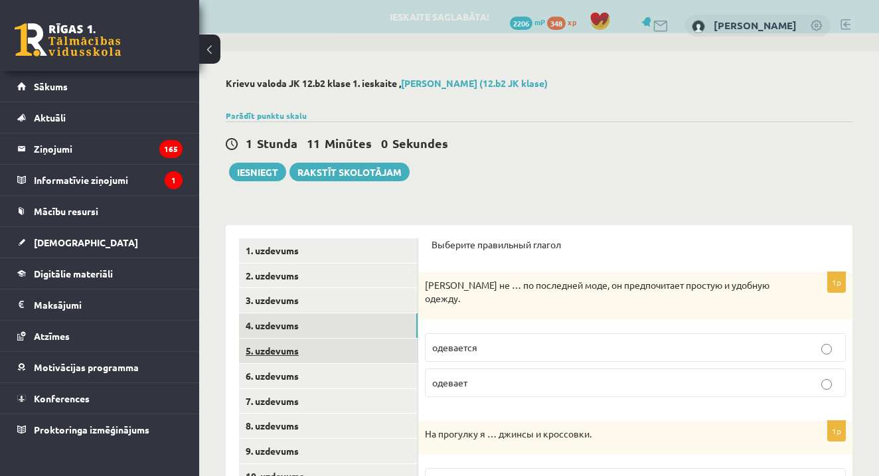
click at [304, 354] on link "5. uzdevums" at bounding box center [328, 351] width 179 height 25
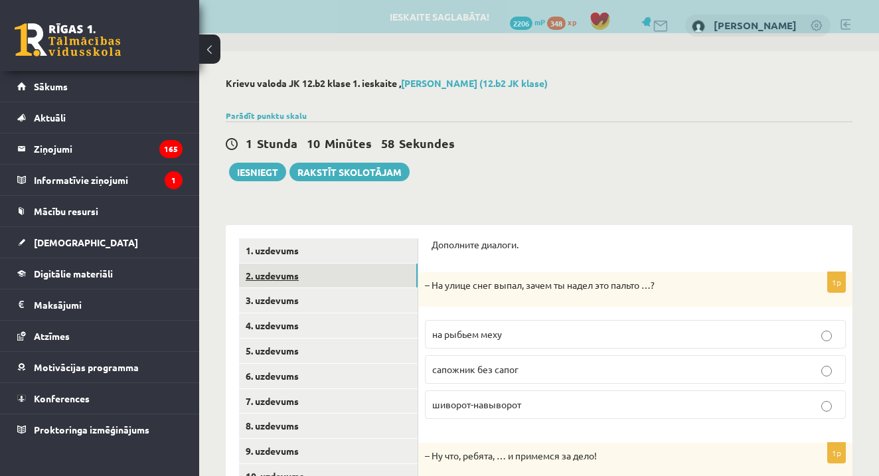
click at [345, 278] on link "2. uzdevums" at bounding box center [328, 276] width 179 height 25
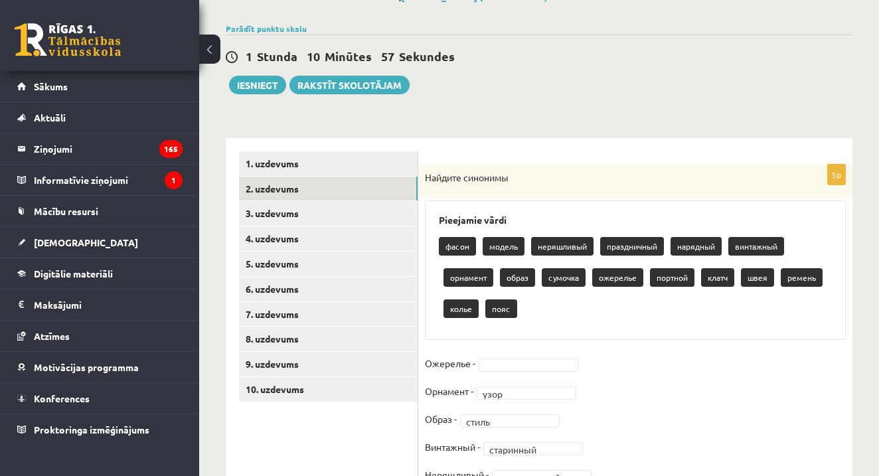
scroll to position [109, 0]
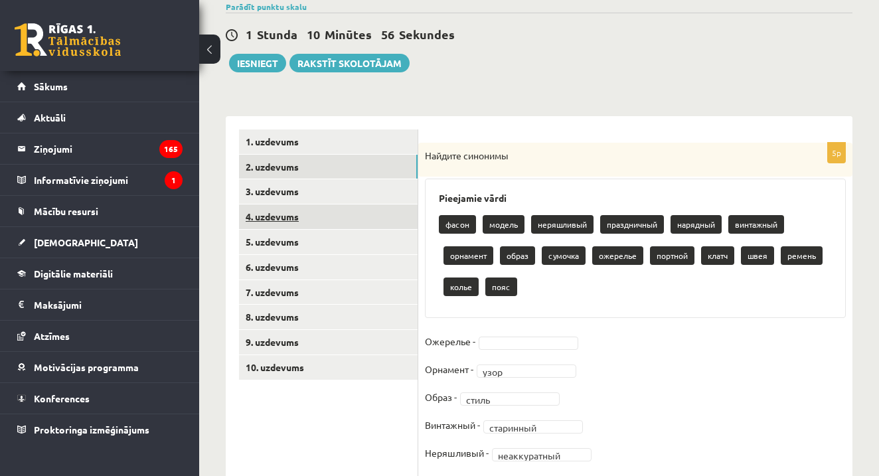
click at [357, 225] on link "4. uzdevums" at bounding box center [328, 217] width 179 height 25
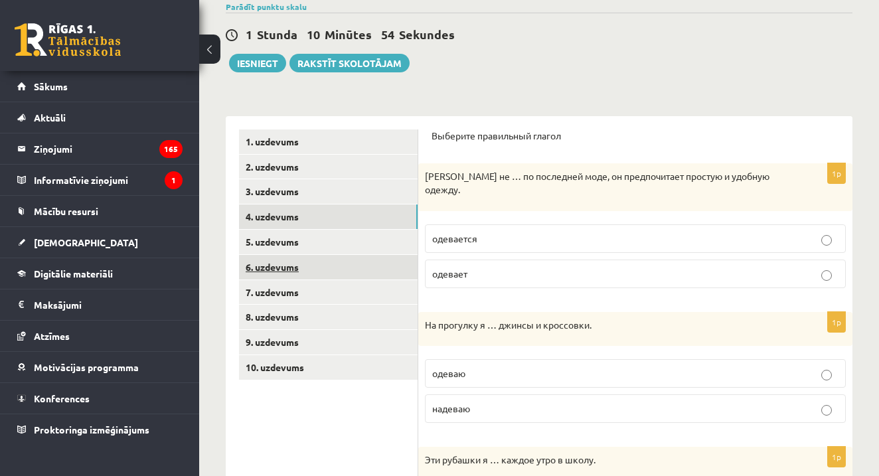
click at [381, 263] on link "6. uzdevums" at bounding box center [328, 267] width 179 height 25
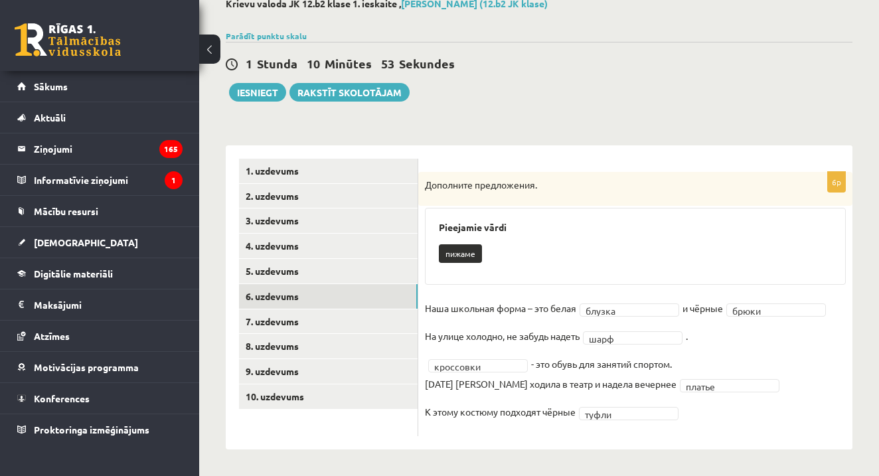
scroll to position [79, 0]
click at [352, 317] on link "7. uzdevums" at bounding box center [328, 322] width 179 height 25
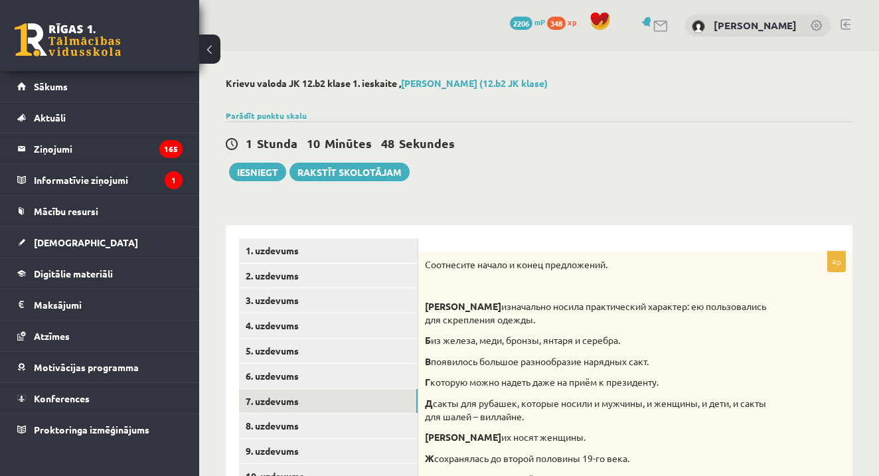
scroll to position [0, 0]
click at [266, 173] on button "Iesniegt" at bounding box center [257, 172] width 57 height 19
